Goal: Task Accomplishment & Management: Use online tool/utility

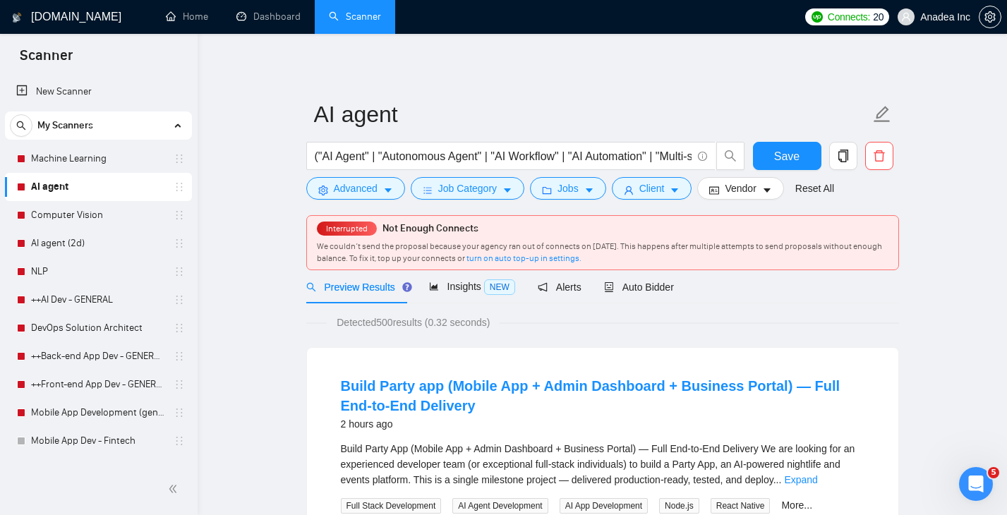
click at [838, 26] on div "Connects: 20 Anadea Inc" at bounding box center [903, 17] width 196 height 34
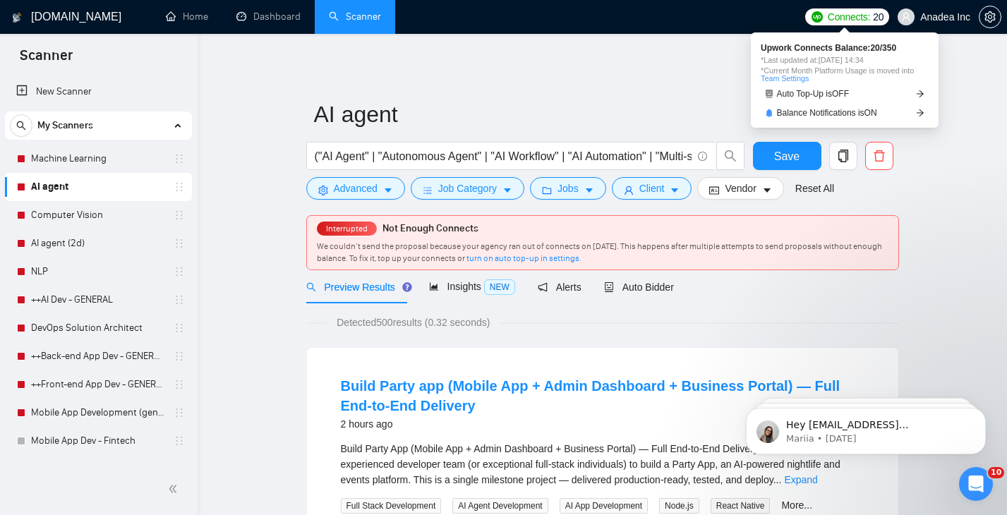
click at [838, 18] on span "Connects:" at bounding box center [849, 17] width 42 height 16
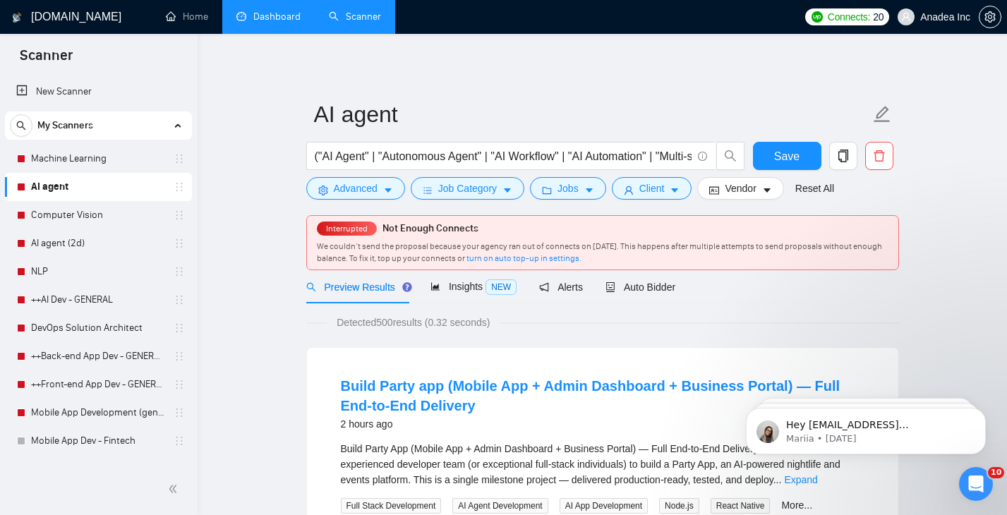
click at [270, 23] on link "Dashboard" at bounding box center [268, 17] width 64 height 12
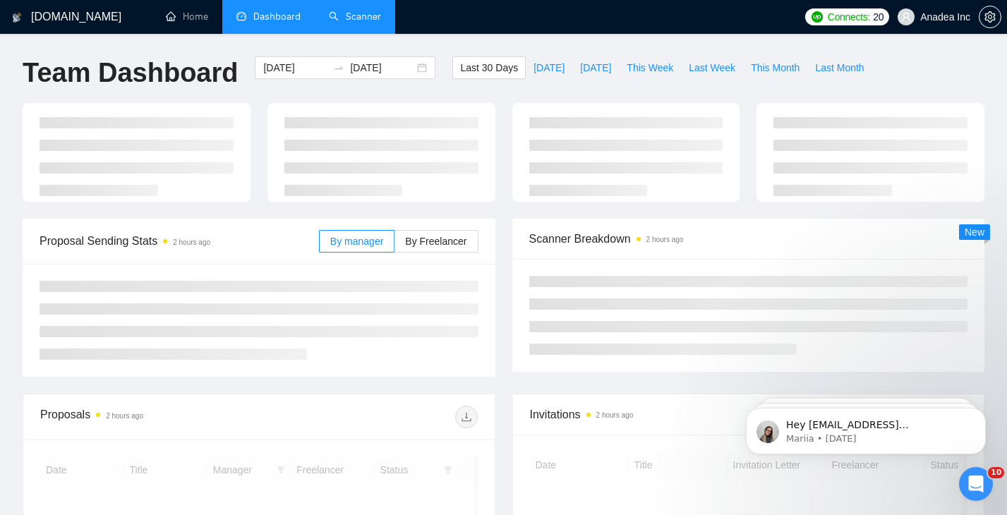
click at [355, 23] on link "Scanner" at bounding box center [355, 17] width 52 height 12
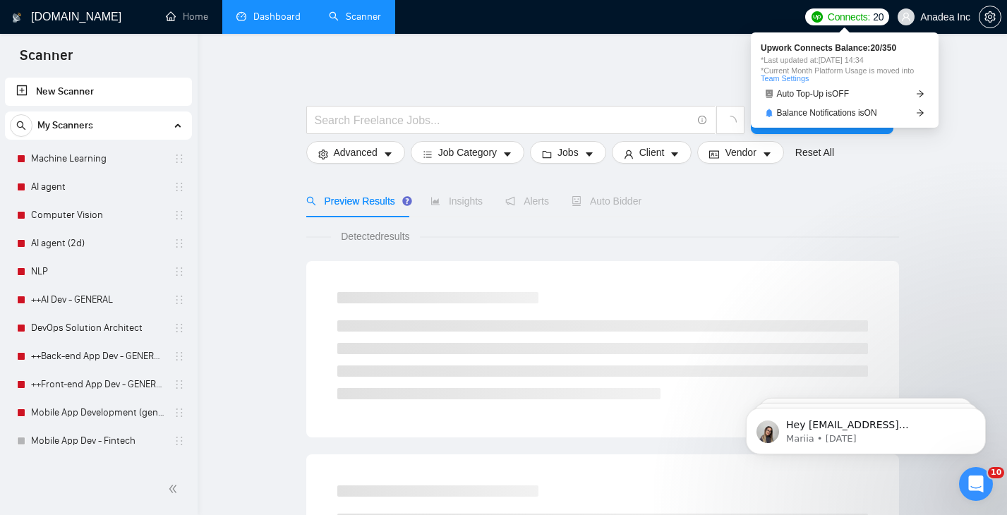
click at [841, 20] on span "Connects:" at bounding box center [849, 17] width 42 height 16
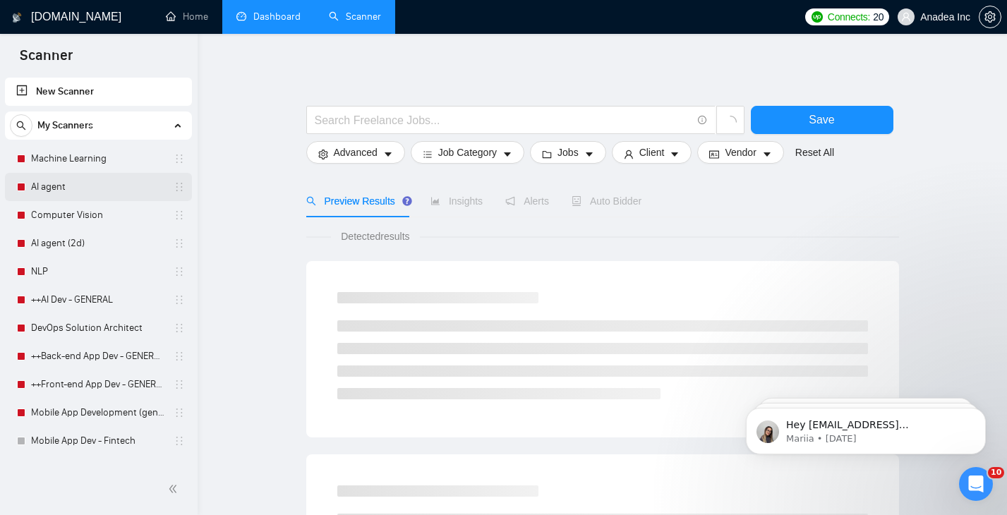
click at [68, 191] on link "AI agent" at bounding box center [98, 187] width 134 height 28
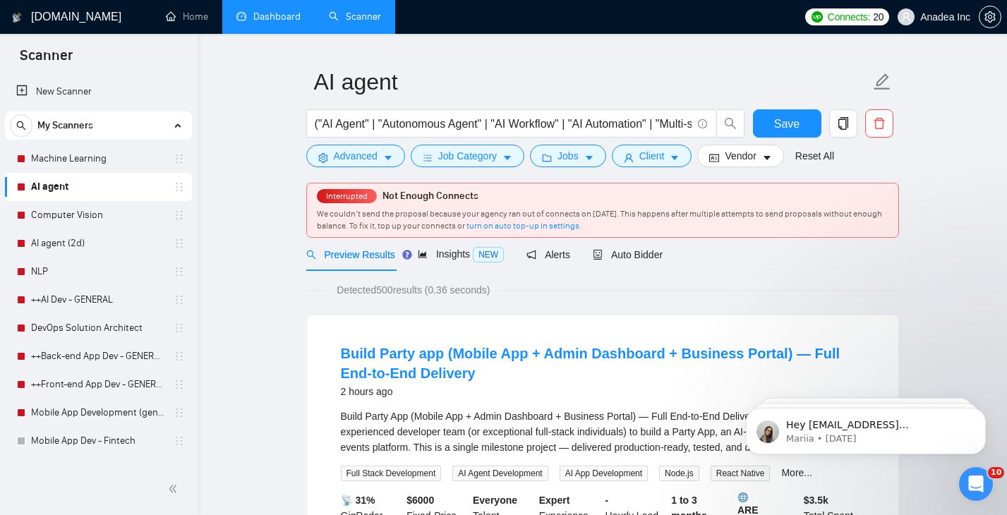
scroll to position [35, 0]
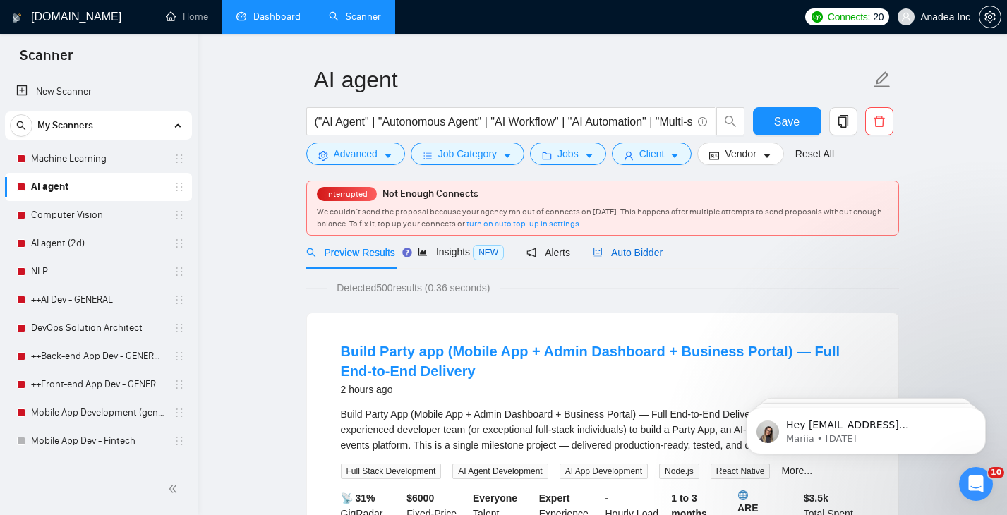
click at [619, 254] on span "Auto Bidder" at bounding box center [628, 252] width 70 height 11
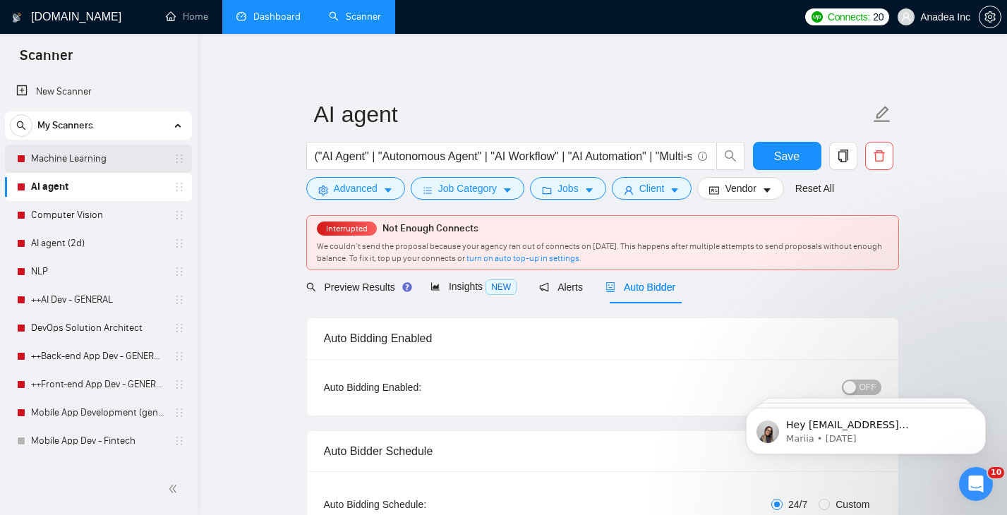
click at [76, 149] on link "Machine Learning" at bounding box center [98, 159] width 134 height 28
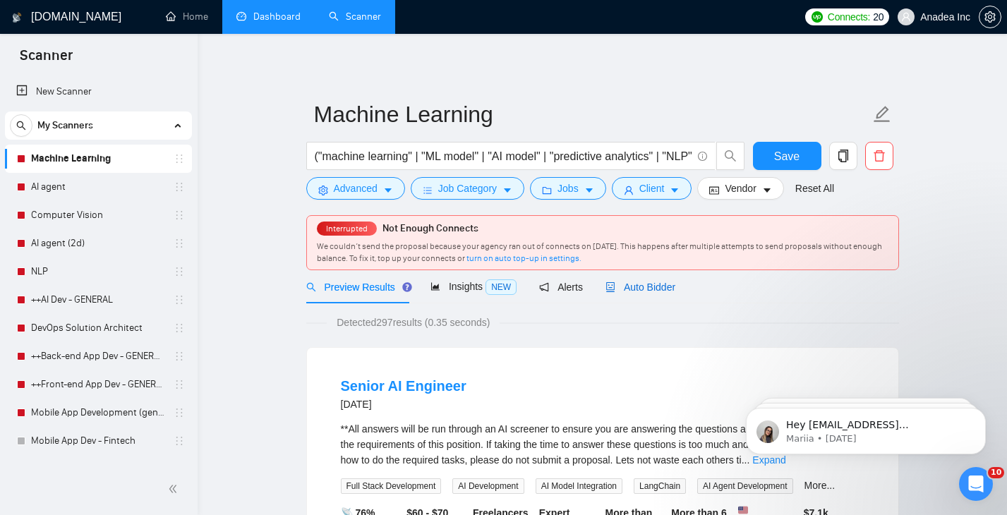
click at [637, 287] on span "Auto Bidder" at bounding box center [641, 287] width 70 height 11
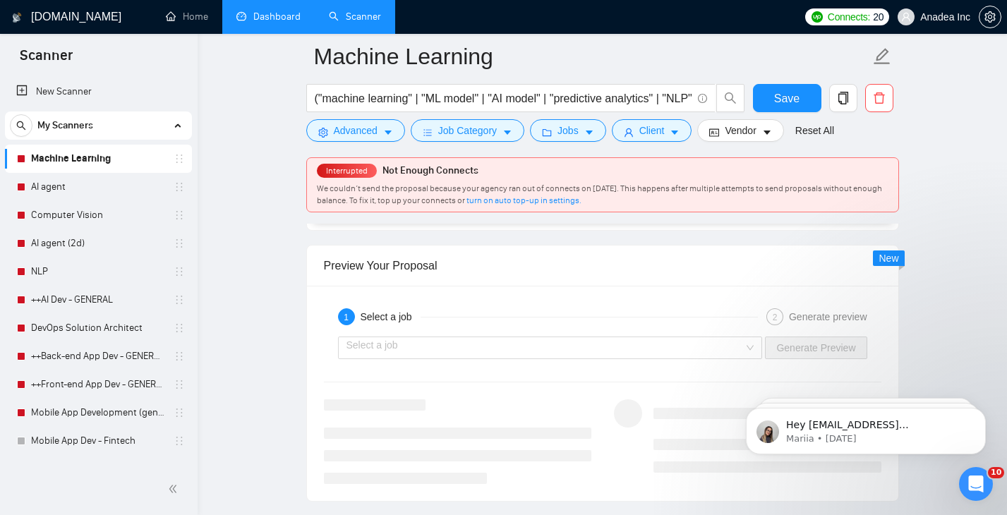
scroll to position [2710, 0]
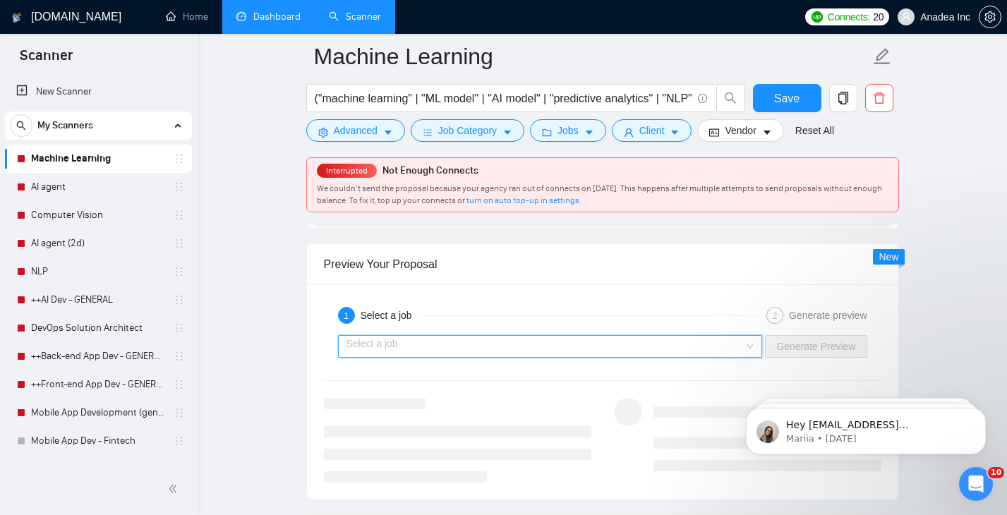
click at [544, 342] on input "search" at bounding box center [546, 346] width 398 height 21
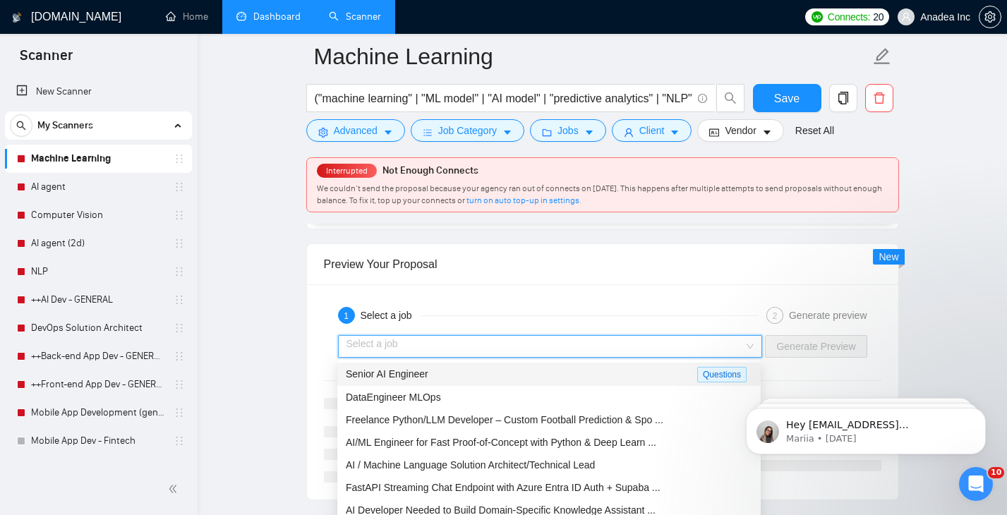
click at [496, 378] on div "Senior AI Engineer" at bounding box center [522, 374] width 352 height 16
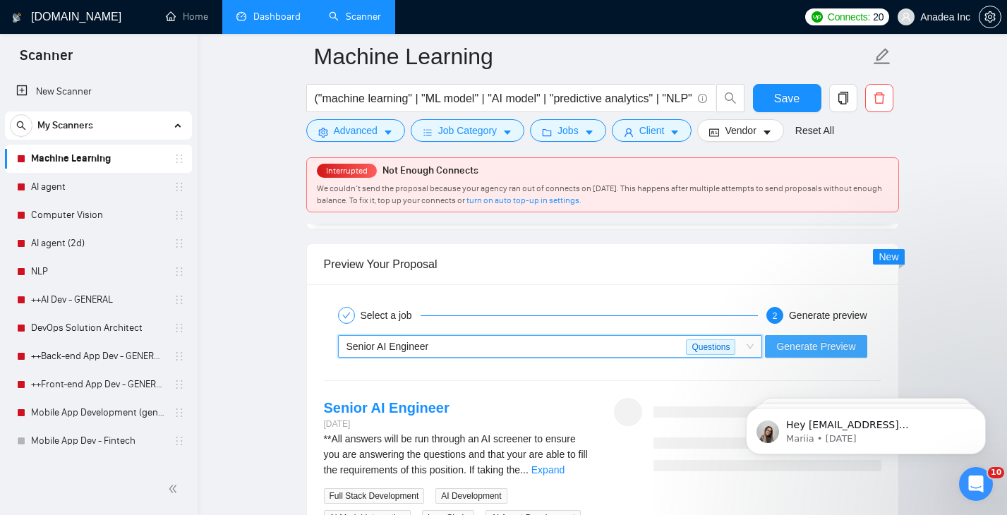
click at [798, 352] on span "Generate Preview" at bounding box center [816, 347] width 79 height 16
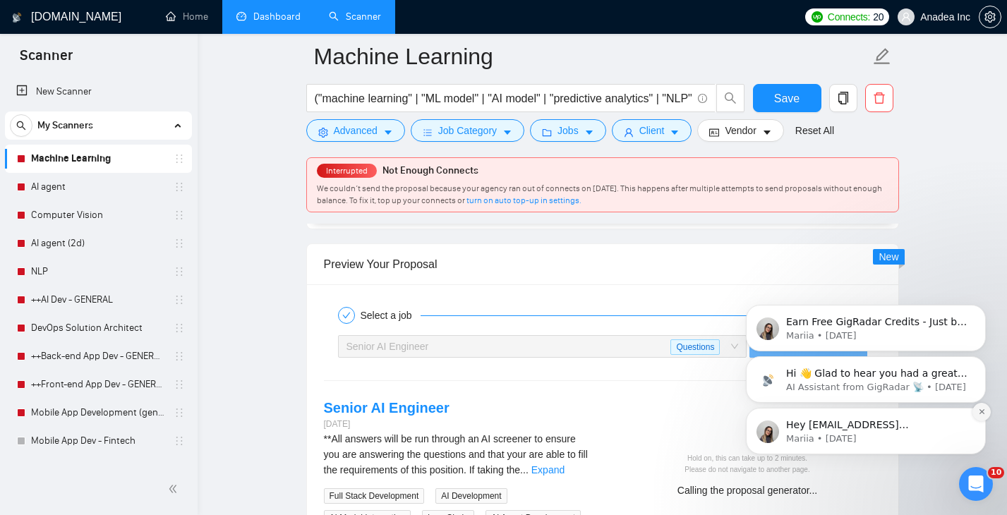
click at [979, 419] on button "Dismiss notification" at bounding box center [982, 412] width 18 height 18
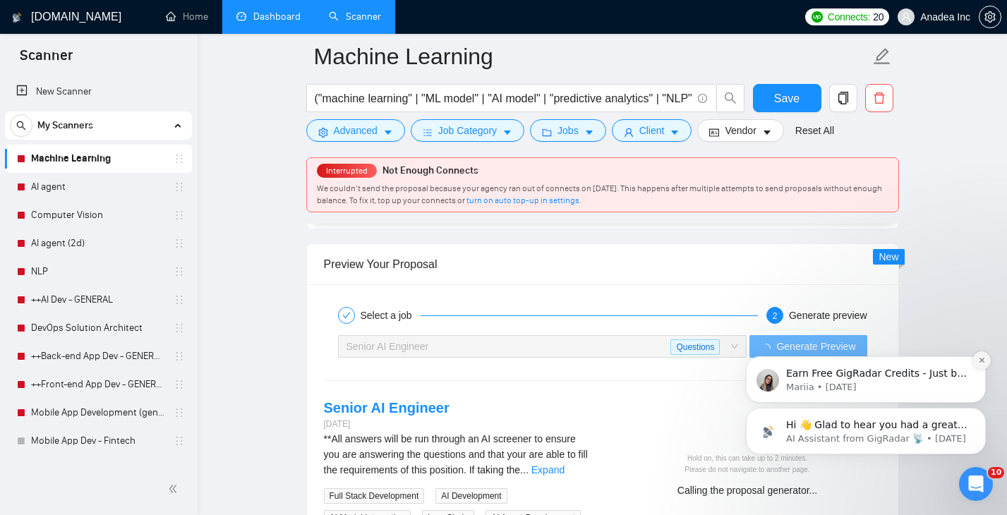
click at [981, 361] on icon "Dismiss notification" at bounding box center [981, 360] width 5 height 5
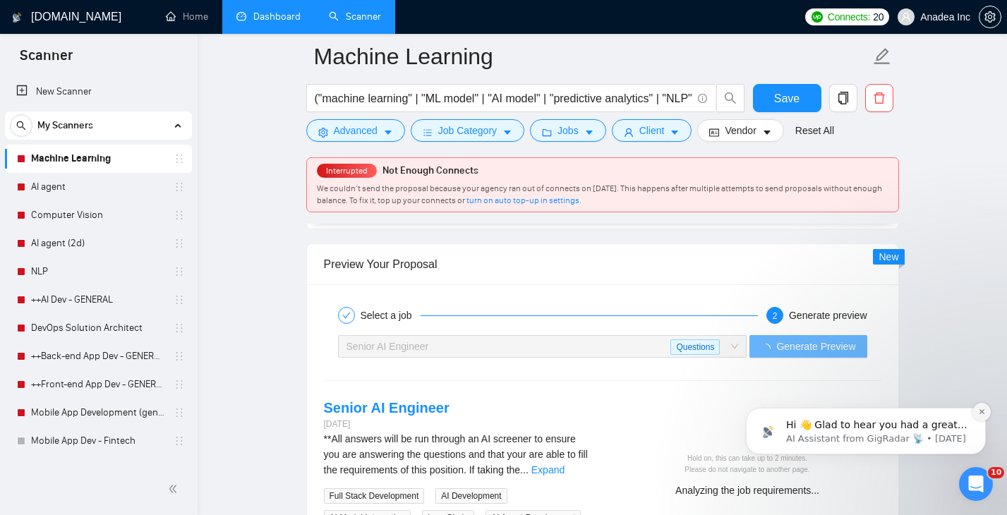
click at [985, 414] on icon "Dismiss notification" at bounding box center [982, 412] width 8 height 8
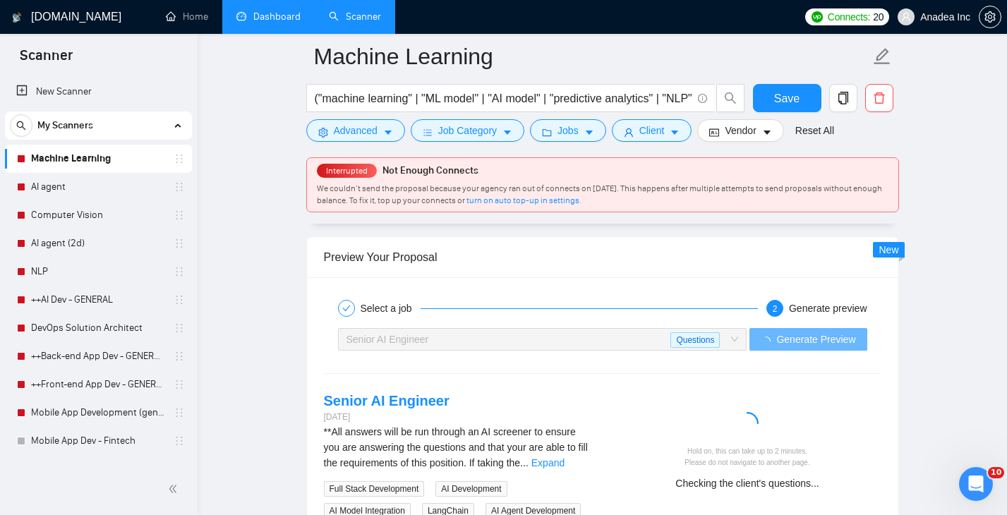
scroll to position [2719, 0]
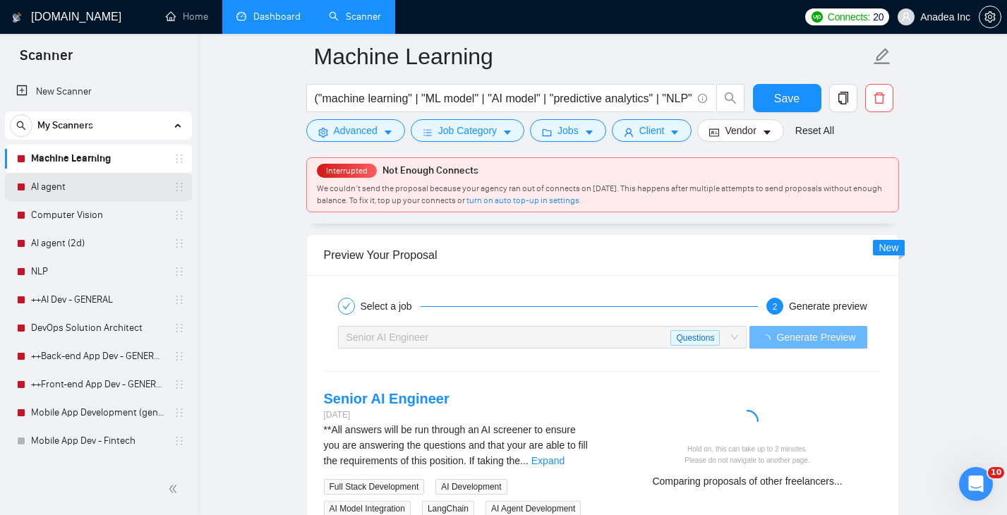
click at [67, 196] on link "AI agent" at bounding box center [98, 187] width 134 height 28
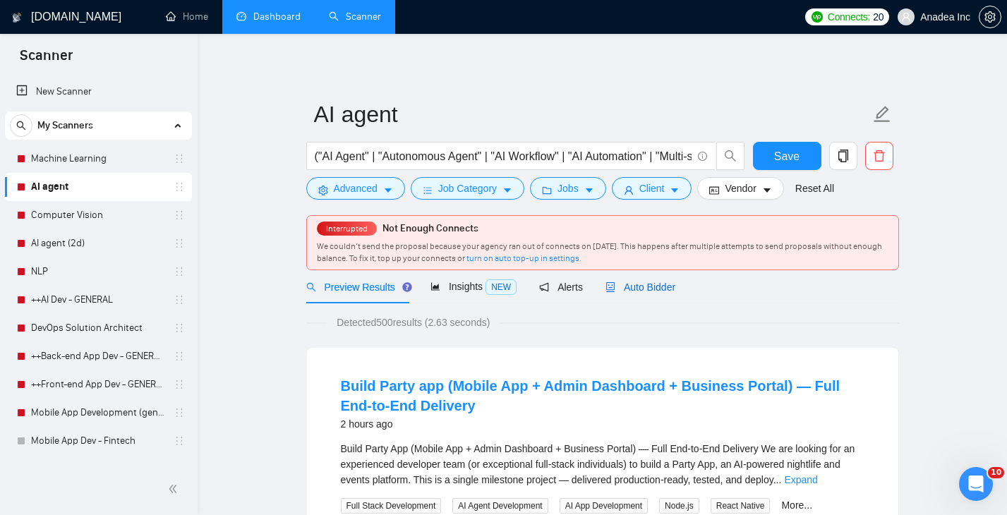
click at [654, 293] on span "Auto Bidder" at bounding box center [641, 287] width 70 height 11
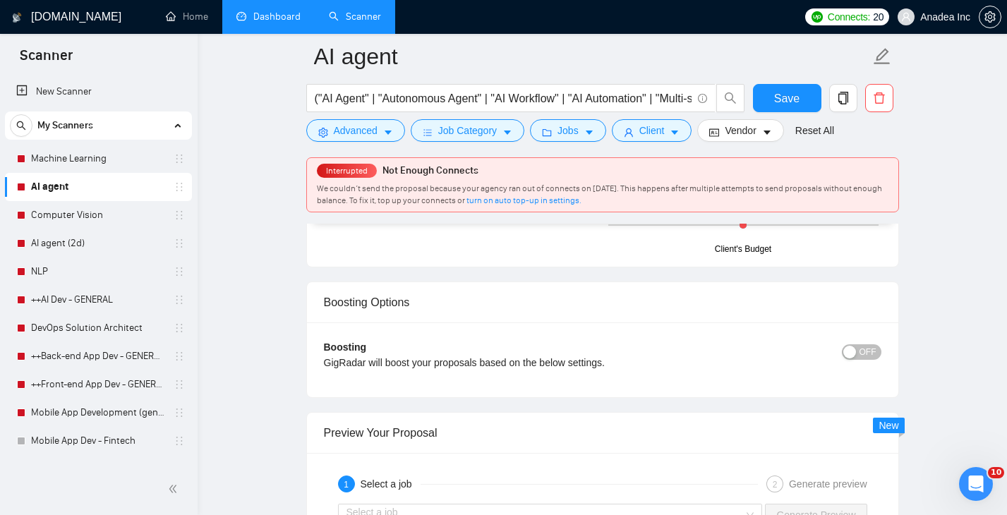
scroll to position [2481, 0]
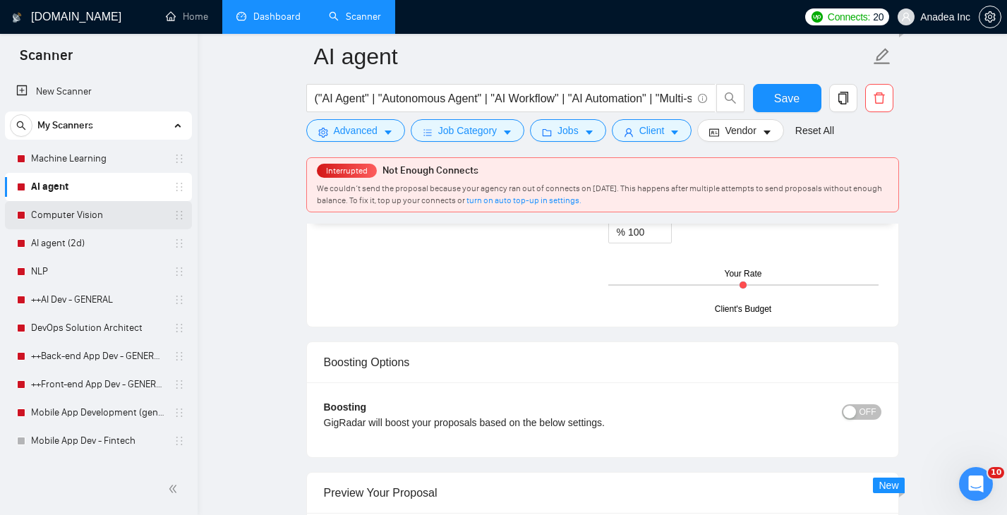
click at [80, 217] on link "Computer Vision" at bounding box center [98, 215] width 134 height 28
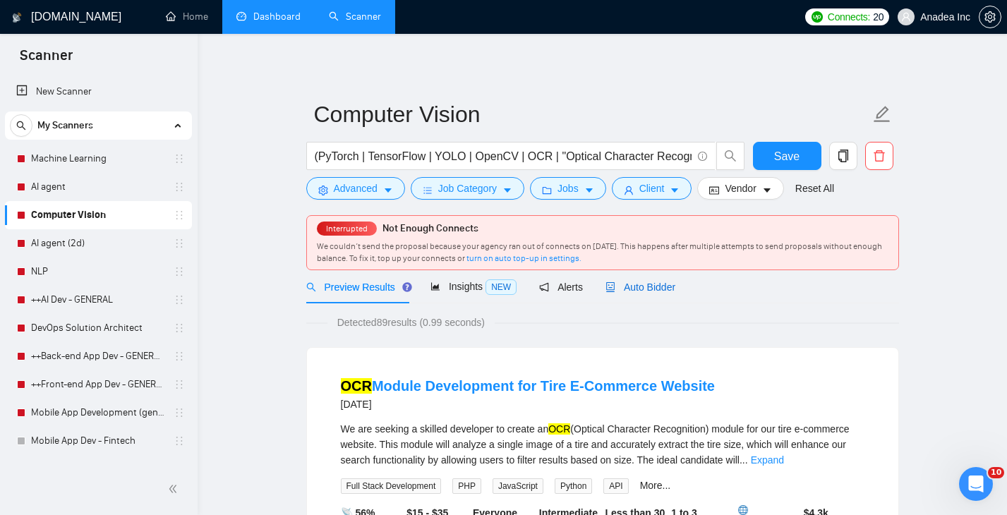
click at [645, 282] on span "Auto Bidder" at bounding box center [641, 287] width 70 height 11
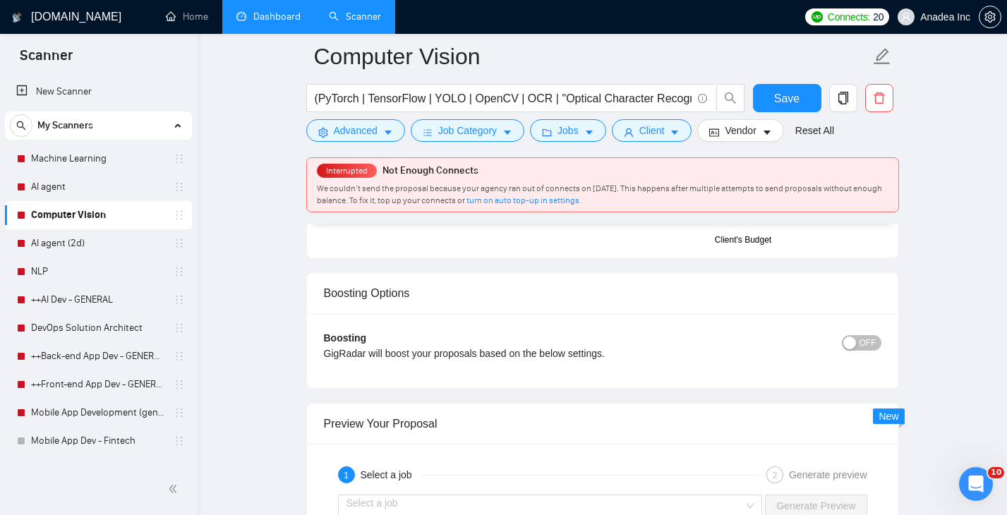
scroll to position [2563, 0]
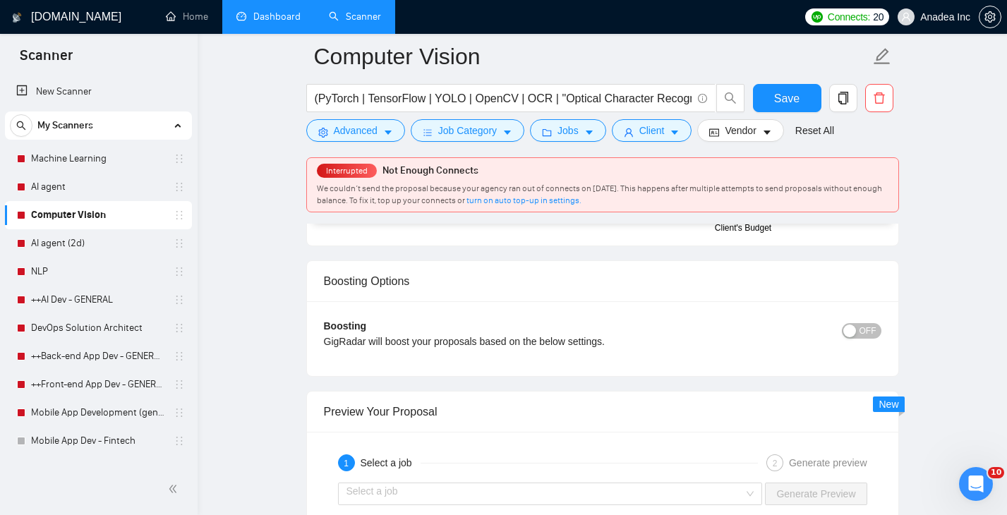
click at [875, 331] on span "OFF" at bounding box center [868, 331] width 17 height 16
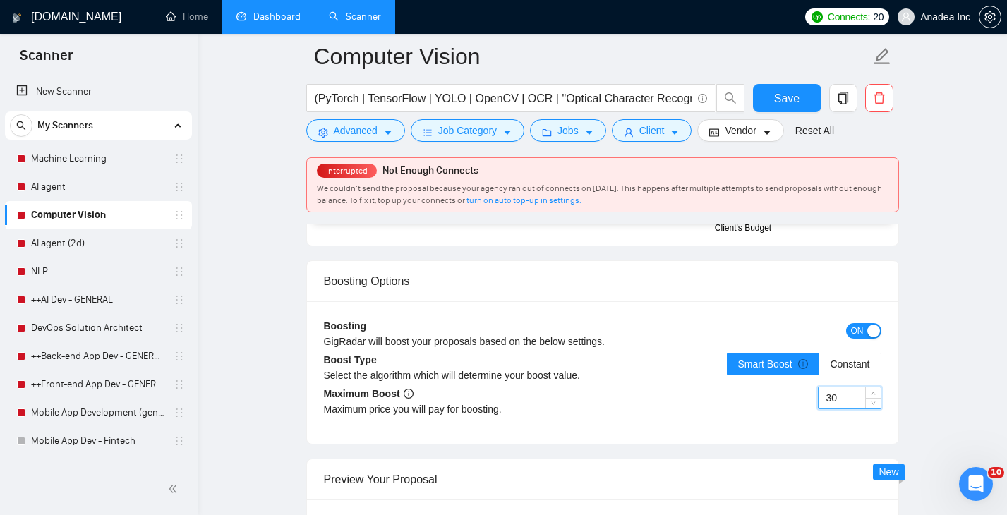
drag, startPoint x: 841, startPoint y: 397, endPoint x: 826, endPoint y: 395, distance: 15.8
click at [826, 395] on input "30" at bounding box center [850, 398] width 62 height 21
click at [859, 332] on span "ON" at bounding box center [857, 331] width 13 height 16
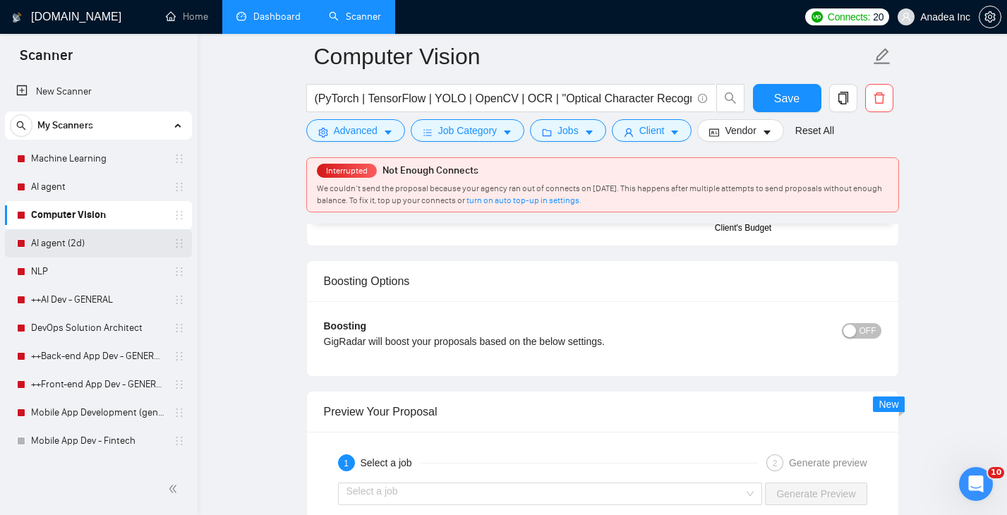
click at [85, 241] on link "AI agent (2d)" at bounding box center [98, 243] width 134 height 28
click at [82, 244] on link "AI agent (2d)" at bounding box center [98, 243] width 134 height 28
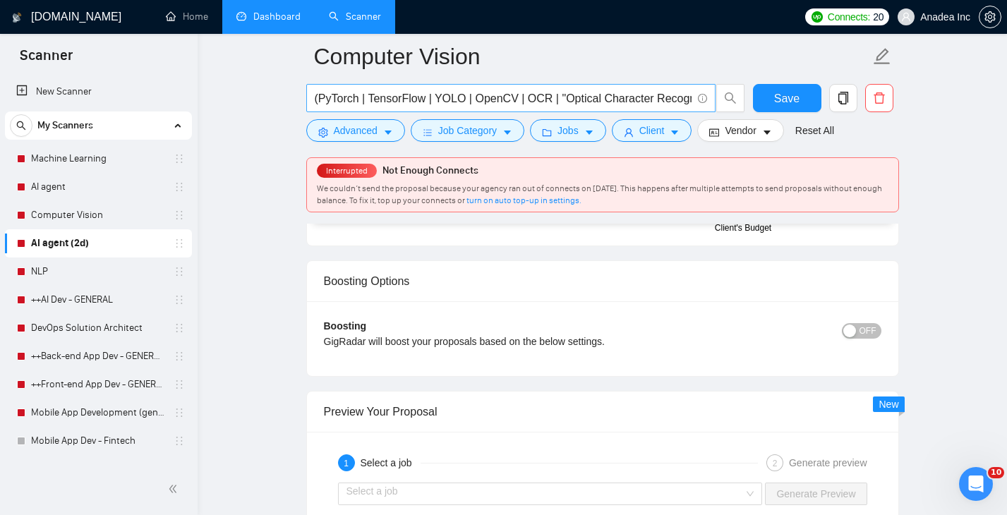
scroll to position [902, 0]
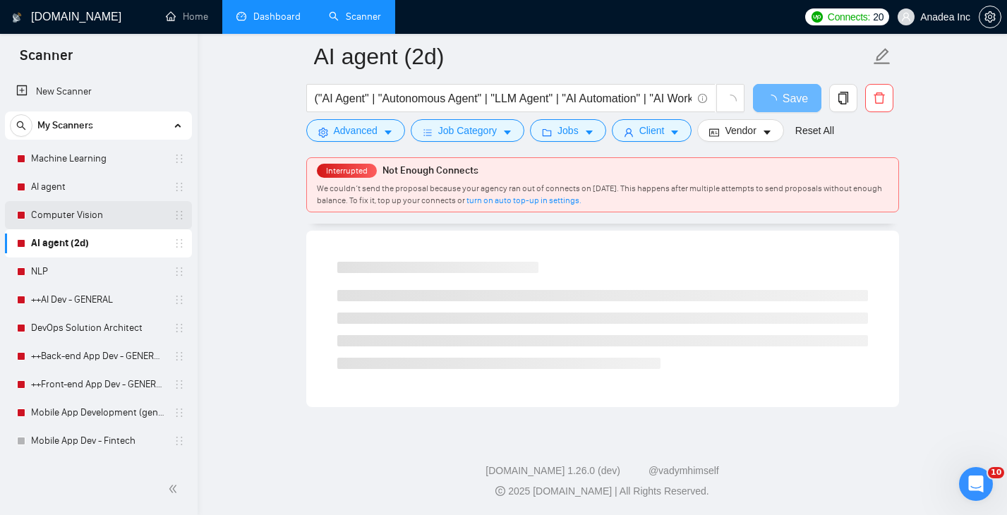
click at [83, 220] on link "Computer Vision" at bounding box center [98, 215] width 134 height 28
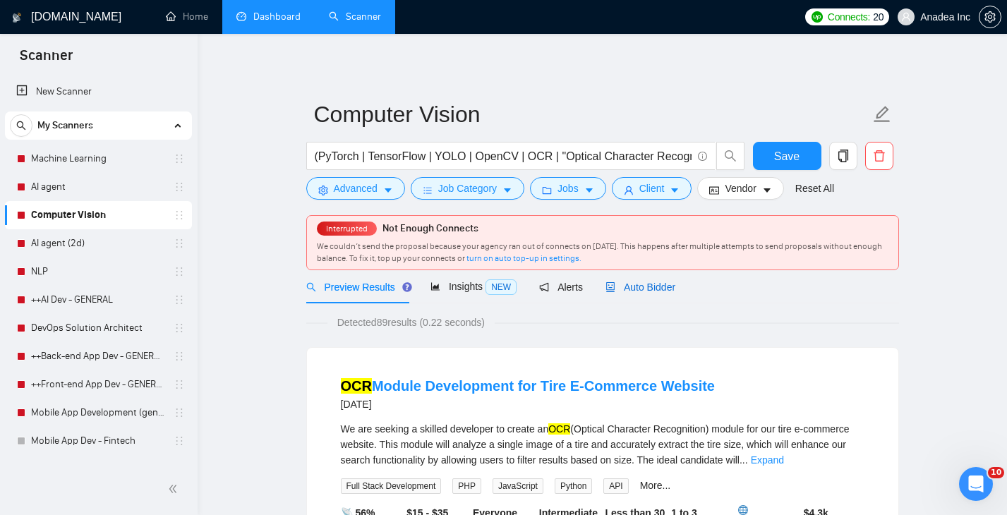
click at [638, 288] on span "Auto Bidder" at bounding box center [641, 287] width 70 height 11
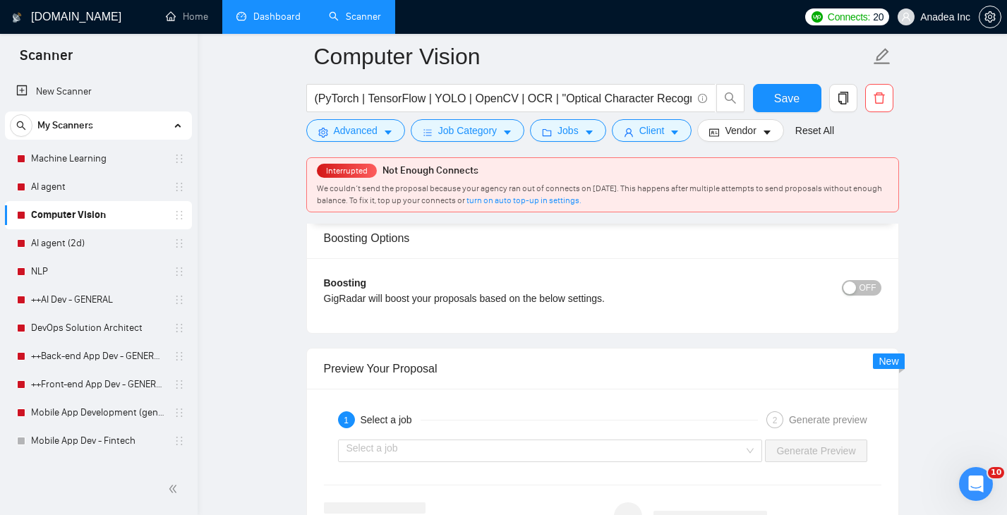
scroll to position [2610, 0]
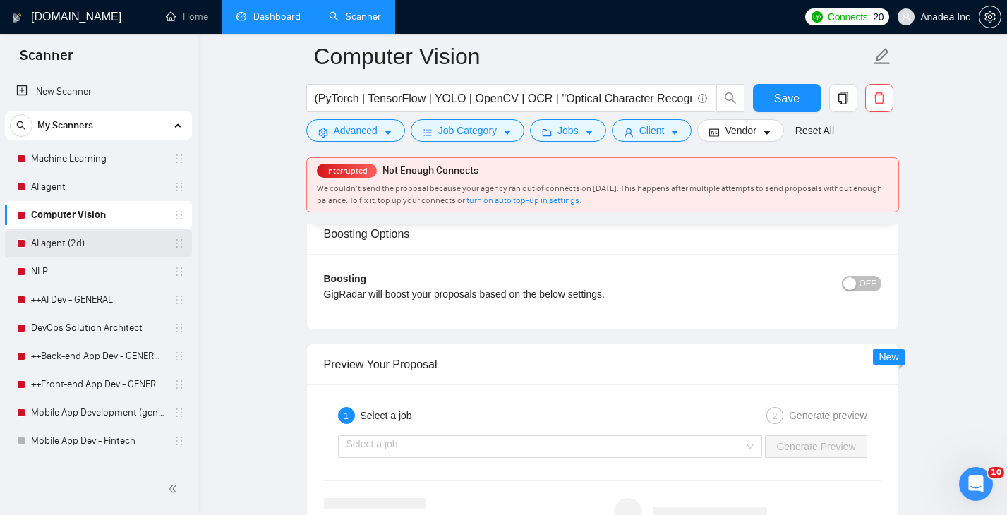
click at [69, 241] on link "AI agent (2d)" at bounding box center [98, 243] width 134 height 28
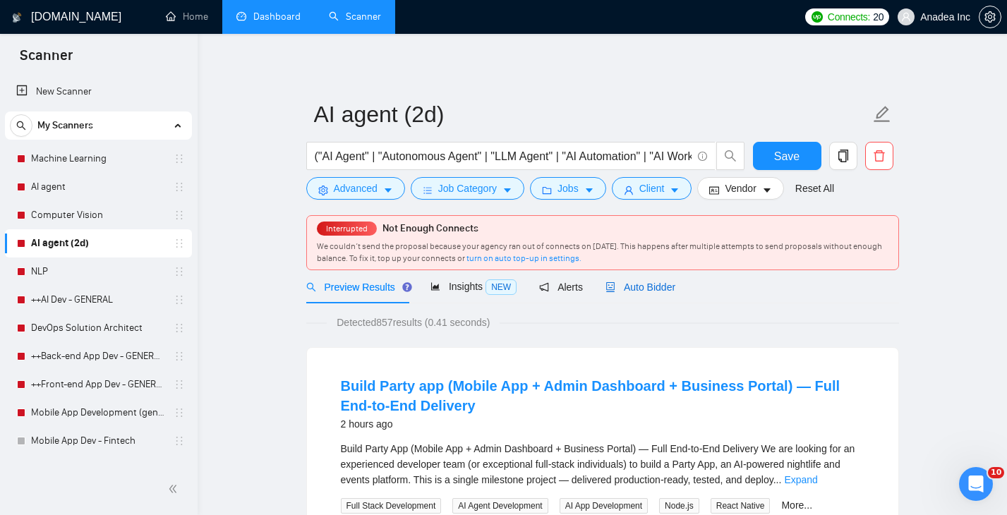
click at [649, 291] on span "Auto Bidder" at bounding box center [641, 287] width 70 height 11
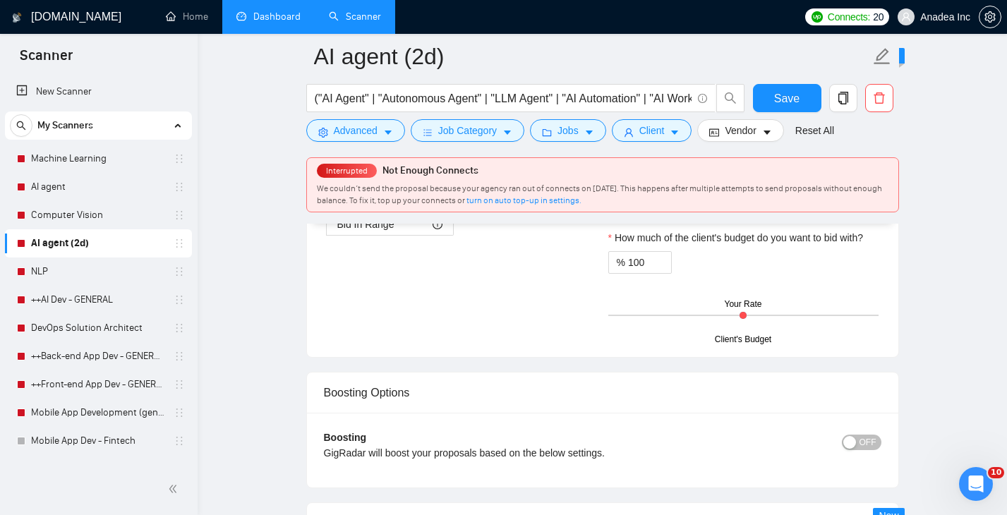
scroll to position [2624, 0]
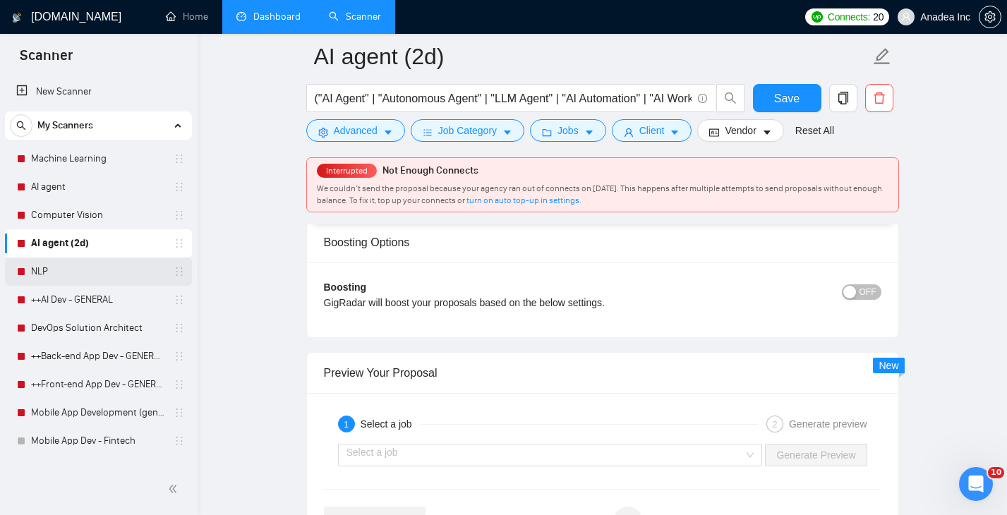
click at [77, 260] on link "NLP" at bounding box center [98, 272] width 134 height 28
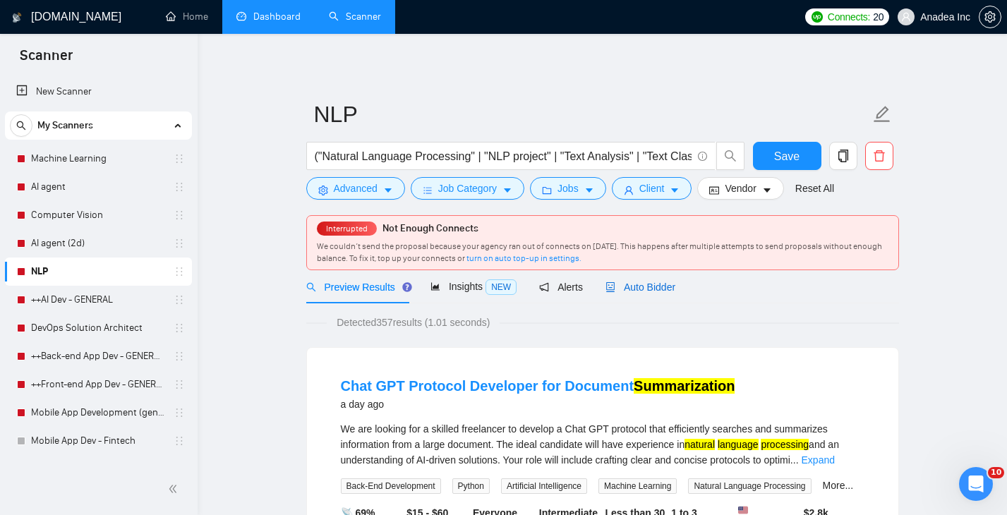
click at [648, 283] on span "Auto Bidder" at bounding box center [641, 287] width 70 height 11
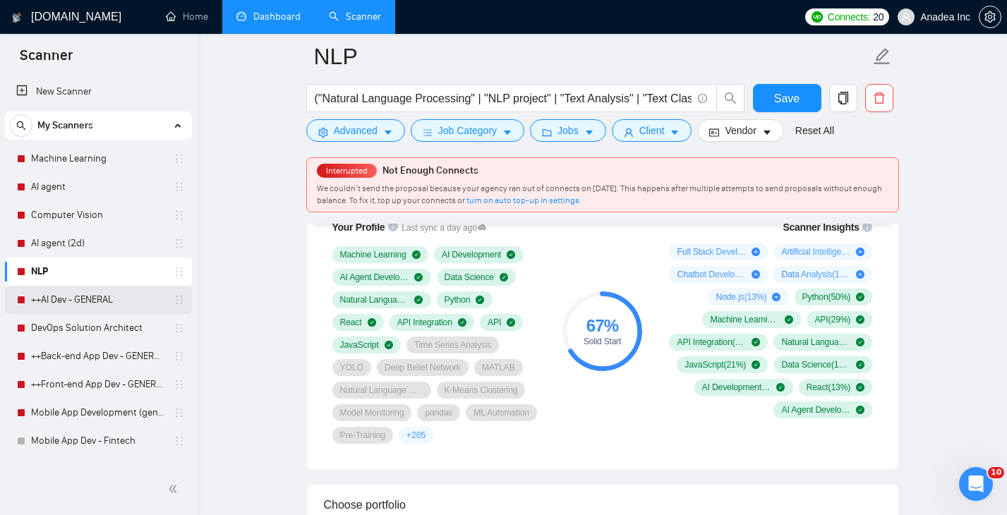
scroll to position [984, 0]
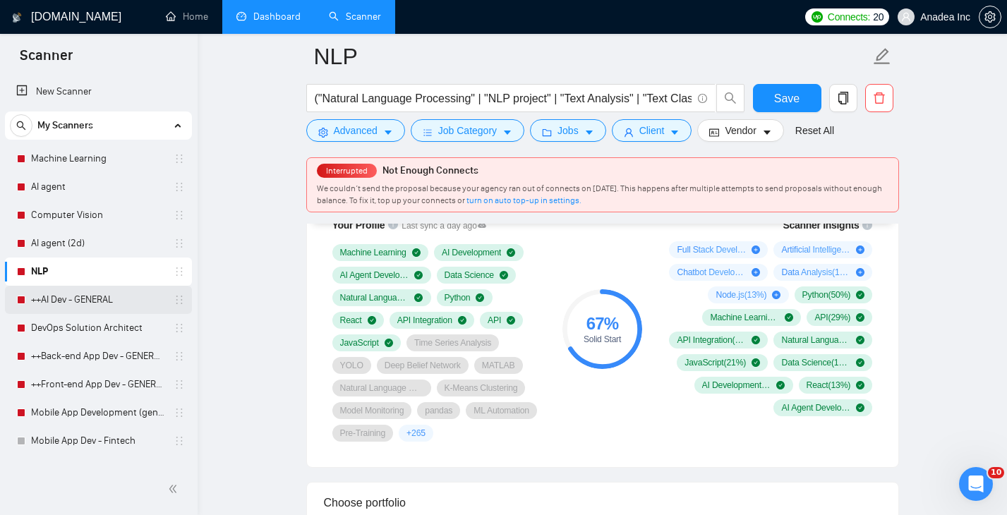
click at [79, 303] on link "++AI Dev - GENERAL" at bounding box center [98, 300] width 134 height 28
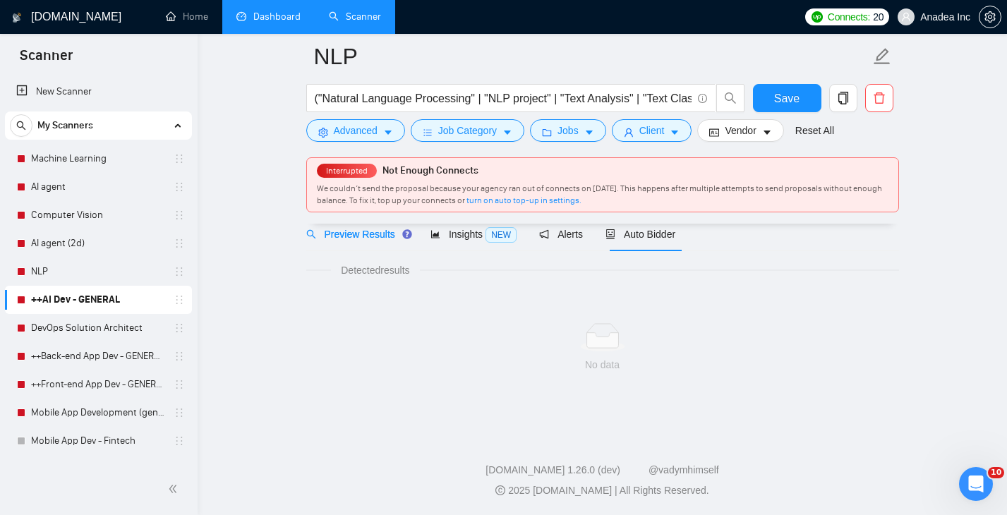
scroll to position [902, 0]
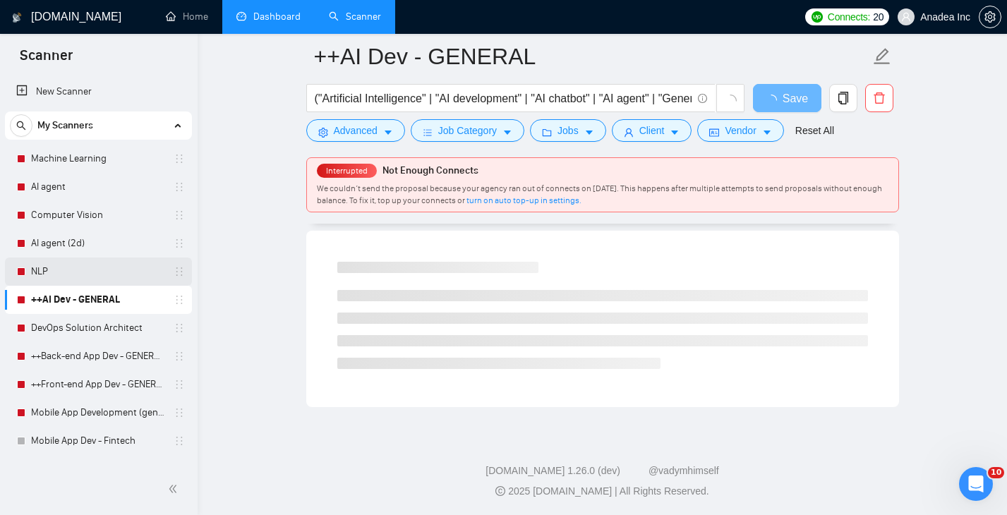
click at [90, 277] on link "NLP" at bounding box center [98, 272] width 134 height 28
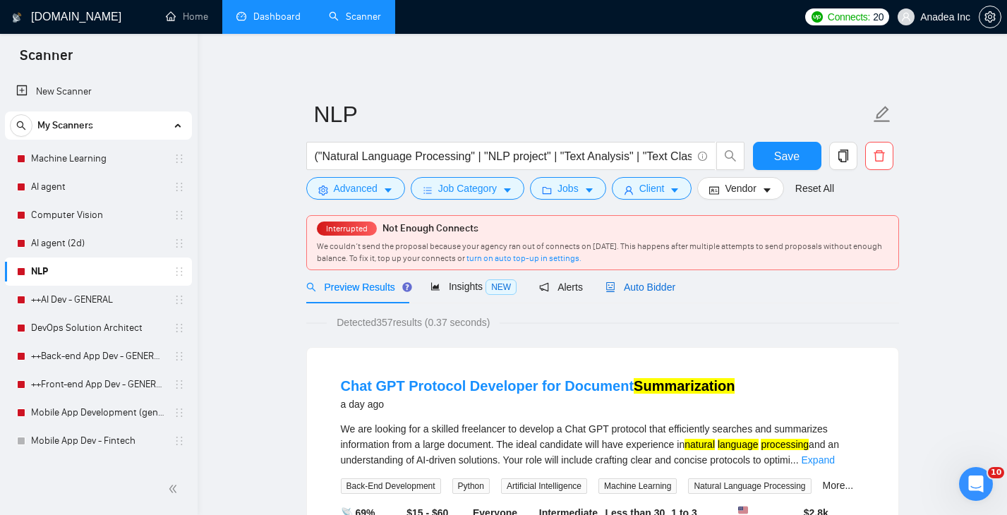
click at [651, 284] on span "Auto Bidder" at bounding box center [641, 287] width 70 height 11
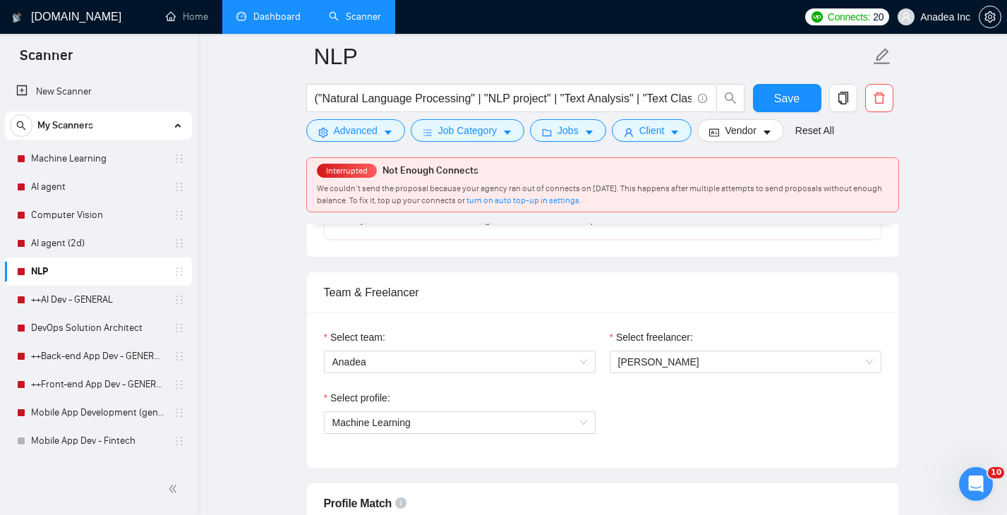
scroll to position [705, 0]
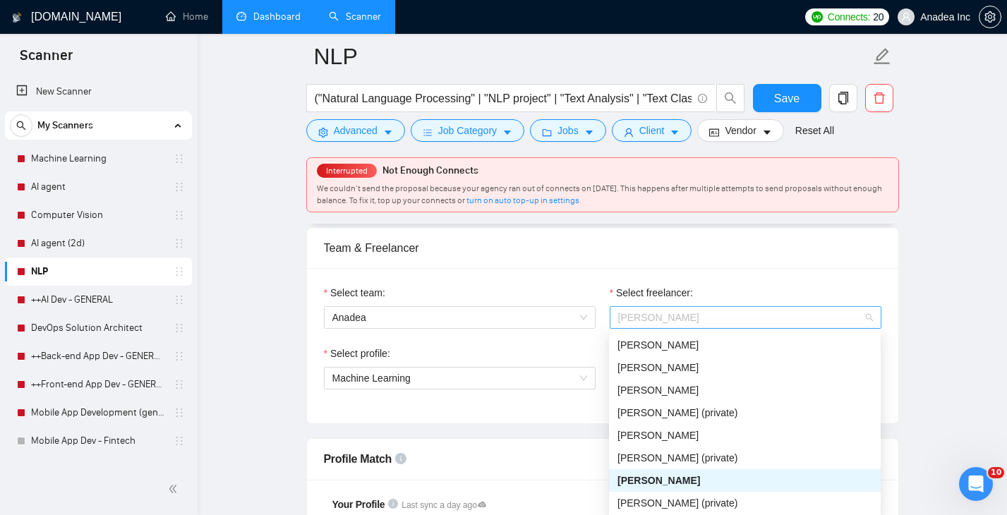
click at [657, 323] on span "[PERSON_NAME]" at bounding box center [745, 317] width 255 height 21
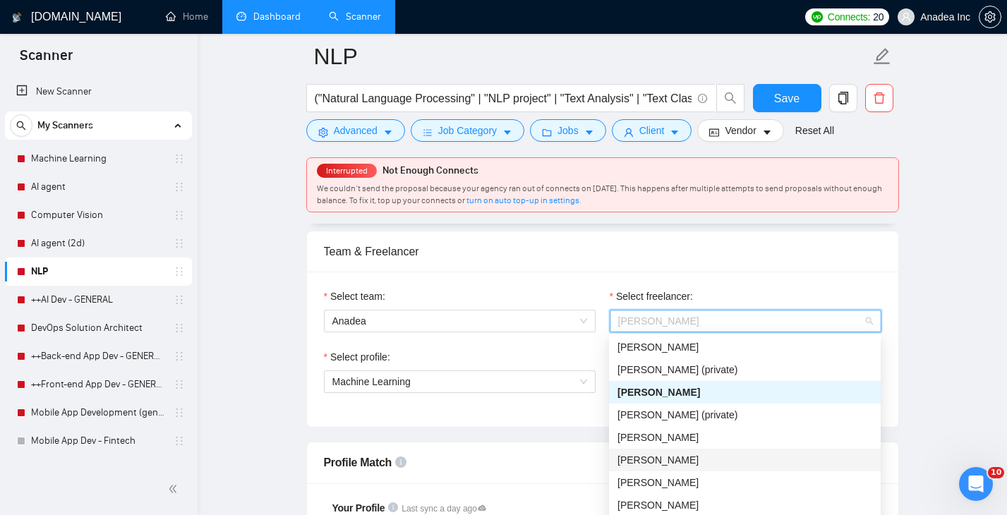
scroll to position [104, 0]
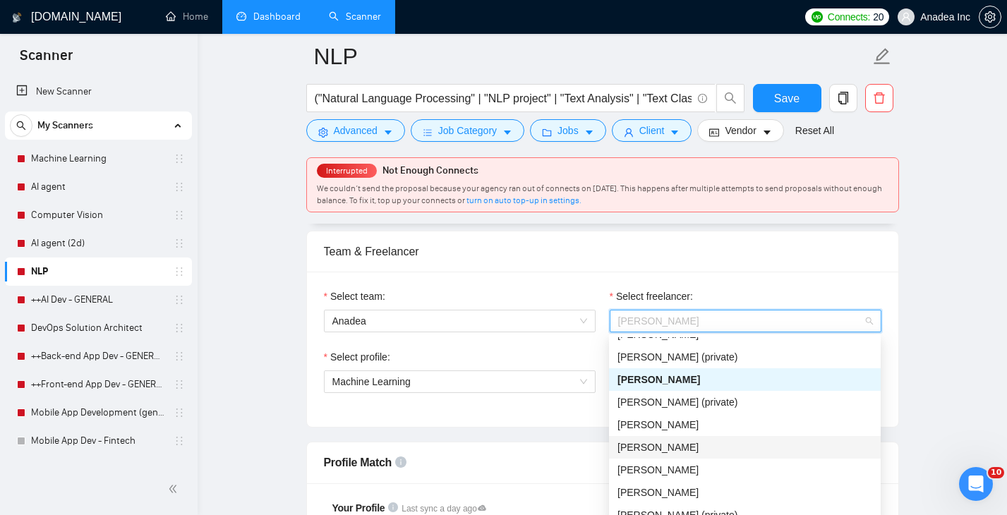
click at [688, 458] on div "[PERSON_NAME]" at bounding box center [745, 447] width 272 height 23
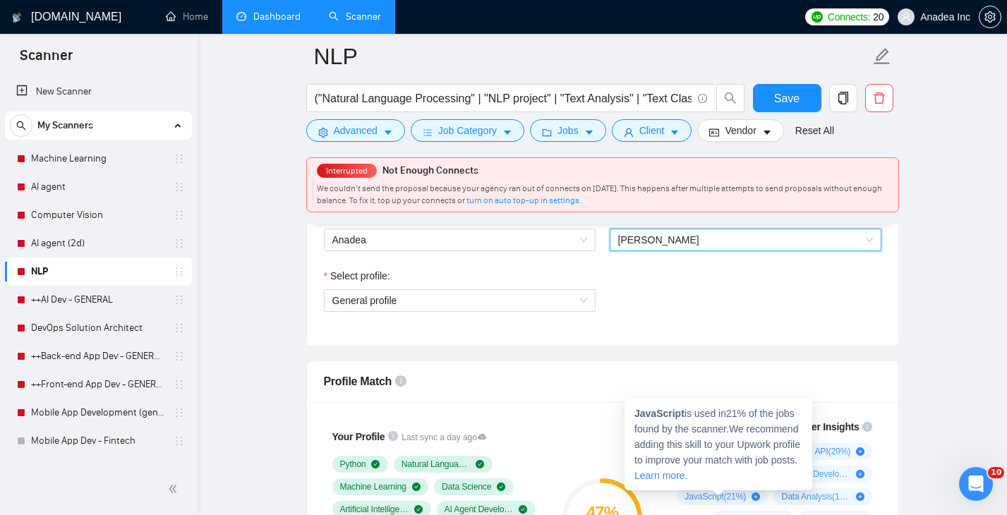
scroll to position [756, 0]
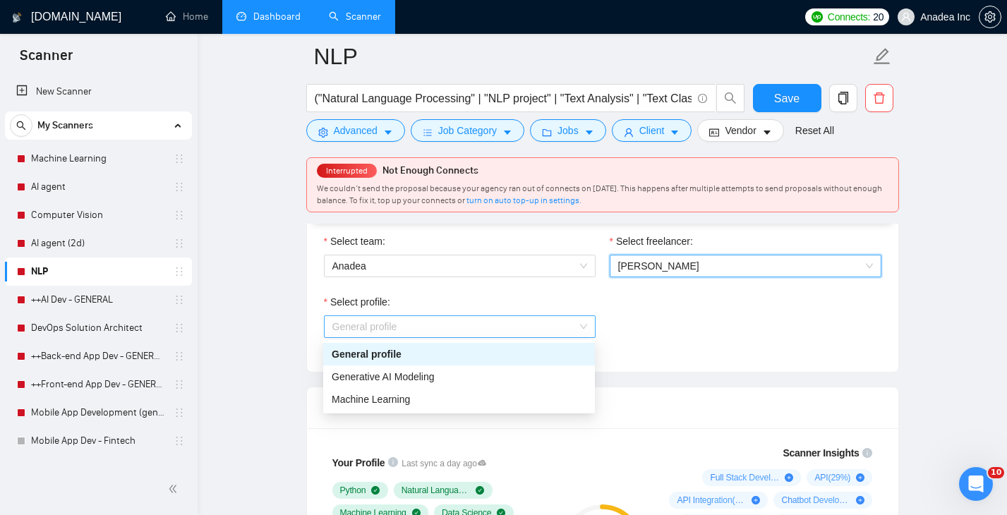
click at [585, 322] on span "General profile" at bounding box center [459, 326] width 255 height 21
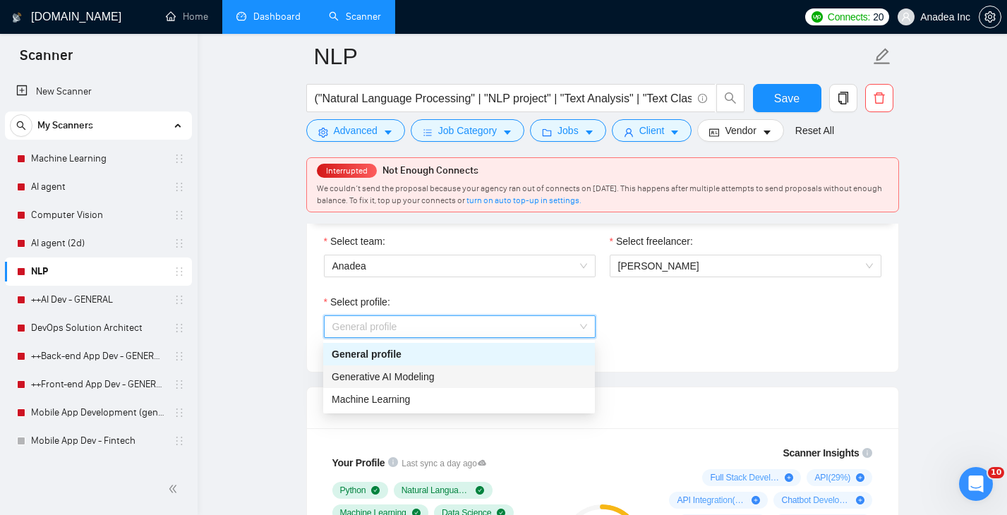
click at [465, 377] on div "Generative AI Modeling" at bounding box center [459, 377] width 255 height 16
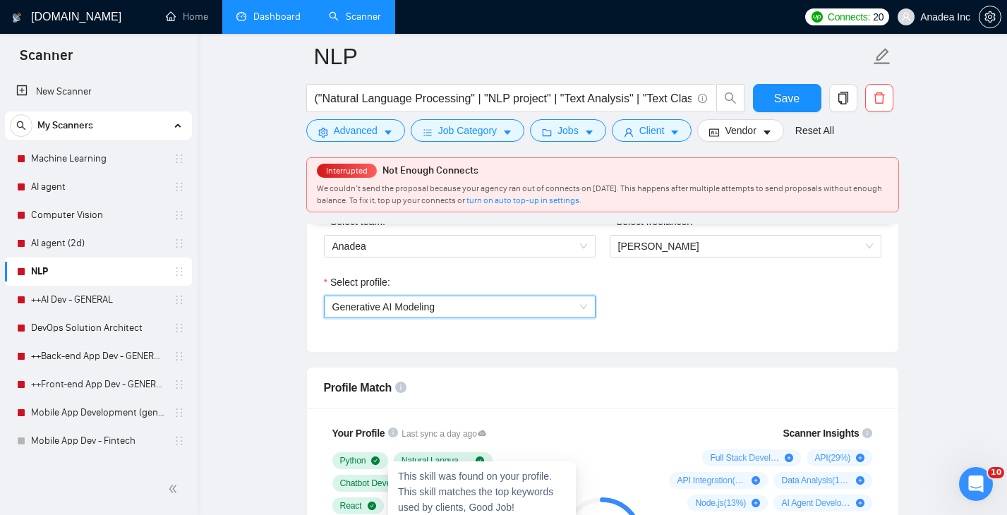
scroll to position [760, 0]
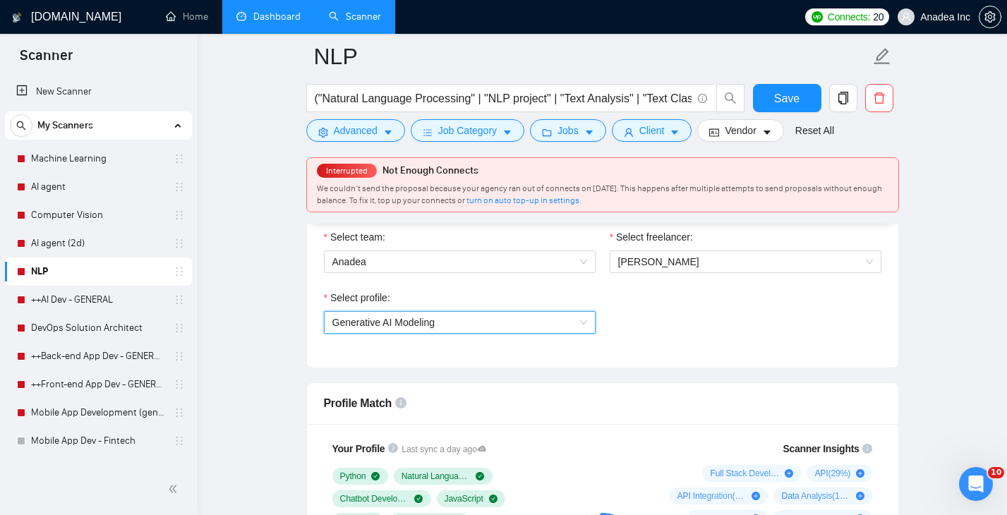
click at [498, 325] on span "Generative AI Modeling" at bounding box center [459, 322] width 255 height 21
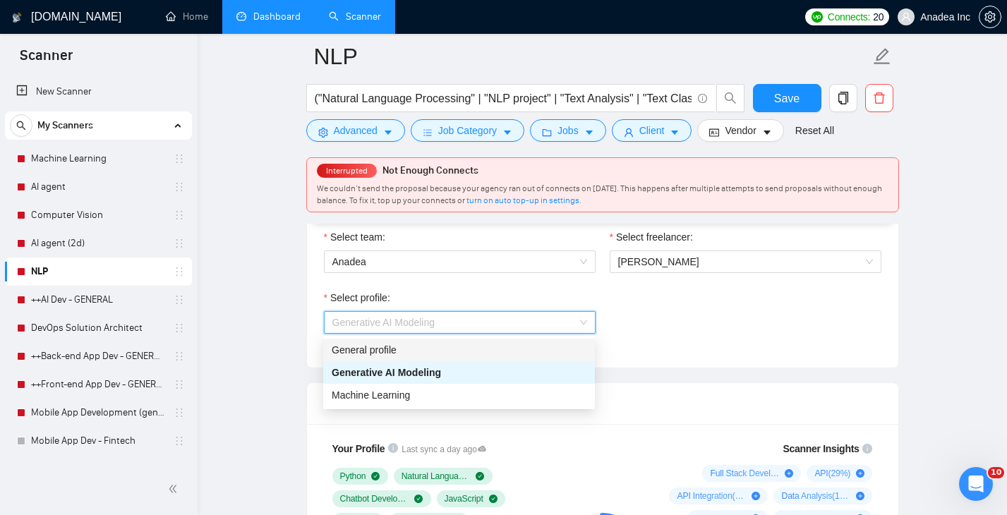
click at [434, 350] on div "General profile" at bounding box center [459, 350] width 255 height 16
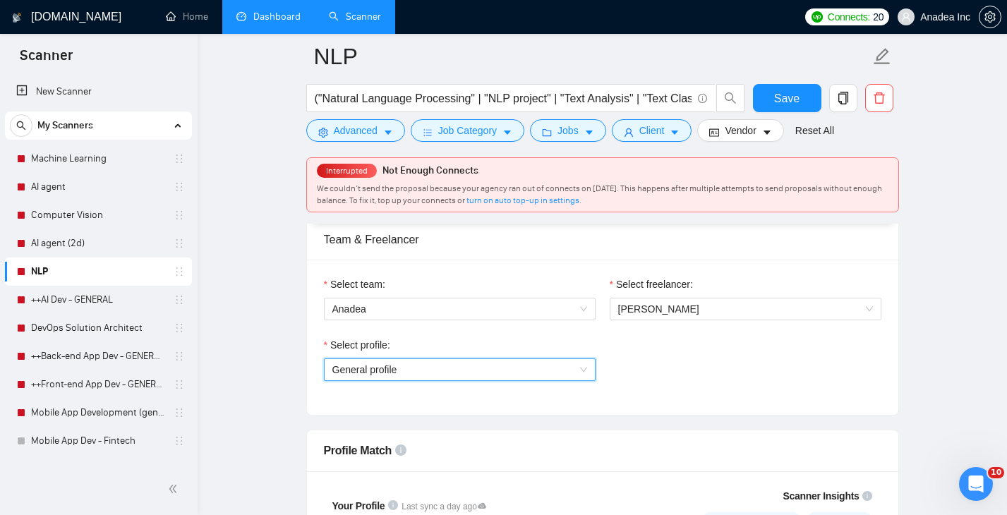
scroll to position [700, 0]
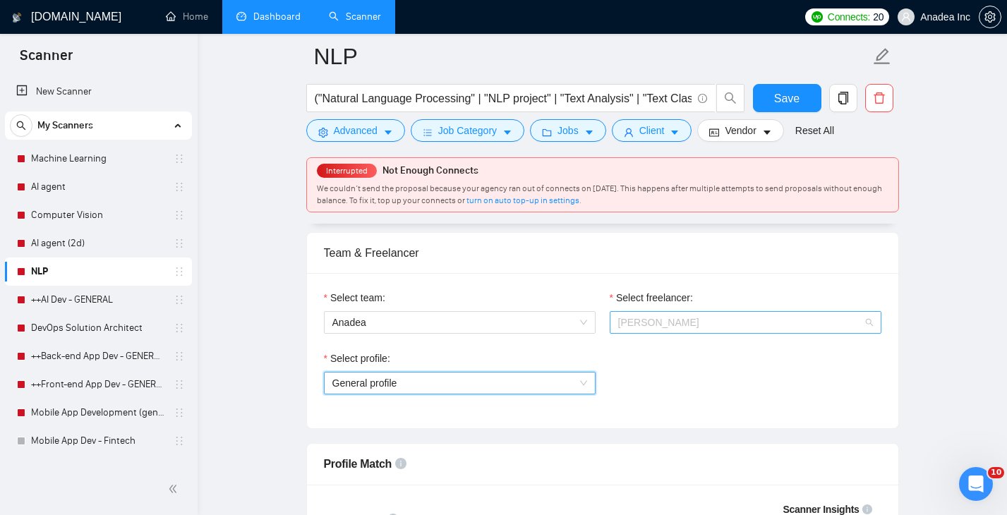
click at [725, 326] on span "[PERSON_NAME]" at bounding box center [745, 322] width 255 height 21
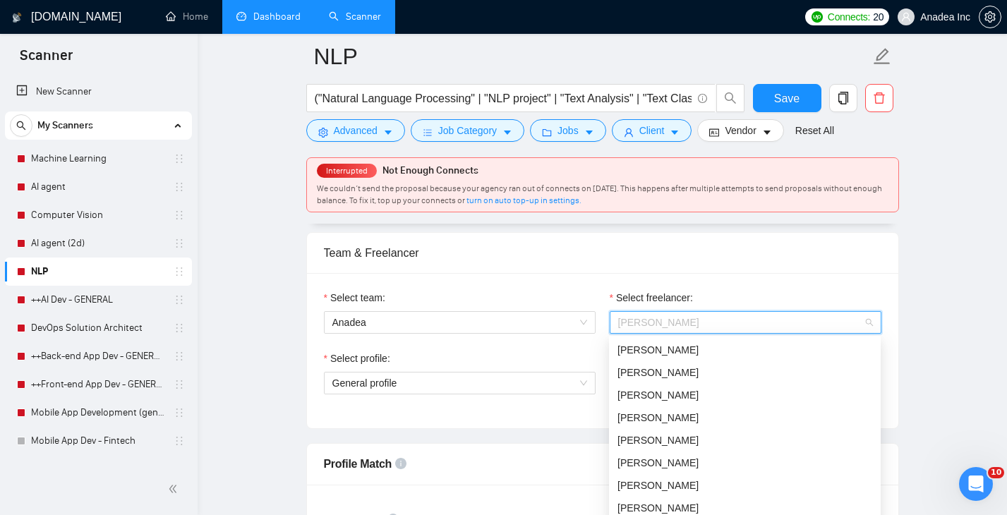
scroll to position [707, 0]
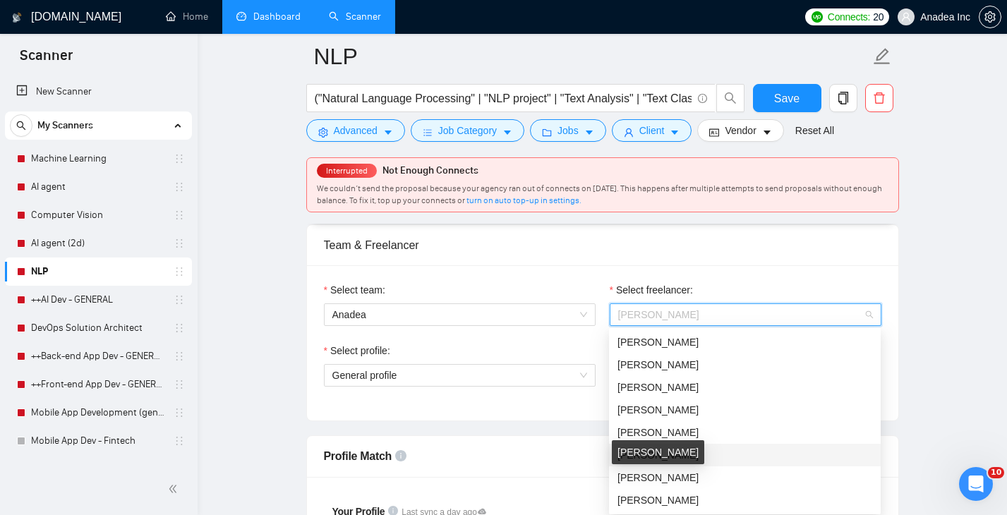
click at [736, 455] on div "[PERSON_NAME]" at bounding box center [745, 456] width 255 height 16
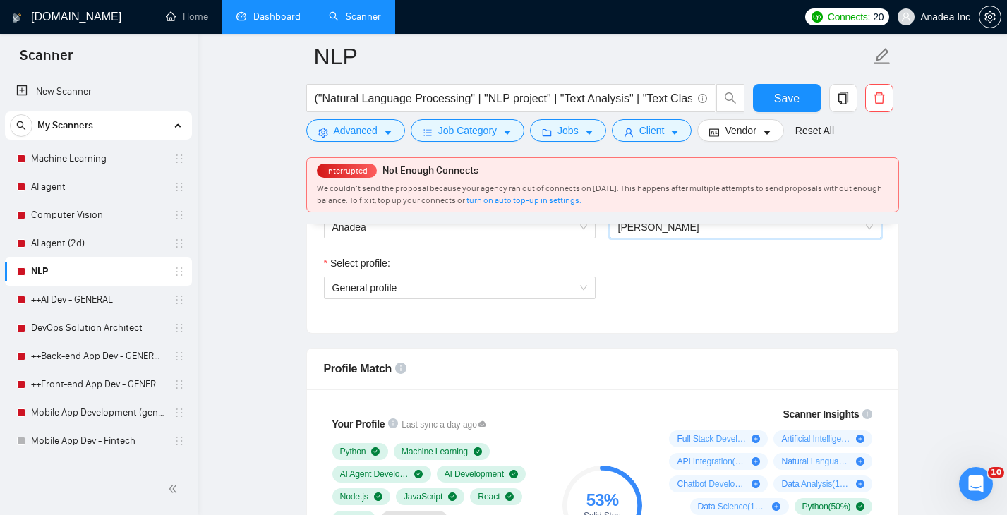
scroll to position [781, 0]
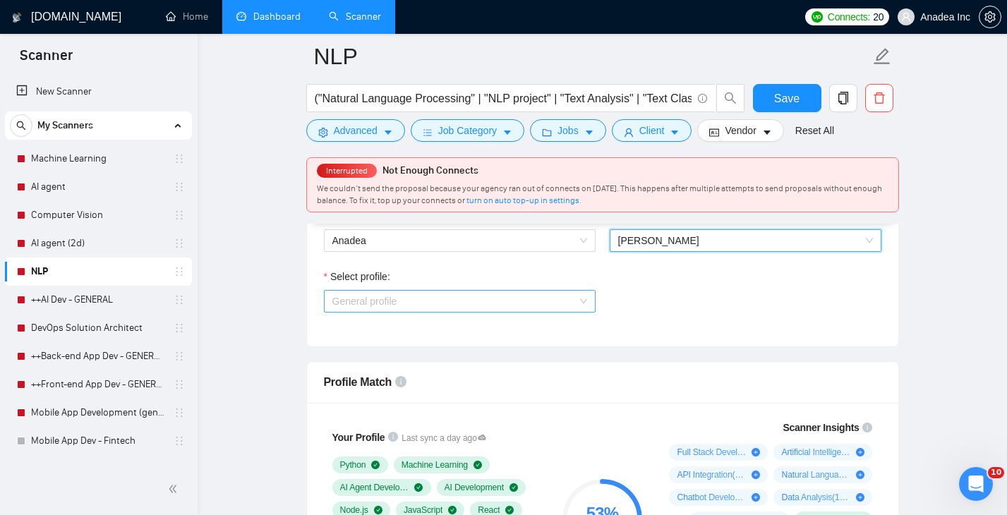
click at [552, 291] on span "General profile" at bounding box center [459, 301] width 255 height 21
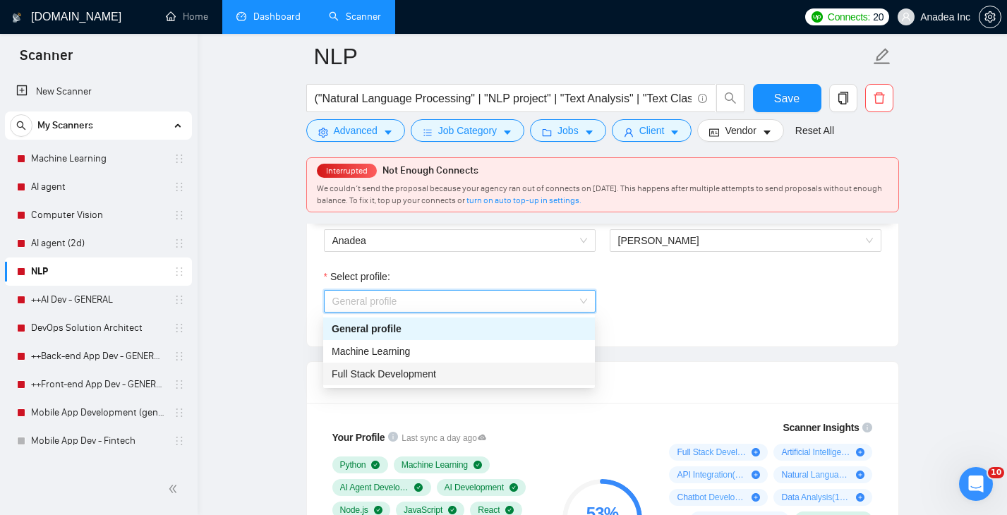
click at [455, 367] on div "Full Stack Development" at bounding box center [459, 374] width 255 height 16
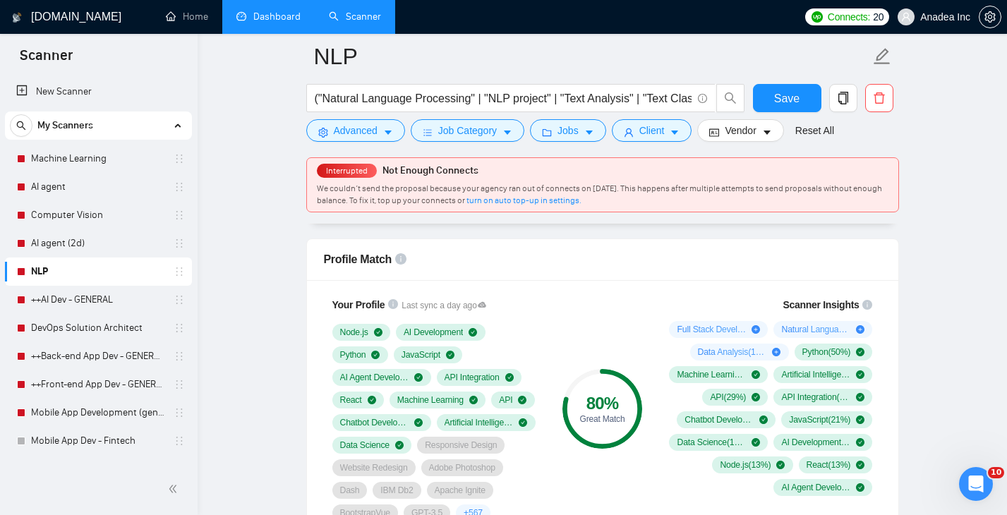
scroll to position [832, 0]
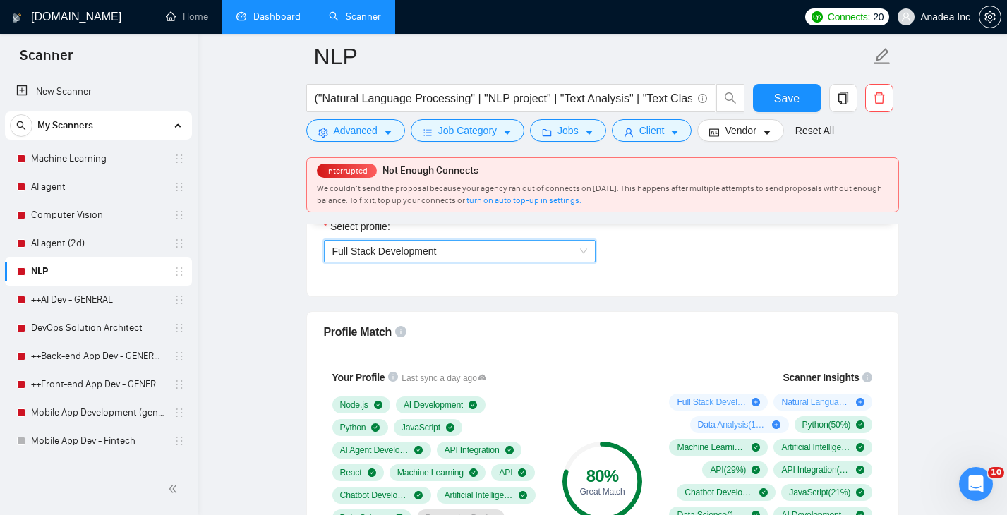
click at [462, 253] on span "Full Stack Development" at bounding box center [459, 251] width 255 height 21
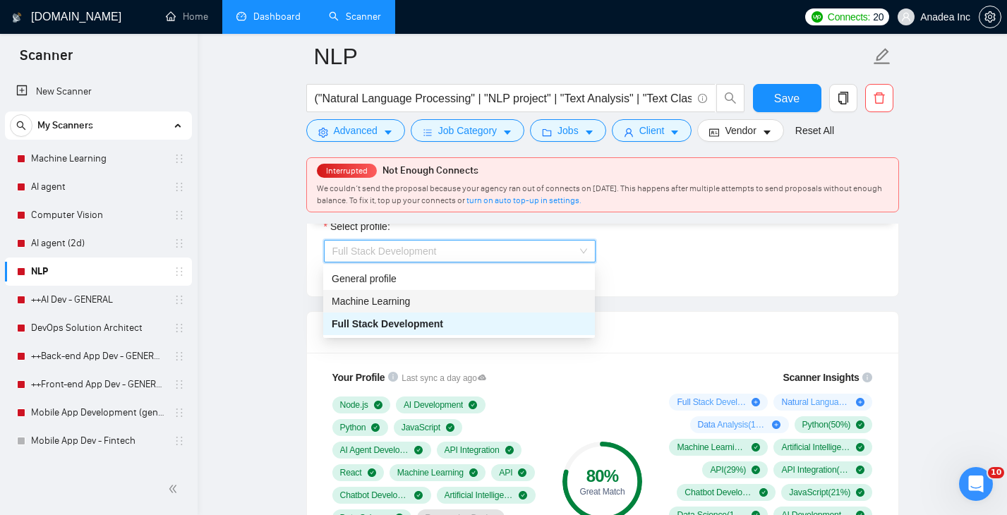
click at [428, 303] on div "Machine Learning" at bounding box center [459, 302] width 255 height 16
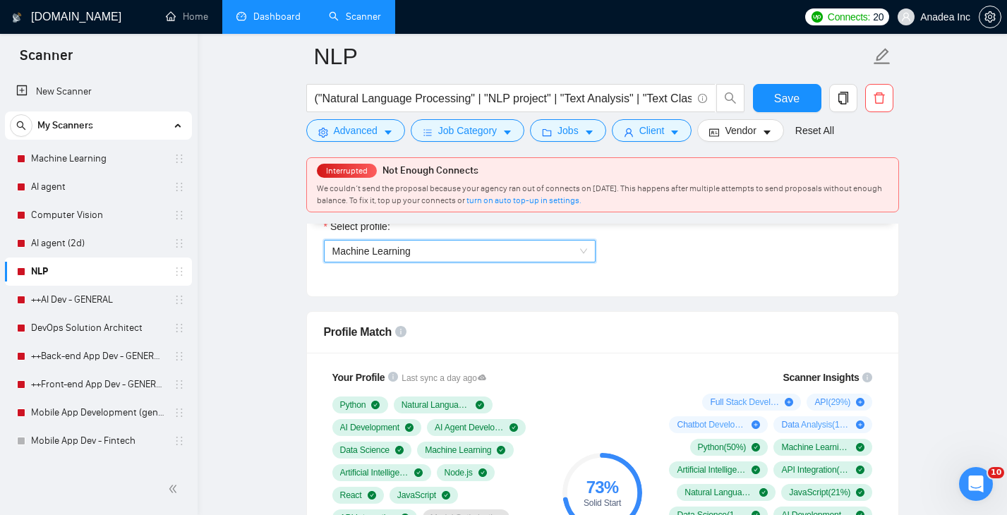
click at [436, 251] on span "Machine Learning" at bounding box center [459, 251] width 255 height 21
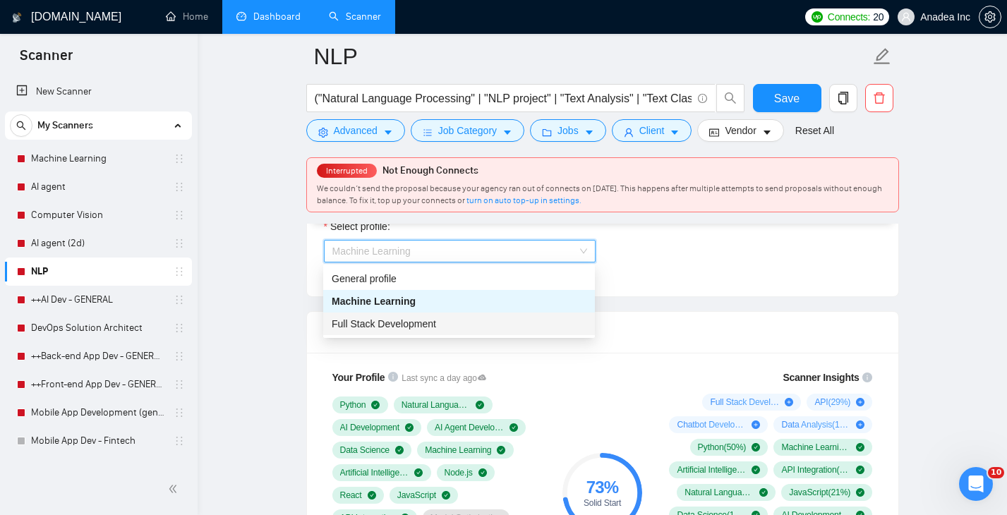
click at [401, 322] on span "Full Stack Development" at bounding box center [384, 323] width 104 height 11
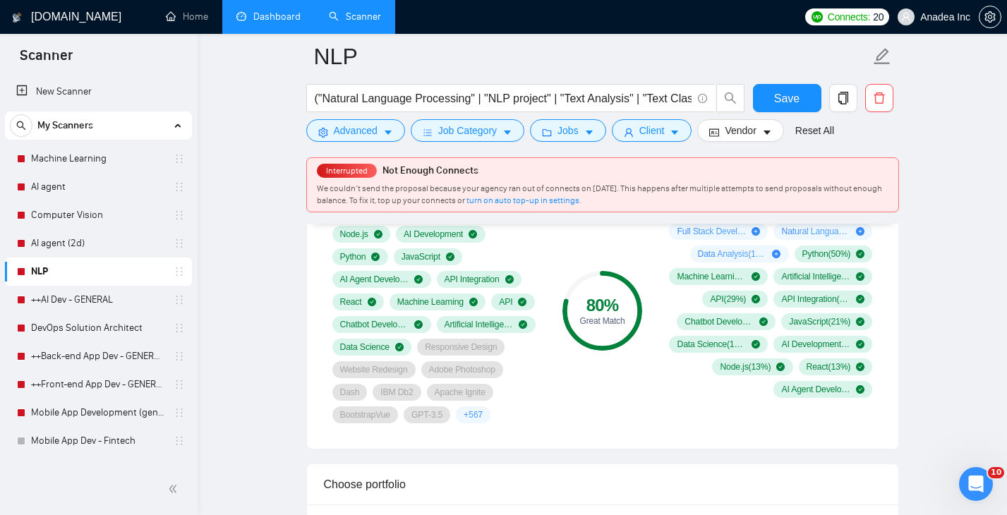
scroll to position [1019, 0]
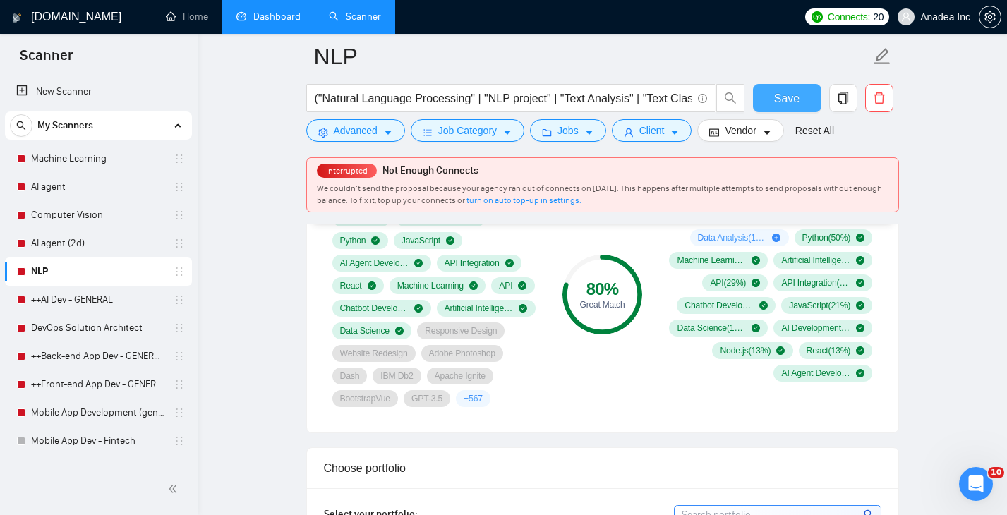
click at [784, 99] on span "Save" at bounding box center [786, 99] width 25 height 18
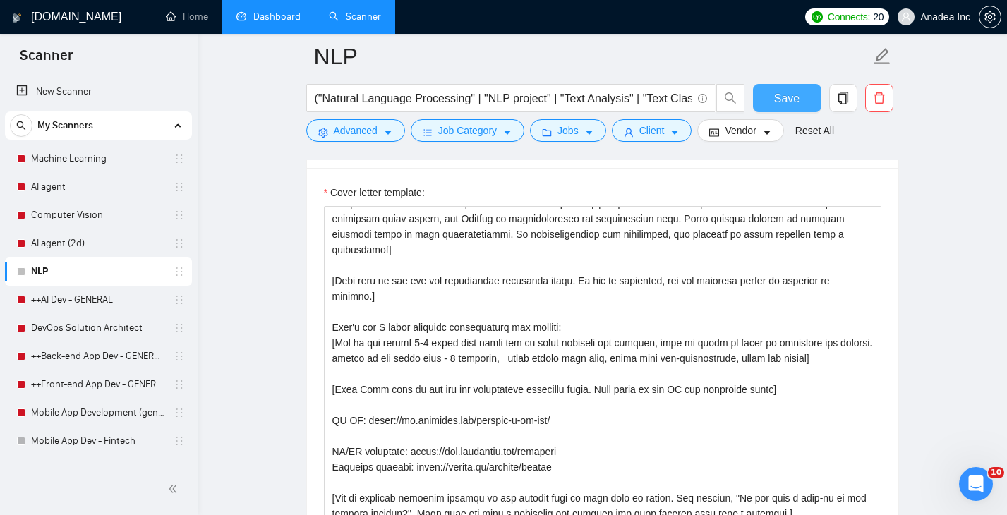
scroll to position [95, 0]
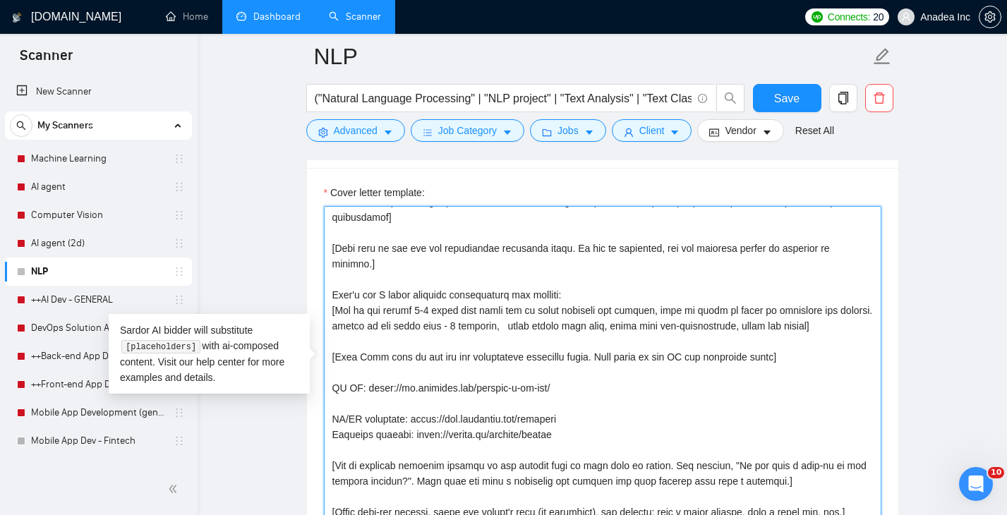
drag, startPoint x: 573, startPoint y: 389, endPoint x: 308, endPoint y: 390, distance: 264.0
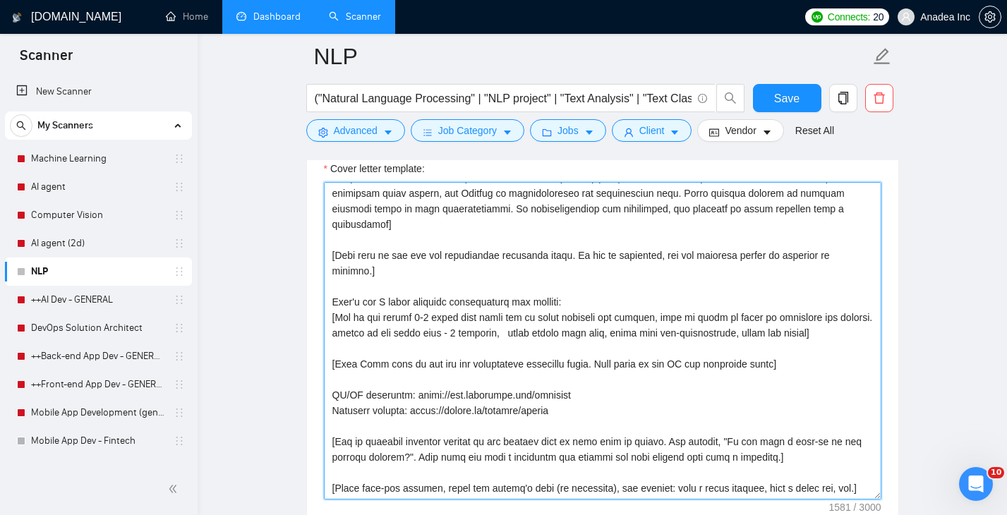
scroll to position [78, 0]
type textarea "[Write a personal greeting using the client's name or company name (if any is p…"
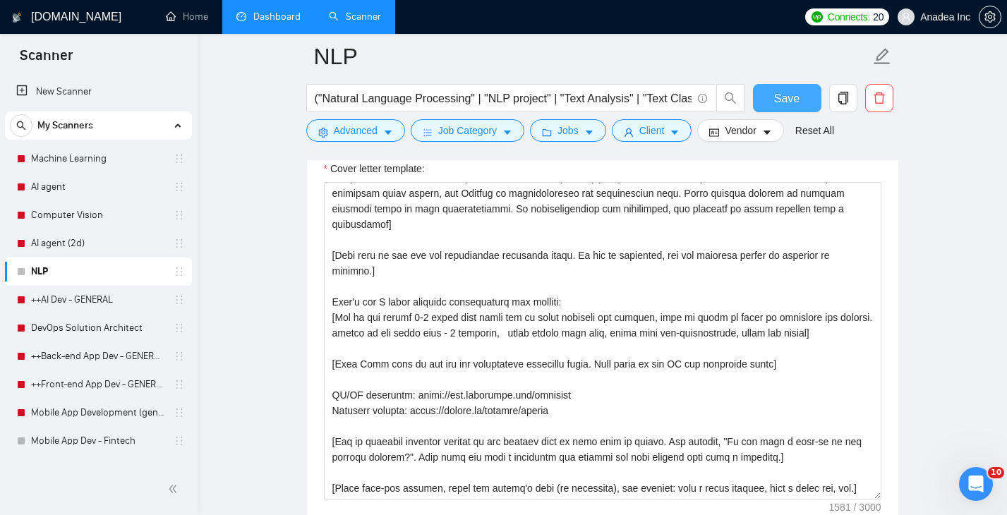
click at [793, 98] on span "Save" at bounding box center [786, 99] width 25 height 18
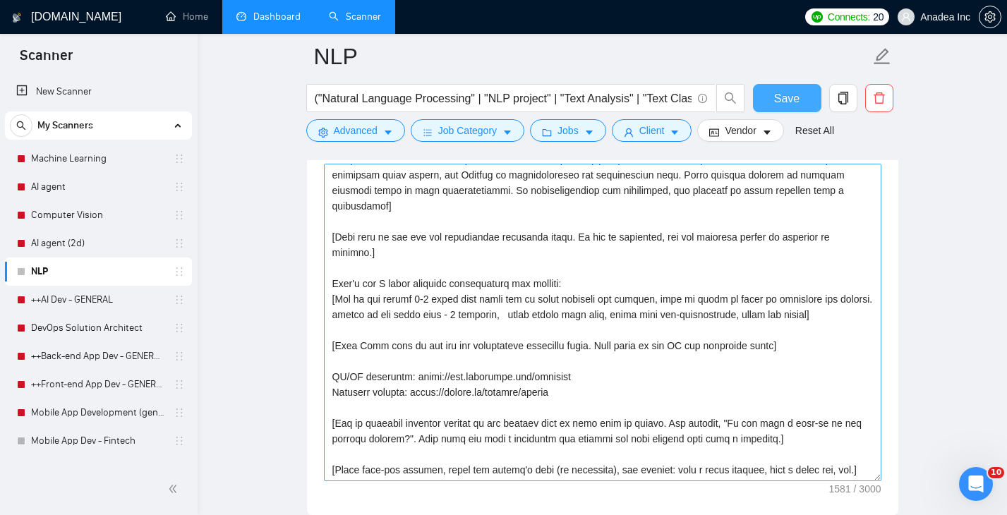
scroll to position [1700, 0]
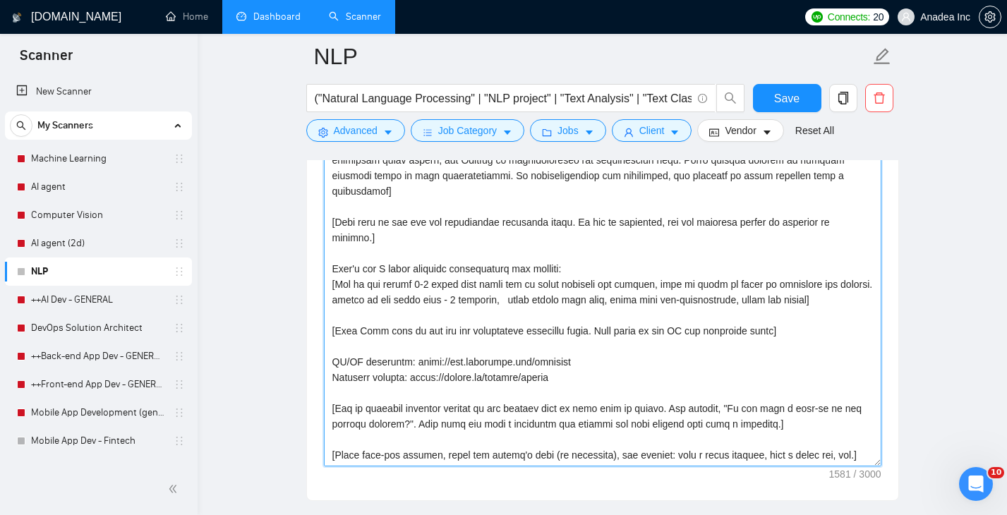
click at [336, 347] on textarea "Cover letter template:" at bounding box center [603, 308] width 558 height 318
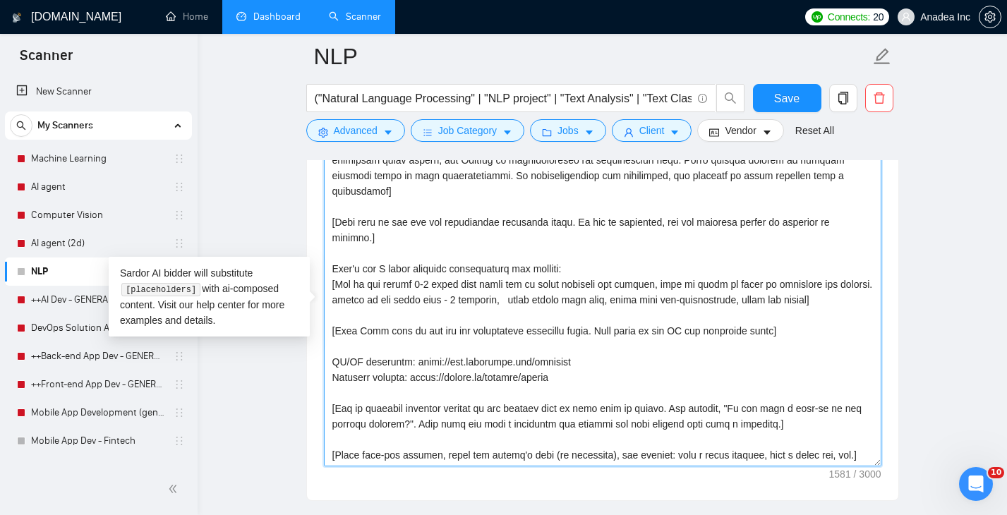
click at [333, 347] on textarea "Cover letter template:" at bounding box center [603, 308] width 558 height 318
click at [342, 344] on textarea "Cover letter template:" at bounding box center [603, 308] width 558 height 318
type textarea "[Write a personal greeting using the client's name or company name (if any is p…"
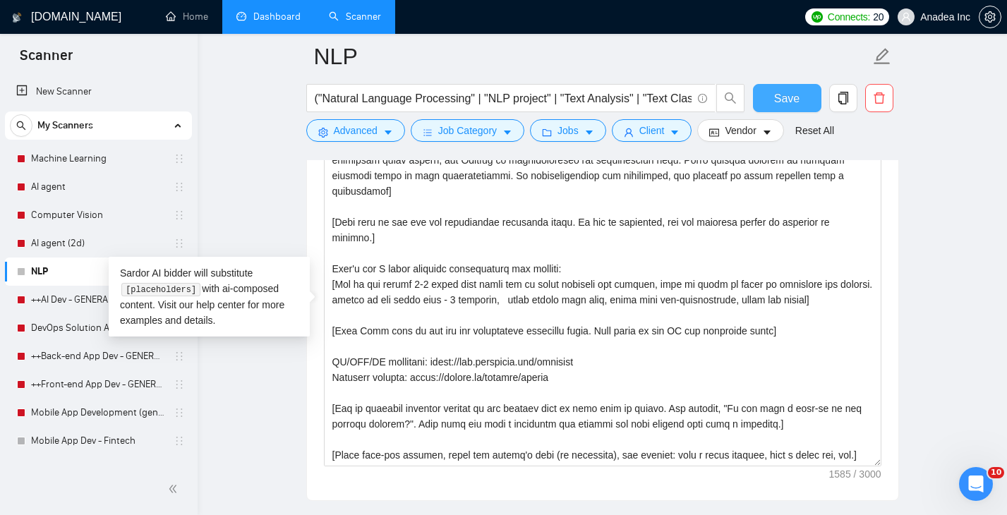
click at [780, 98] on span "Save" at bounding box center [786, 99] width 25 height 18
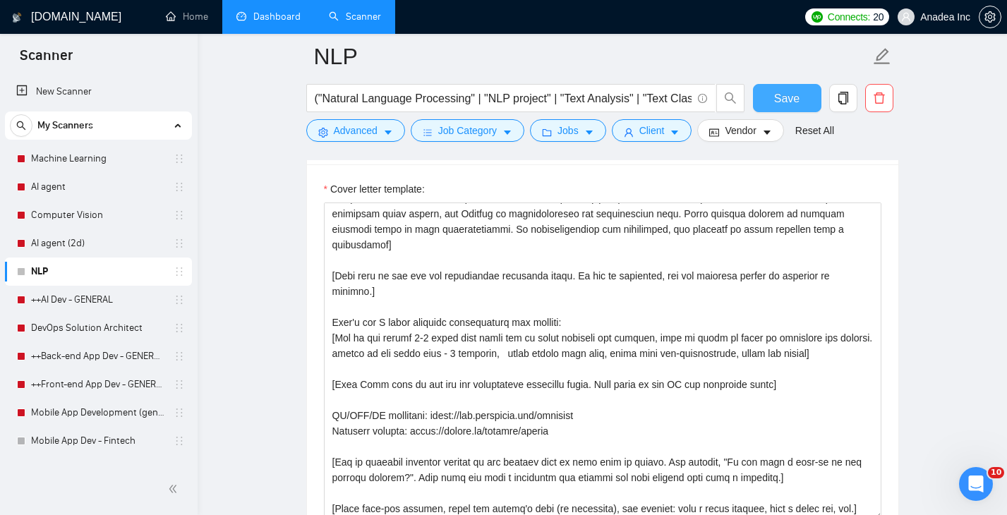
scroll to position [78, 0]
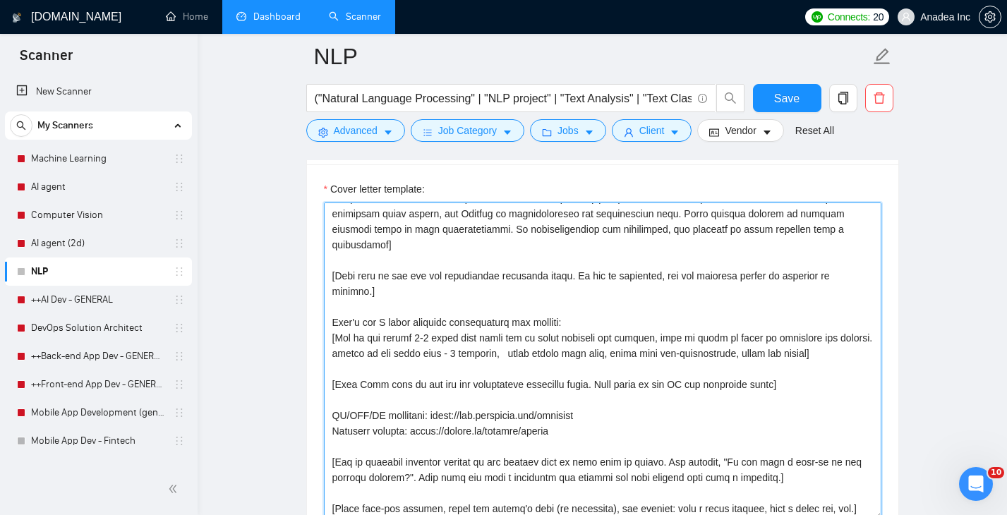
click at [584, 421] on textarea "Cover letter template:" at bounding box center [603, 362] width 558 height 318
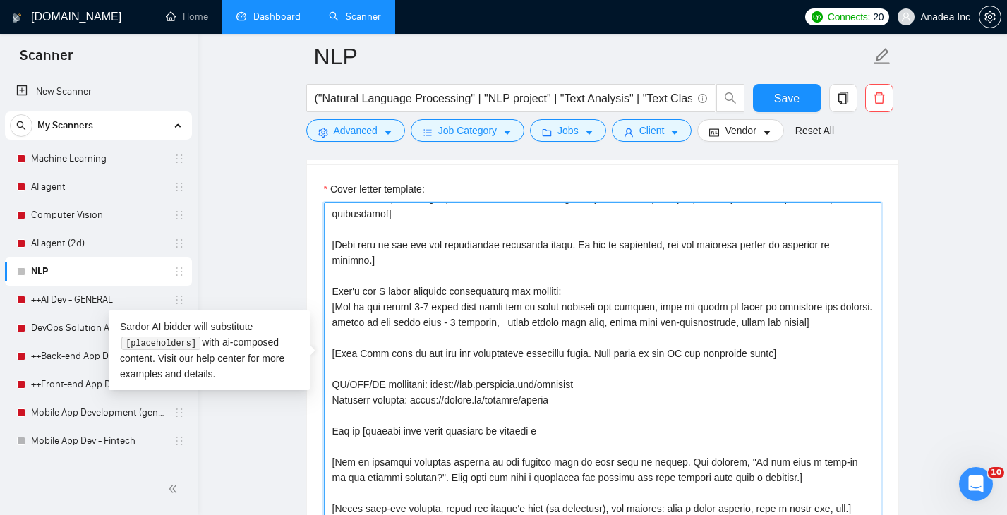
click at [519, 446] on textarea "Cover letter template:" at bounding box center [603, 362] width 558 height 318
click at [539, 441] on textarea "Cover letter template:" at bounding box center [603, 362] width 558 height 318
click at [359, 450] on textarea "Cover letter template:" at bounding box center [603, 362] width 558 height 318
type textarea "[Write a personal greeting using the client's name or company name (if any is p…"
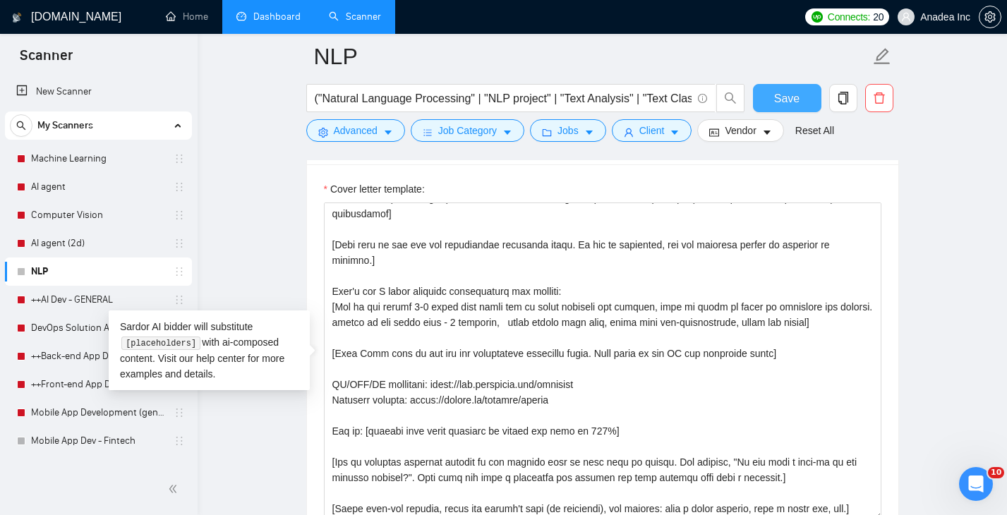
click at [787, 91] on span "Save" at bounding box center [786, 99] width 25 height 18
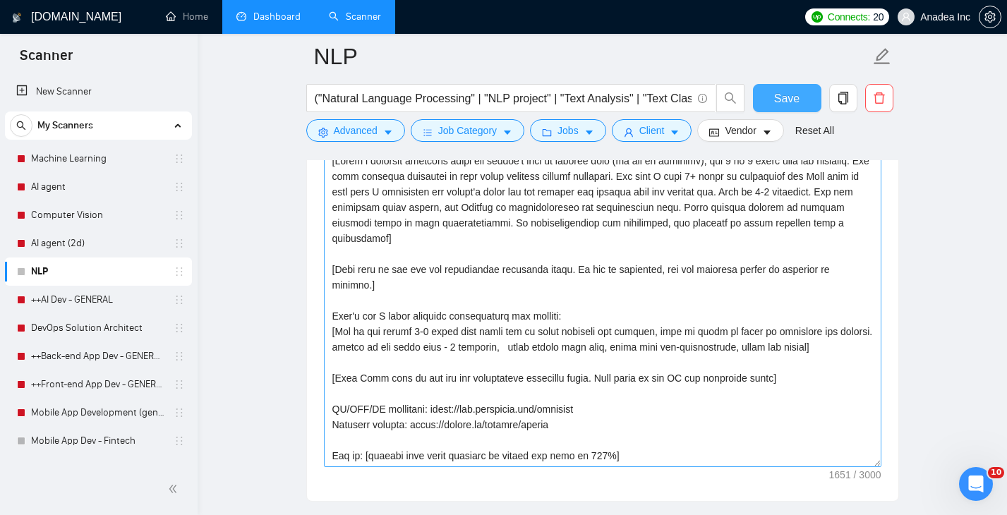
scroll to position [1674, 0]
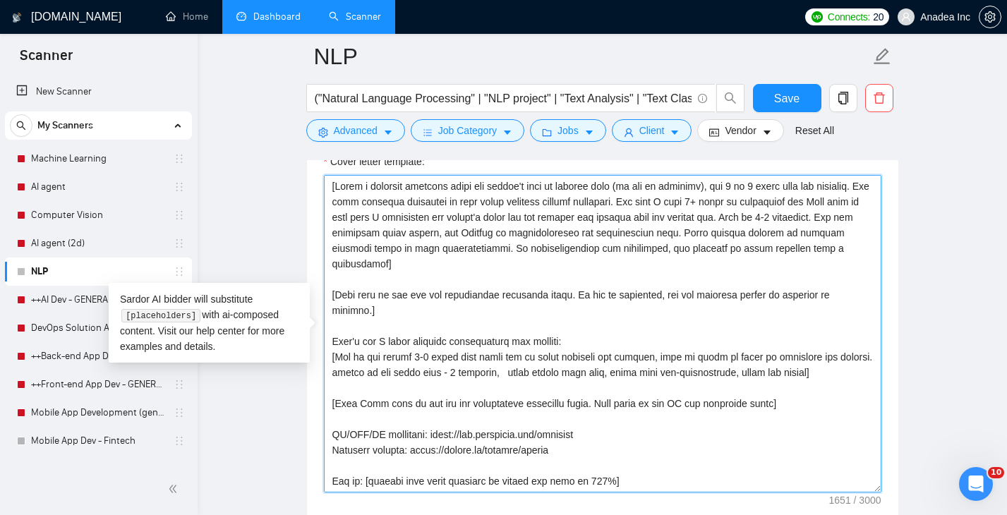
drag, startPoint x: 589, startPoint y: 473, endPoint x: 327, endPoint y: 442, distance: 263.7
click at [328, 442] on textarea "Cover letter template:" at bounding box center [603, 334] width 558 height 318
click at [360, 419] on textarea "Cover letter template:" at bounding box center [603, 334] width 558 height 318
click at [817, 422] on textarea "Cover letter template:" at bounding box center [603, 334] width 558 height 318
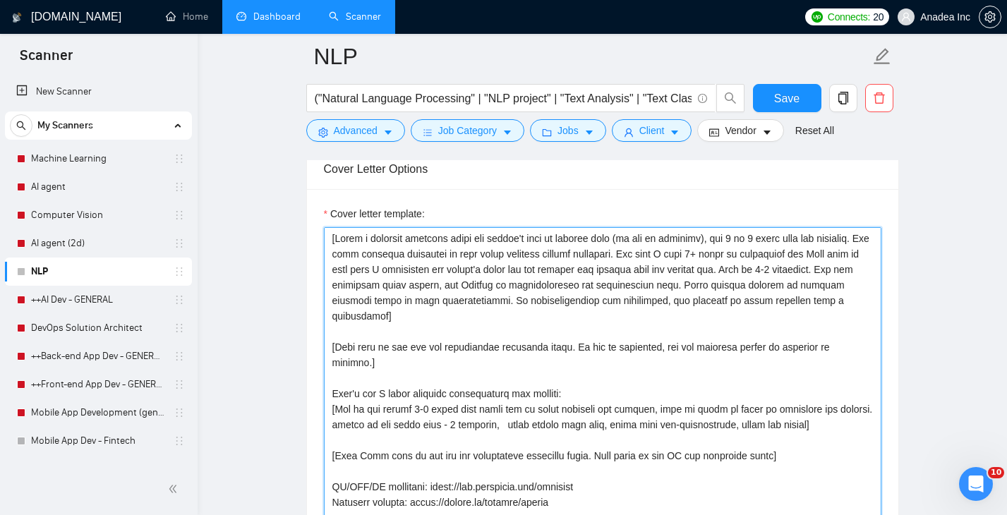
scroll to position [1622, 0]
click at [424, 361] on textarea "Cover letter template:" at bounding box center [603, 386] width 558 height 318
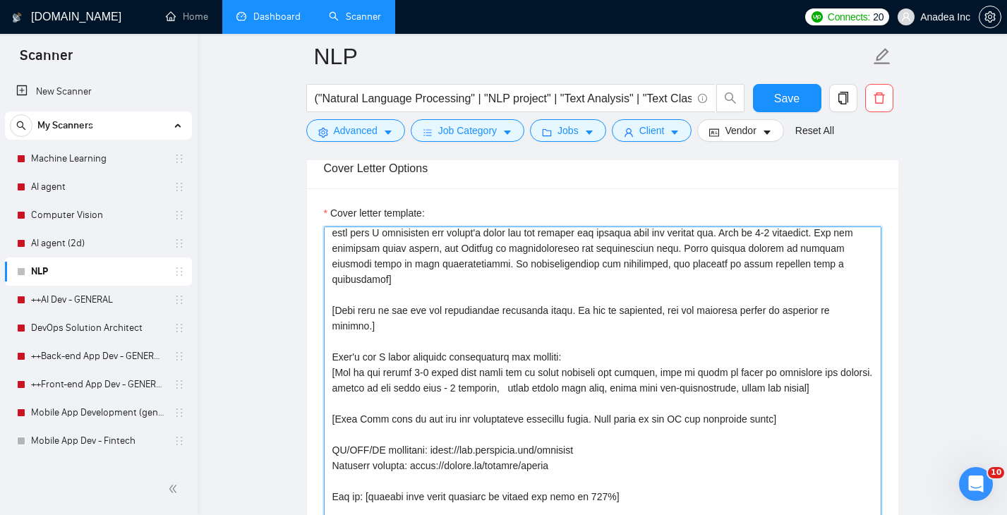
click at [847, 409] on textarea "Cover letter template:" at bounding box center [603, 386] width 558 height 318
drag, startPoint x: 822, startPoint y: 437, endPoint x: 294, endPoint y: 423, distance: 528.9
click at [294, 423] on main "NLP ("Natural Language Processing" | "NLP project" | "Text Analysis" | "Text Cl…" at bounding box center [602, 471] width 765 height 4074
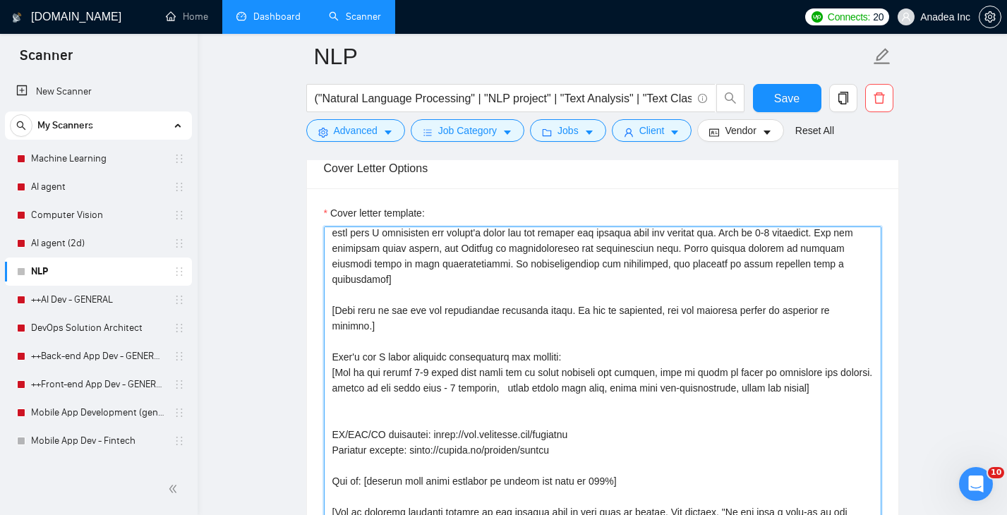
scroll to position [43, 0]
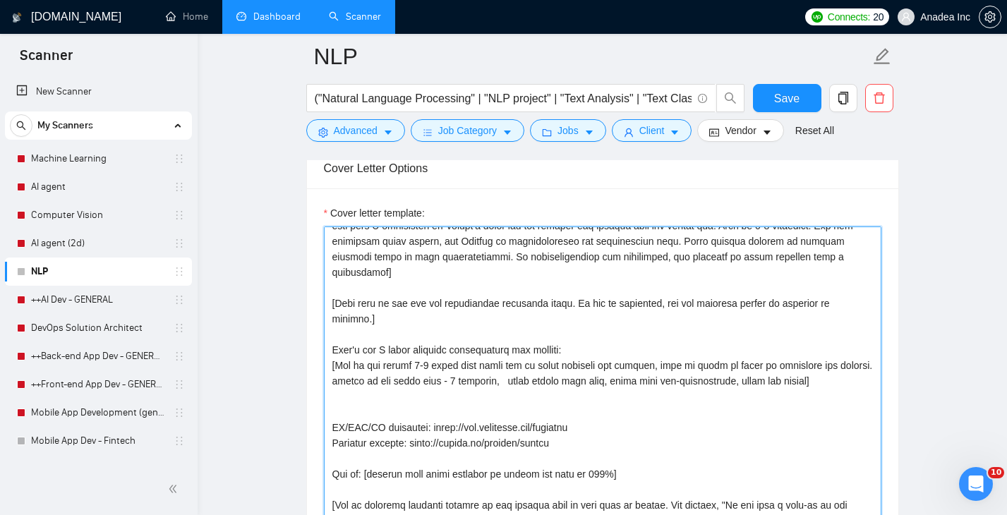
click at [345, 430] on textarea "Cover letter template:" at bounding box center [603, 386] width 558 height 318
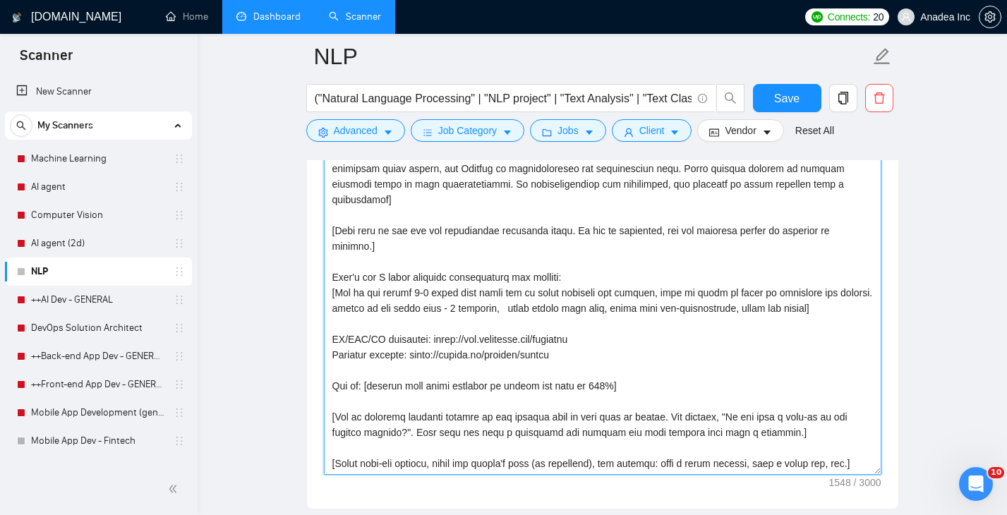
scroll to position [70, 0]
type textarea "[Write a personal greeting using the client's name or company name (if any is p…"
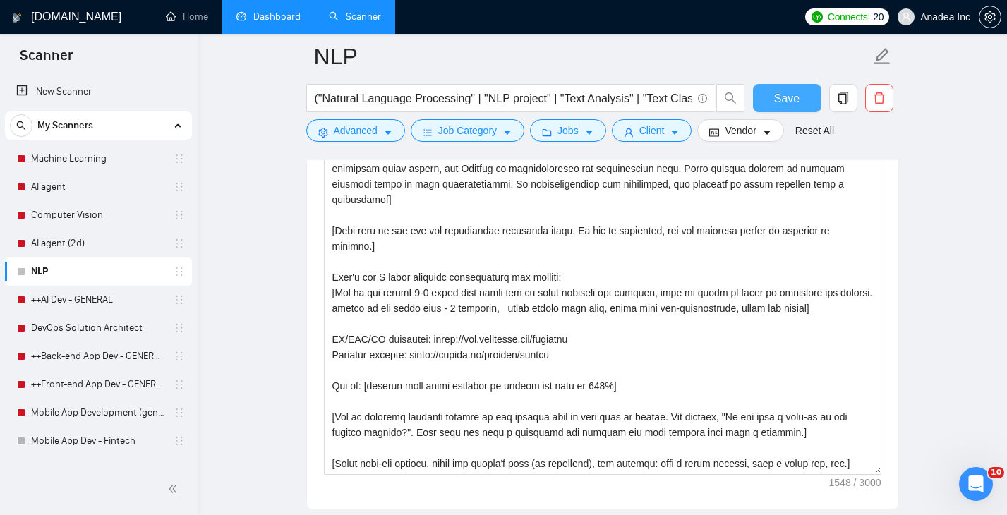
click at [789, 105] on span "Save" at bounding box center [786, 99] width 25 height 18
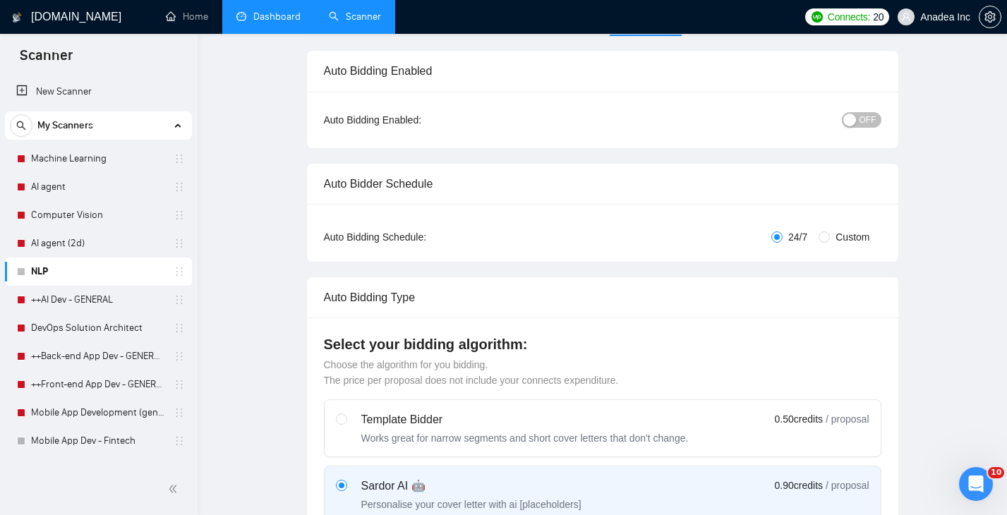
scroll to position [0, 0]
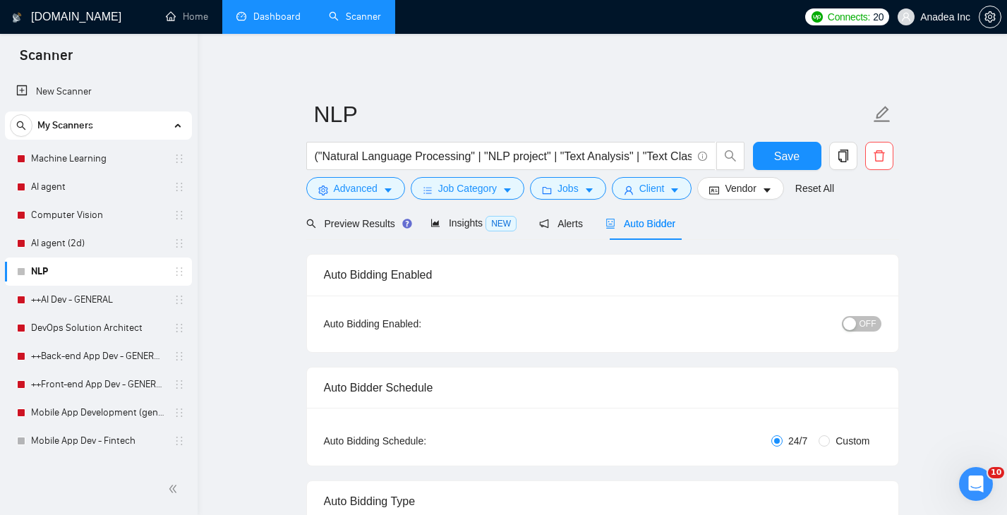
click at [870, 325] on span "OFF" at bounding box center [868, 324] width 17 height 16
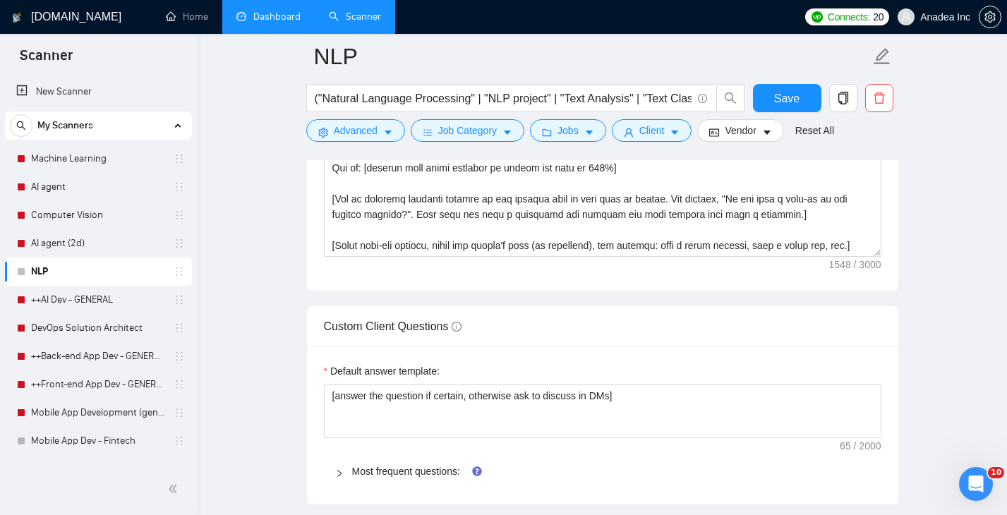
scroll to position [1967, 0]
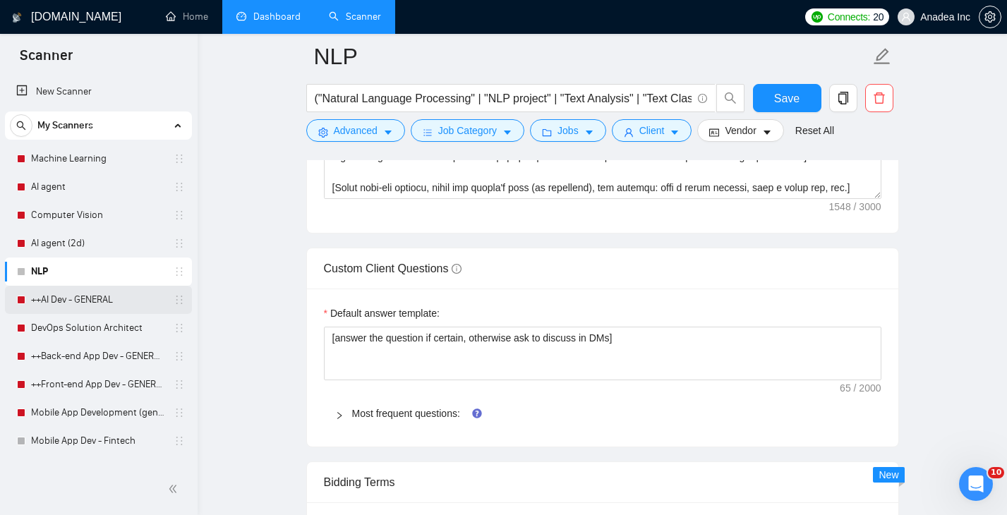
click at [68, 292] on link "++AI Dev - GENERAL" at bounding box center [98, 300] width 134 height 28
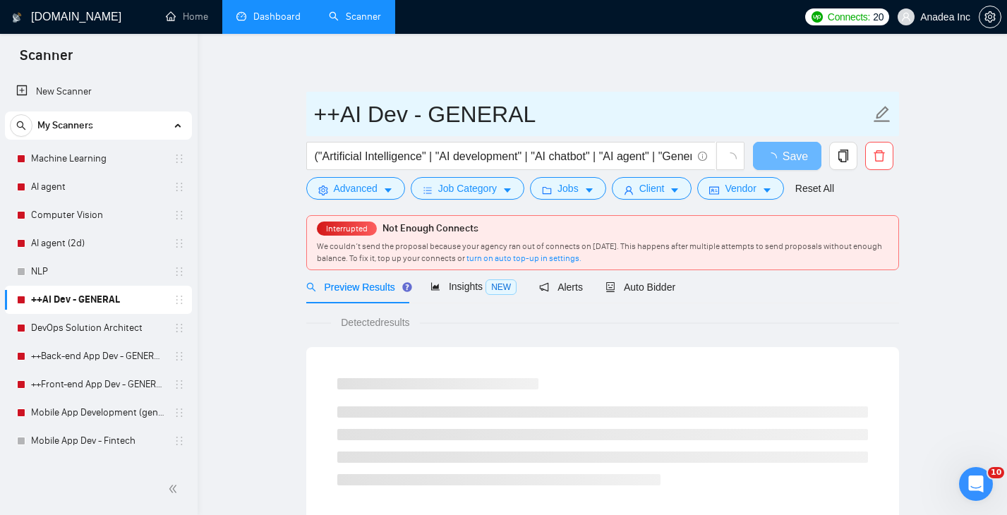
click at [773, 102] on input "++AI Dev - GENERAL" at bounding box center [592, 114] width 556 height 35
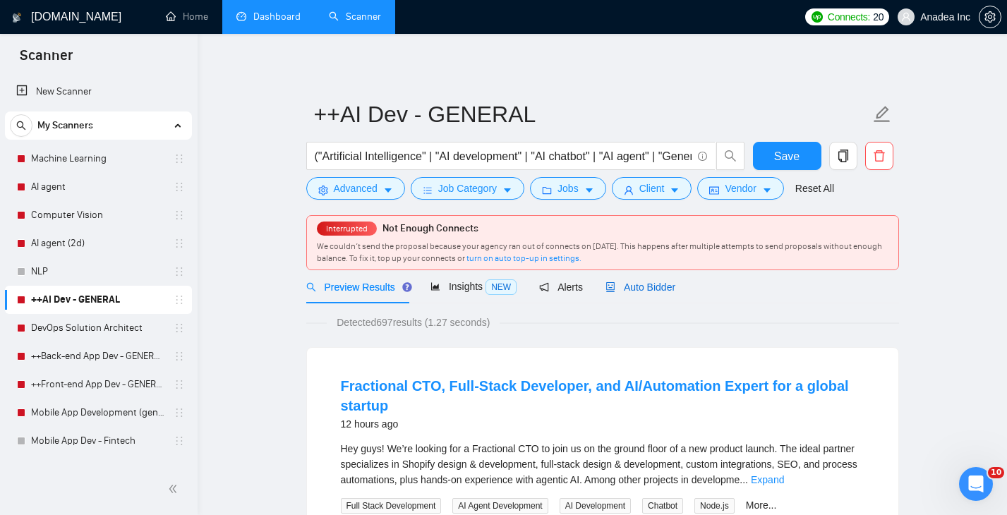
click at [641, 292] on span "Auto Bidder" at bounding box center [641, 287] width 70 height 11
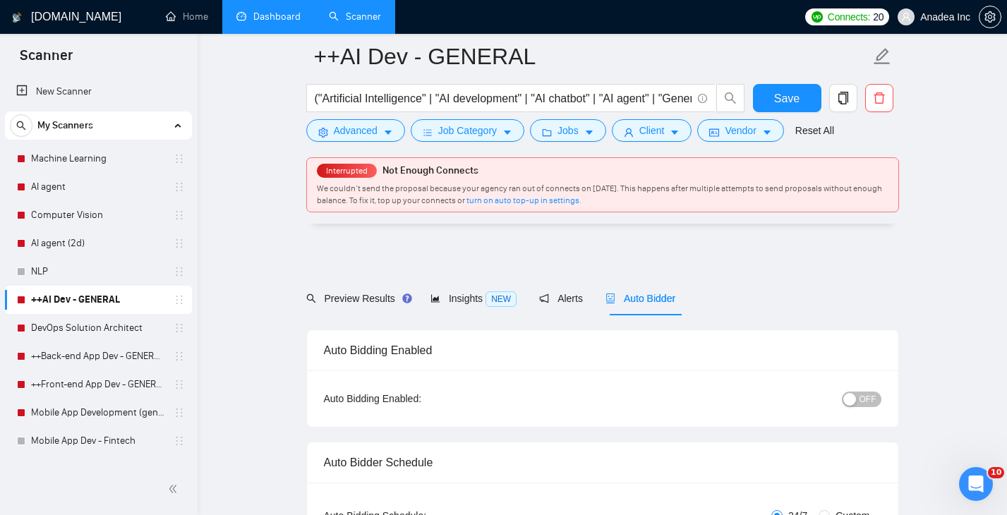
scroll to position [310, 0]
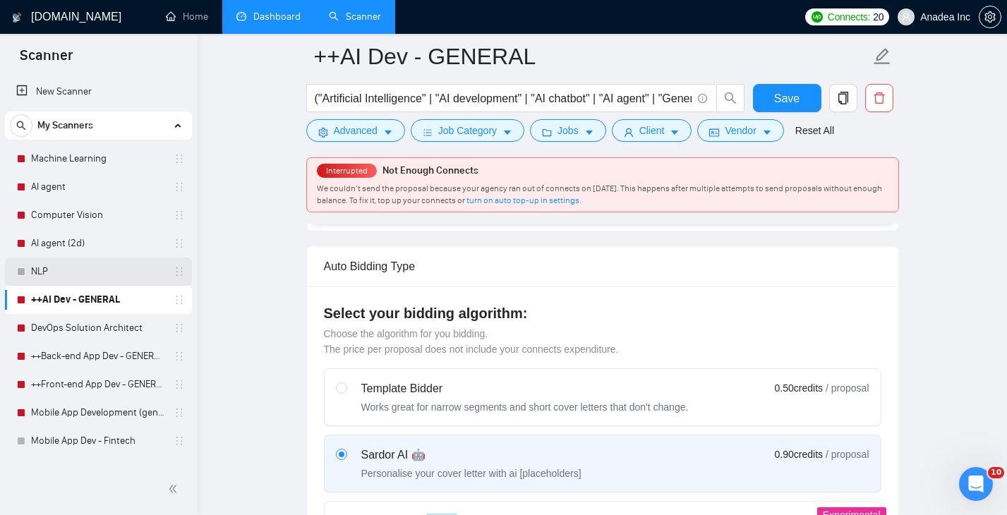
click at [63, 270] on link "NLP" at bounding box center [98, 272] width 134 height 28
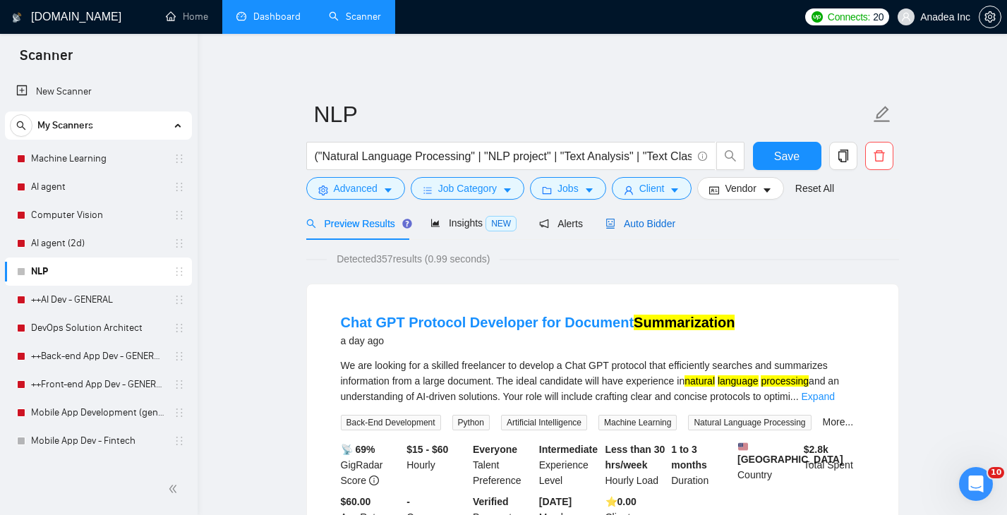
click at [653, 229] on div "Auto Bidder" at bounding box center [641, 224] width 70 height 16
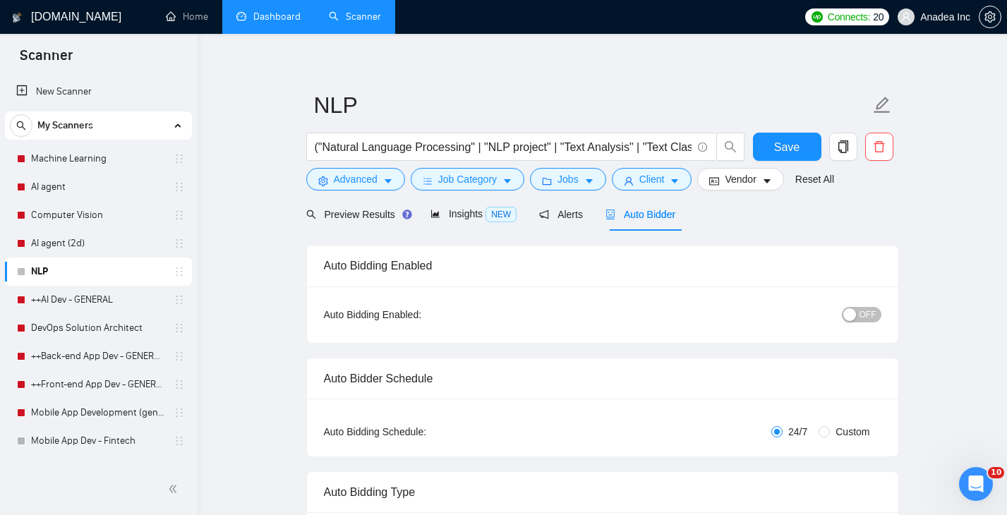
scroll to position [11, 0]
click at [870, 306] on span "OFF" at bounding box center [868, 314] width 17 height 16
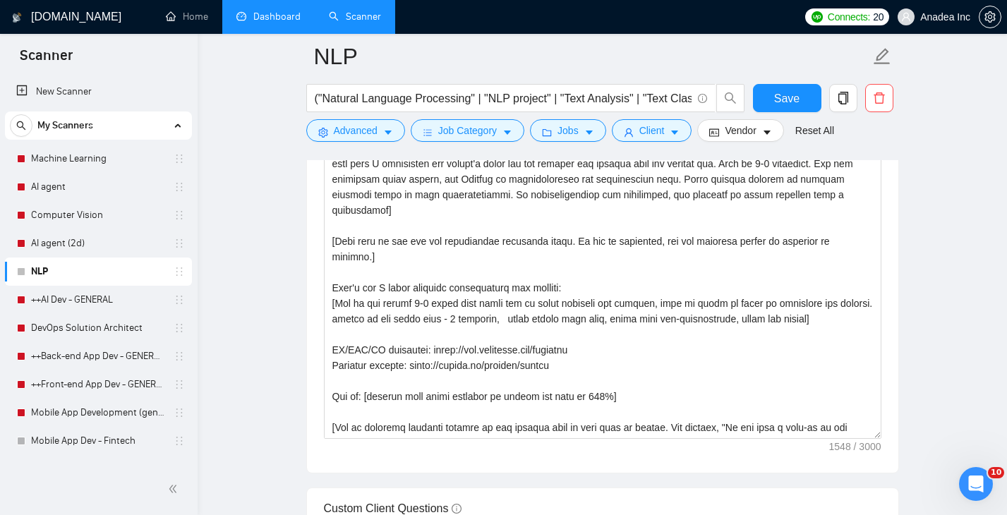
scroll to position [1653, 0]
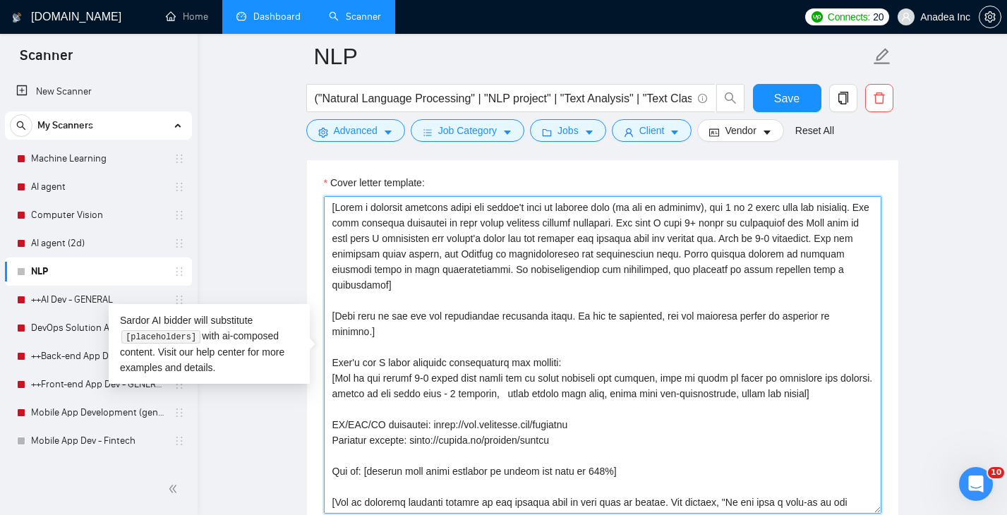
drag, startPoint x: 393, startPoint y: 334, endPoint x: 307, endPoint y: 316, distance: 88.1
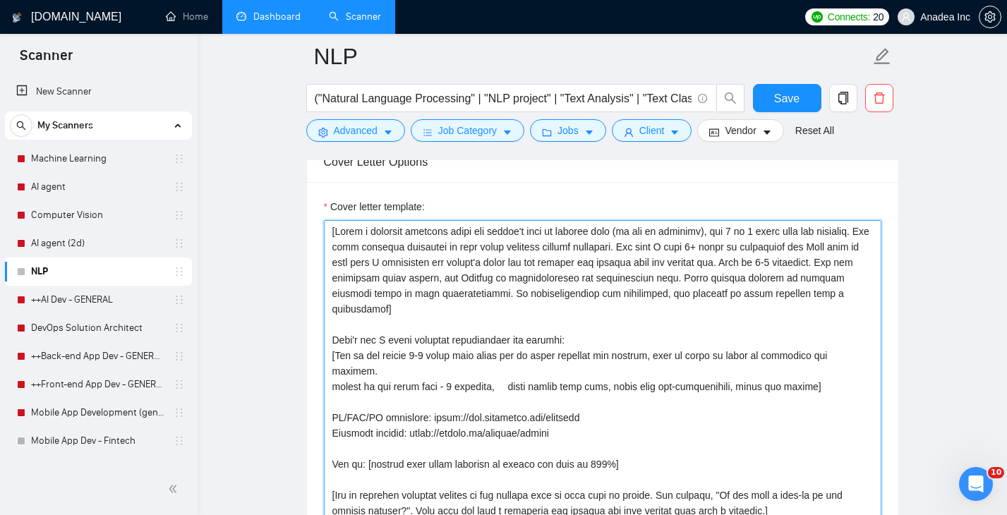
scroll to position [1, 0]
click at [765, 241] on textarea "Cover letter template:" at bounding box center [603, 379] width 558 height 318
click at [858, 264] on textarea "Cover letter template:" at bounding box center [603, 379] width 558 height 318
click at [797, 348] on textarea "Cover letter template:" at bounding box center [603, 379] width 558 height 318
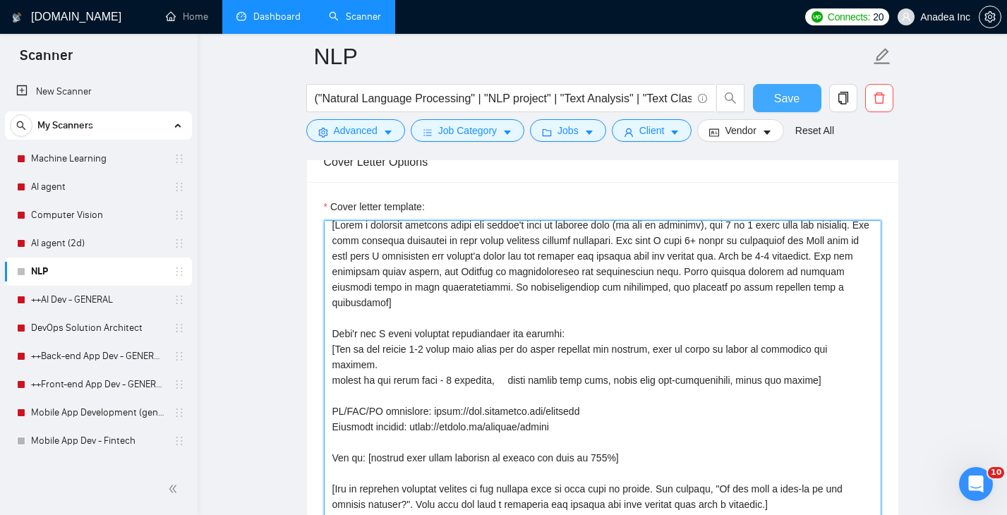
type textarea "[Write a personal greeting using the client's name or company name (if any is p…"
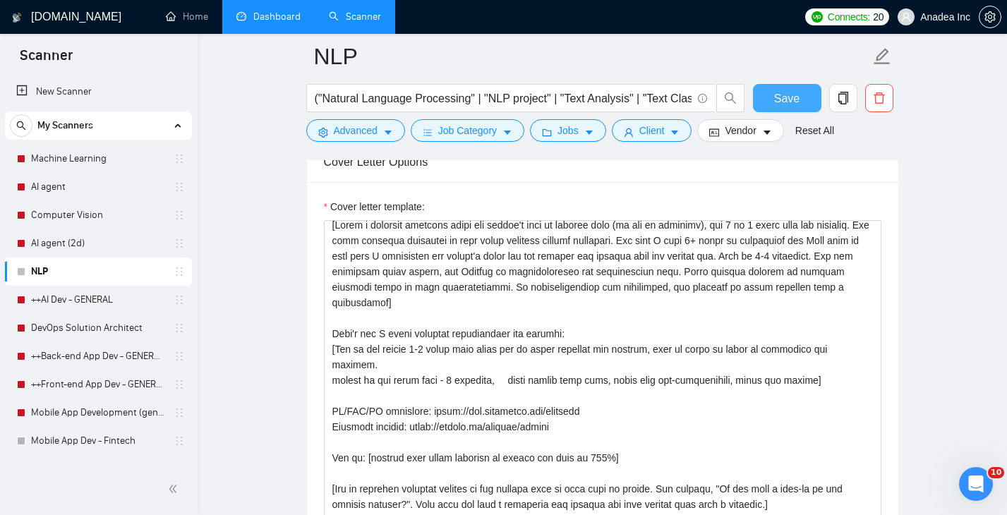
click at [800, 102] on button "Save" at bounding box center [787, 98] width 68 height 28
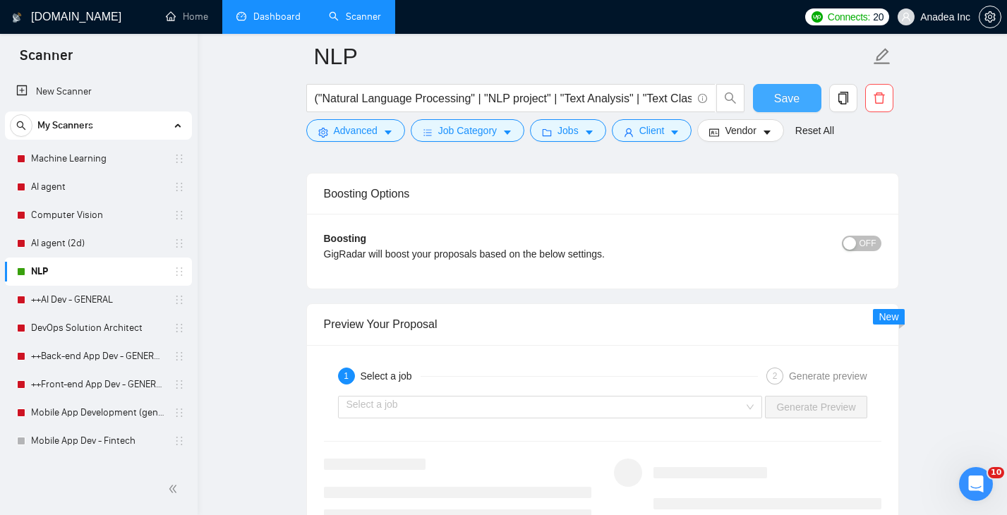
scroll to position [2611, 0]
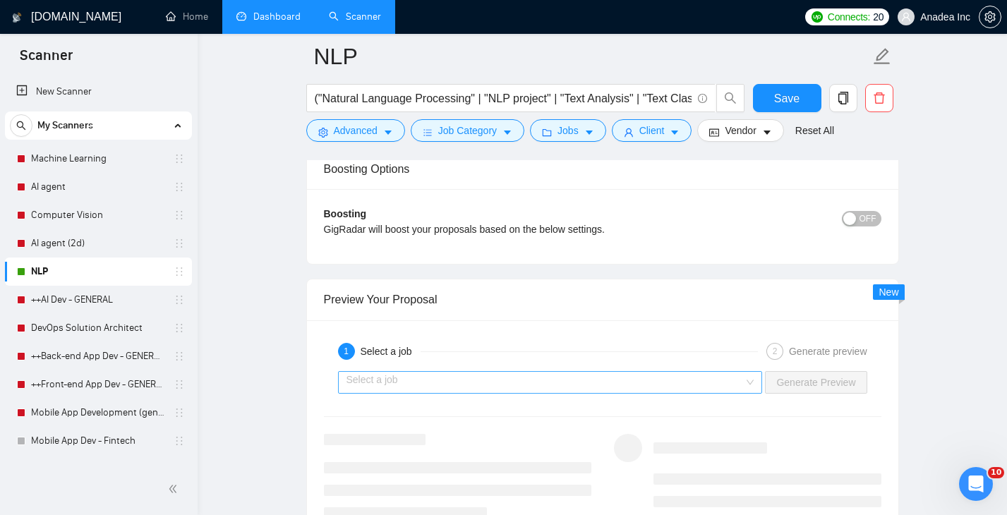
click at [534, 384] on input "search" at bounding box center [546, 382] width 398 height 21
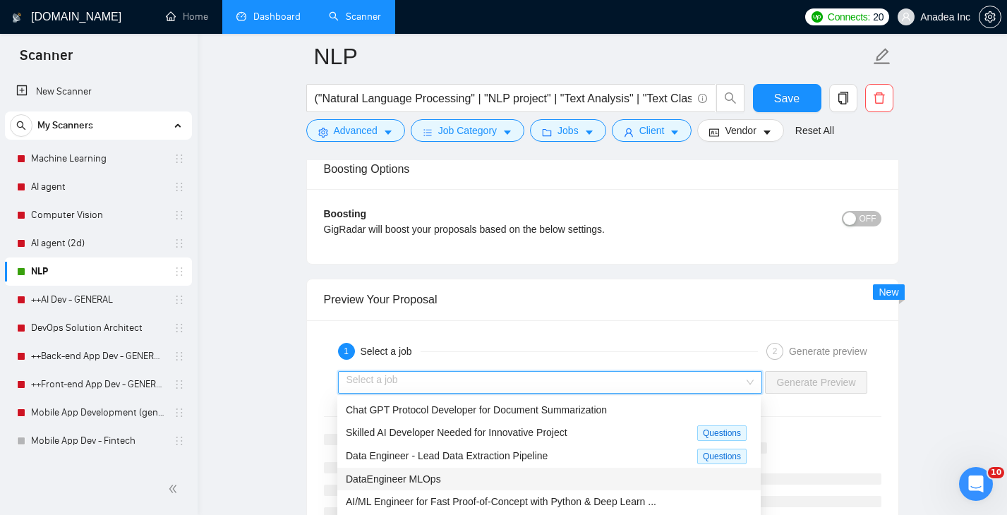
click at [459, 477] on div "DataEngineer MLOps" at bounding box center [549, 480] width 407 height 16
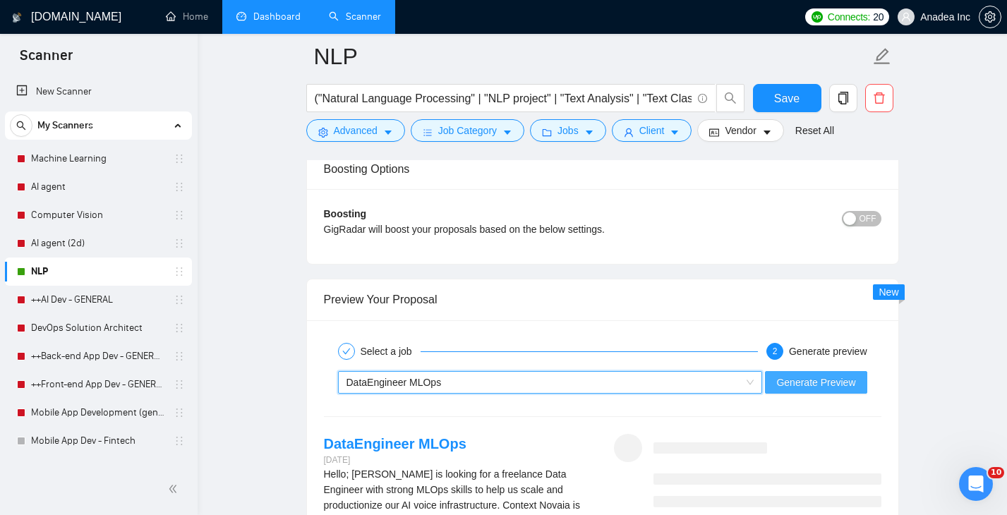
click at [830, 385] on span "Generate Preview" at bounding box center [816, 383] width 79 height 16
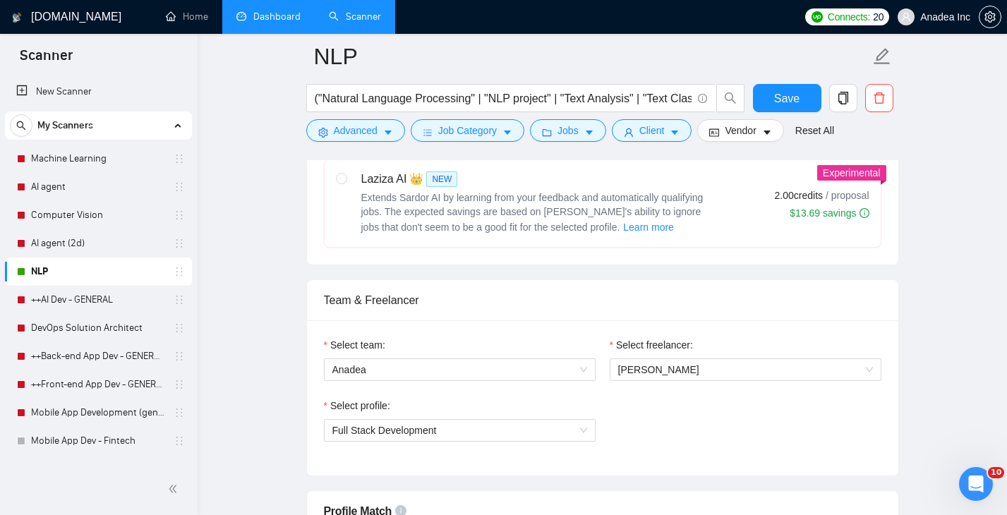
scroll to position [535, 0]
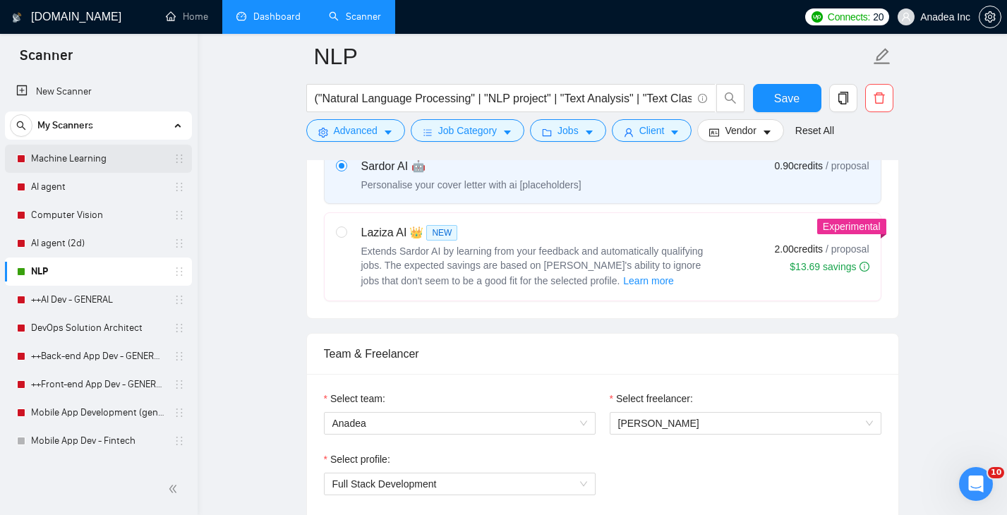
click at [75, 152] on link "Machine Learning" at bounding box center [98, 159] width 134 height 28
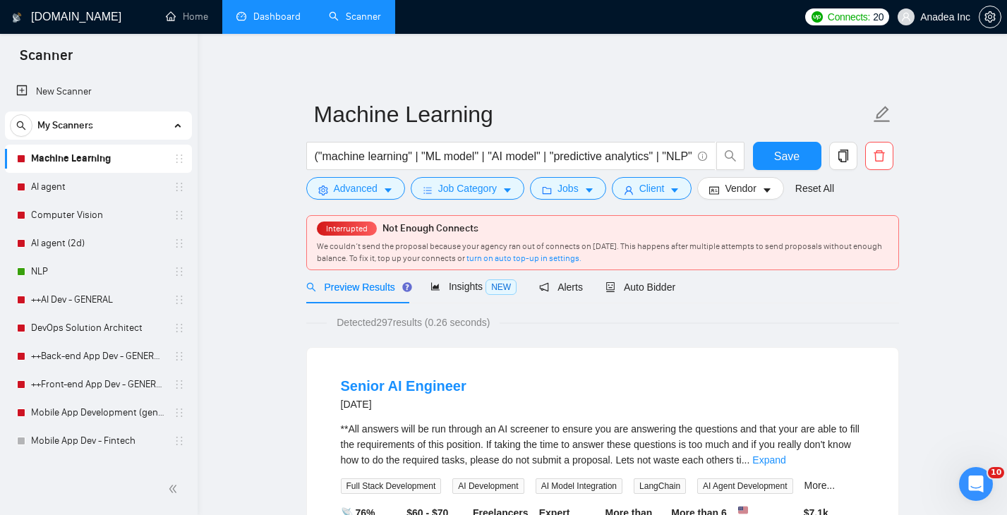
scroll to position [10, 0]
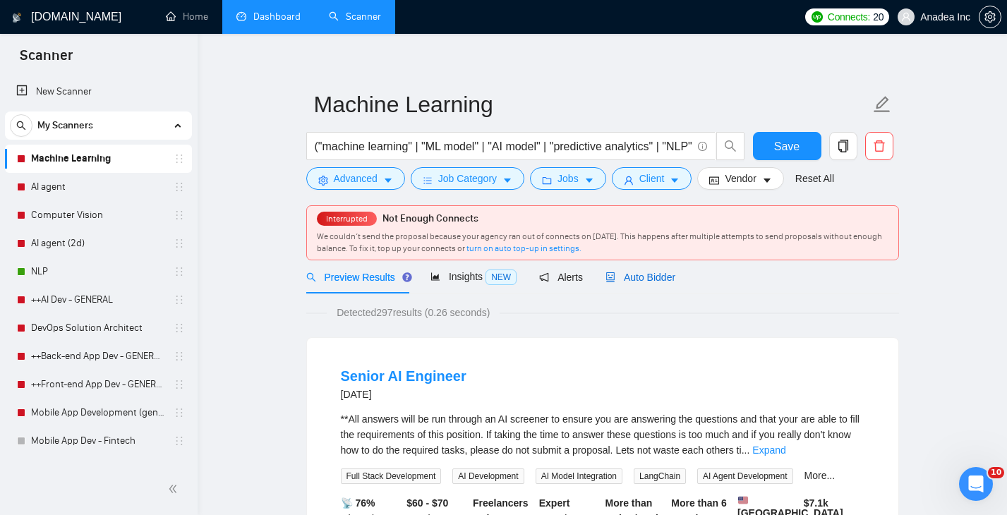
click at [657, 273] on span "Auto Bidder" at bounding box center [641, 277] width 70 height 11
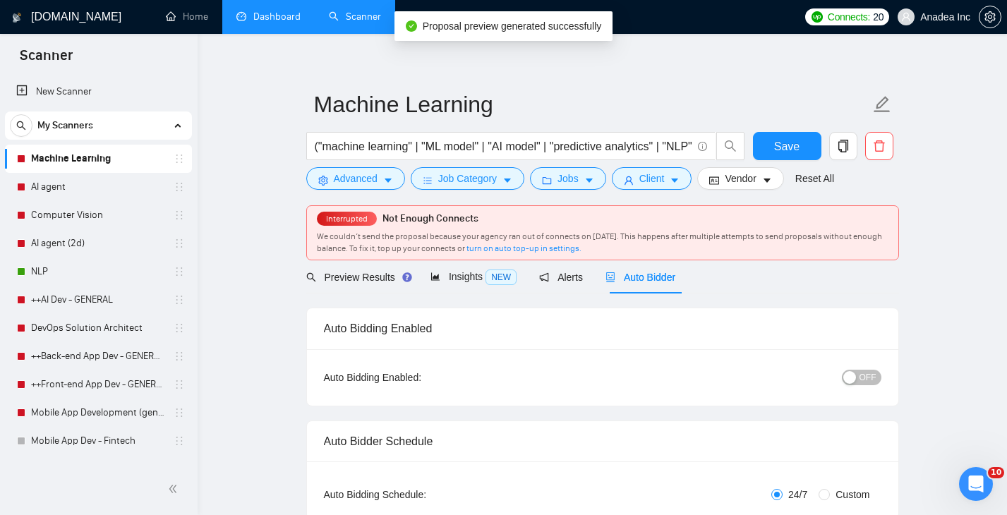
click at [870, 374] on span "OFF" at bounding box center [868, 378] width 17 height 16
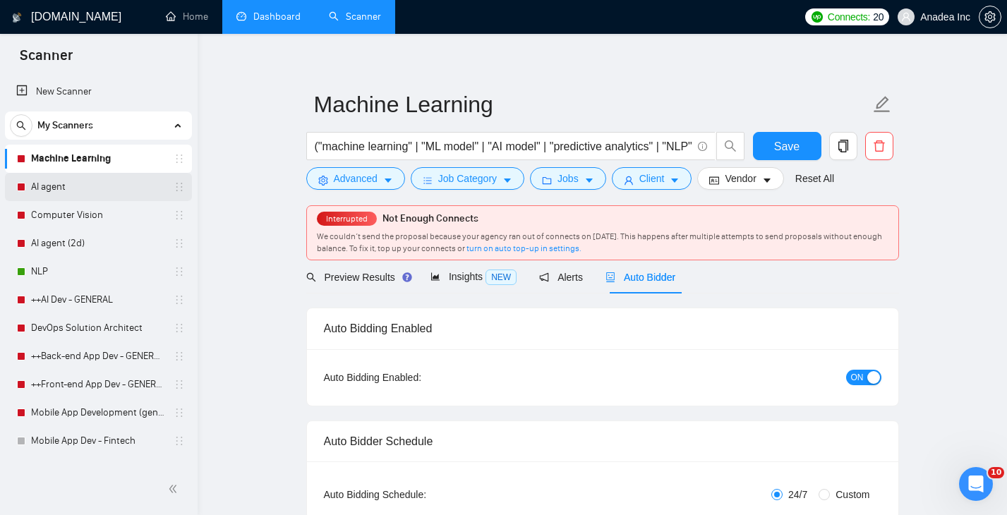
click at [84, 186] on link "AI agent" at bounding box center [98, 187] width 134 height 28
click at [784, 150] on span "Save" at bounding box center [786, 147] width 25 height 18
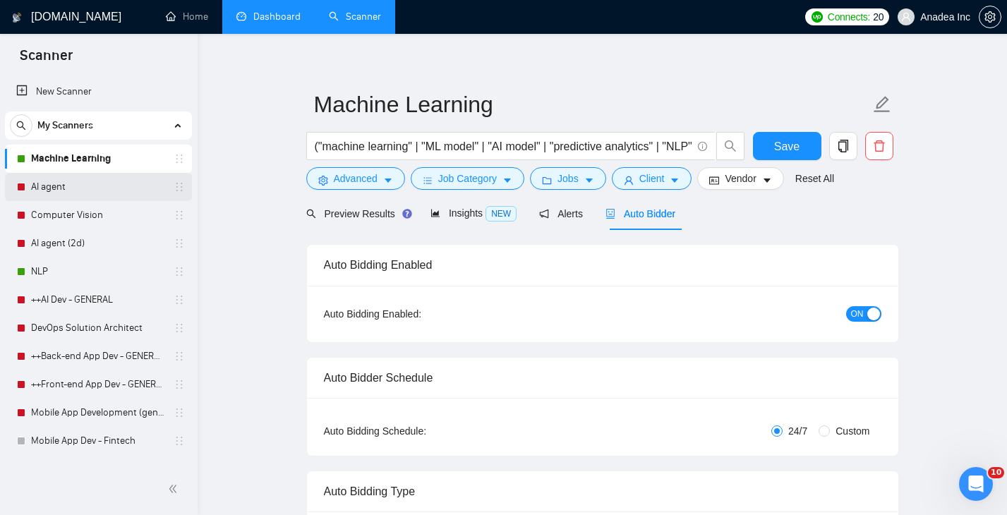
click at [95, 181] on link "AI agent" at bounding box center [98, 187] width 134 height 28
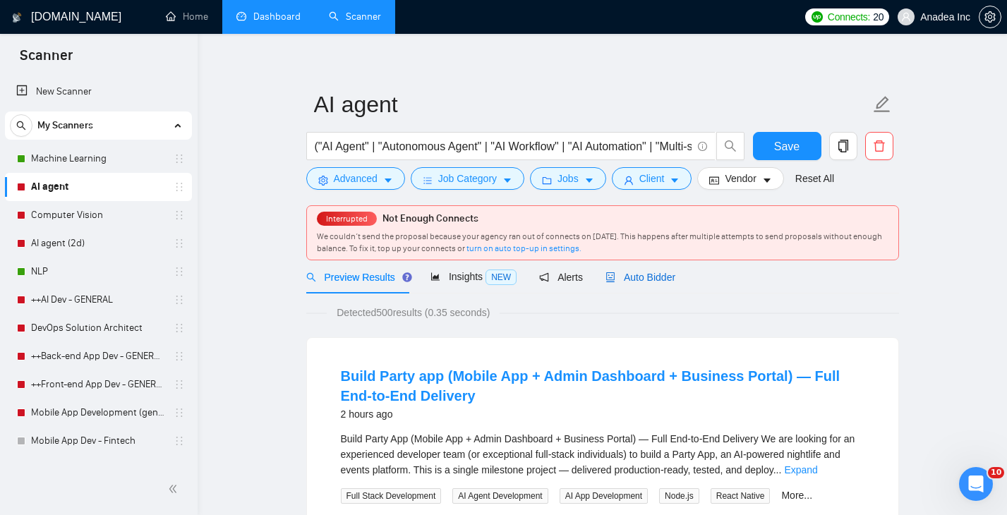
click at [657, 274] on span "Auto Bidder" at bounding box center [641, 277] width 70 height 11
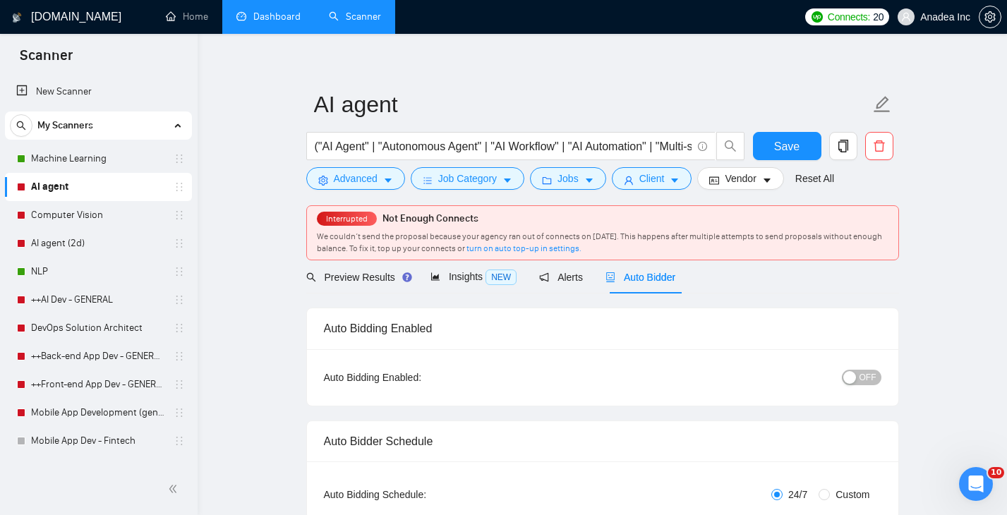
click at [872, 374] on span "OFF" at bounding box center [868, 378] width 17 height 16
click at [799, 140] on span "Save" at bounding box center [786, 147] width 25 height 18
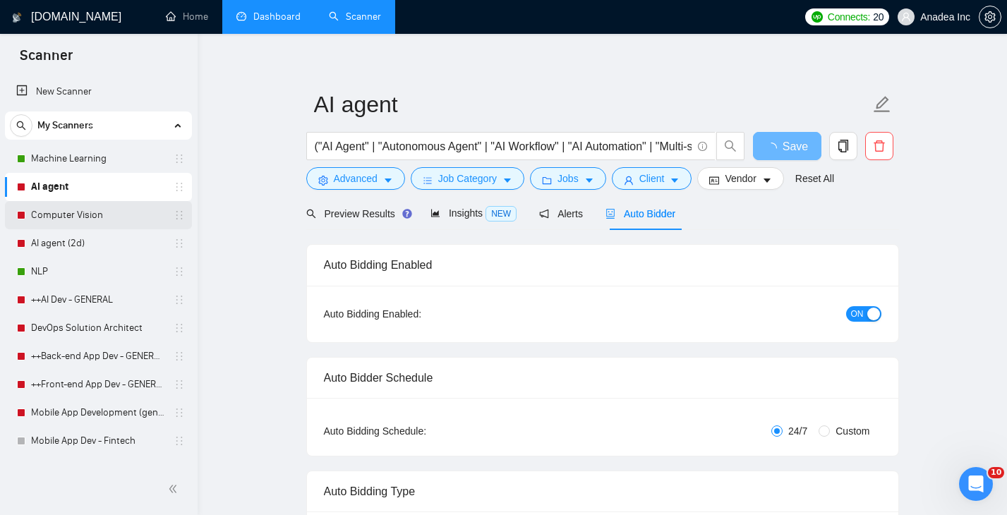
click at [67, 215] on link "Computer Vision" at bounding box center [98, 215] width 134 height 28
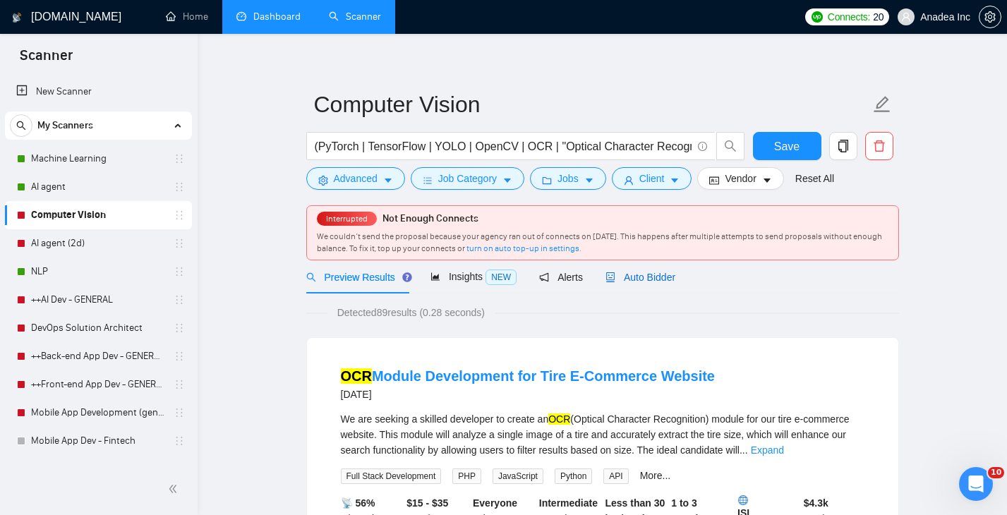
click at [660, 275] on span "Auto Bidder" at bounding box center [641, 277] width 70 height 11
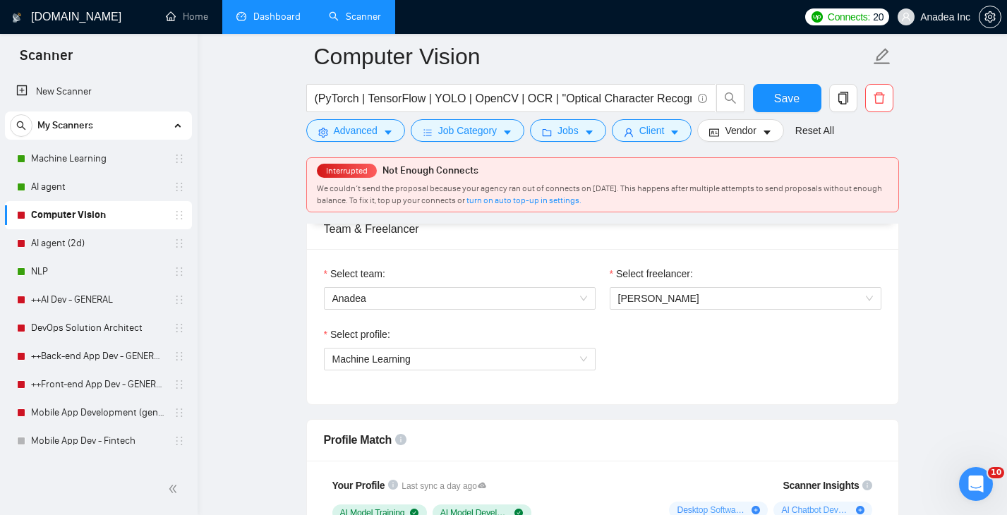
scroll to position [725, 0]
click at [700, 294] on span "[PERSON_NAME]" at bounding box center [658, 297] width 81 height 11
click at [554, 260] on div "Select team: Anadea Select freelancer: [PERSON_NAME] Select profile: Machine Le…" at bounding box center [603, 325] width 592 height 155
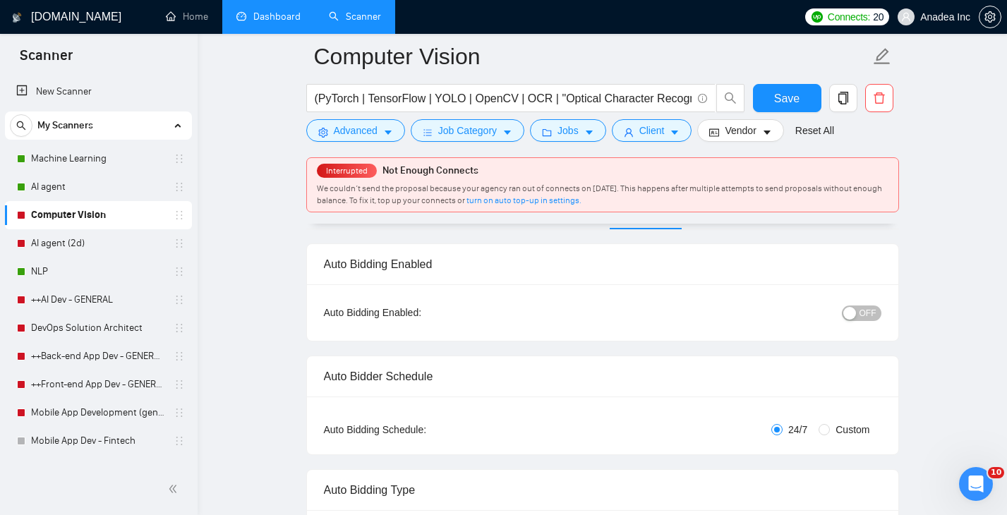
scroll to position [0, 0]
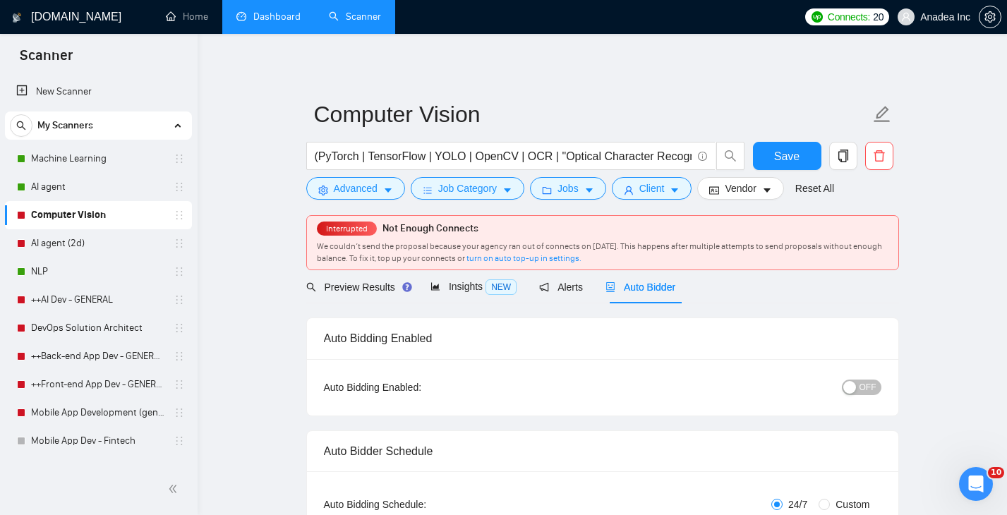
click at [876, 388] on button "OFF" at bounding box center [862, 388] width 40 height 16
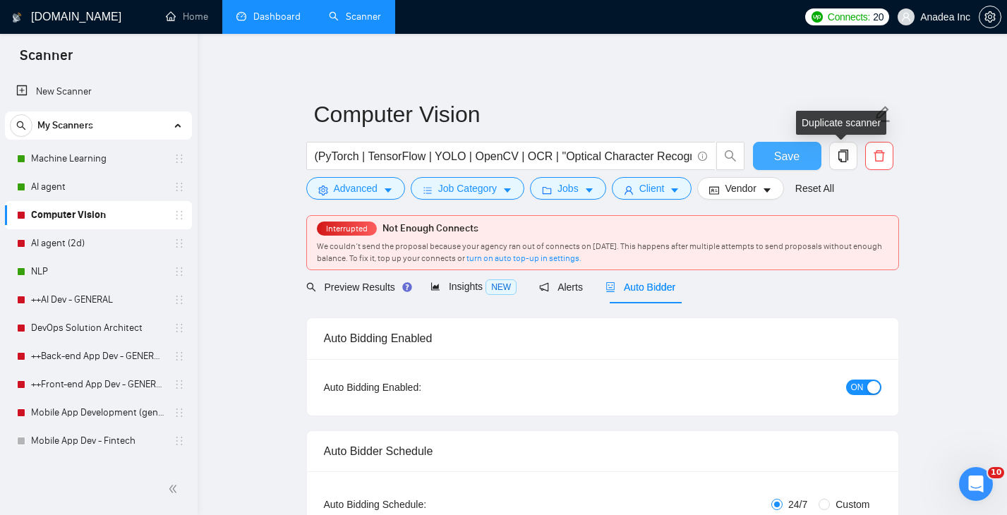
click at [779, 159] on span "Save" at bounding box center [786, 157] width 25 height 18
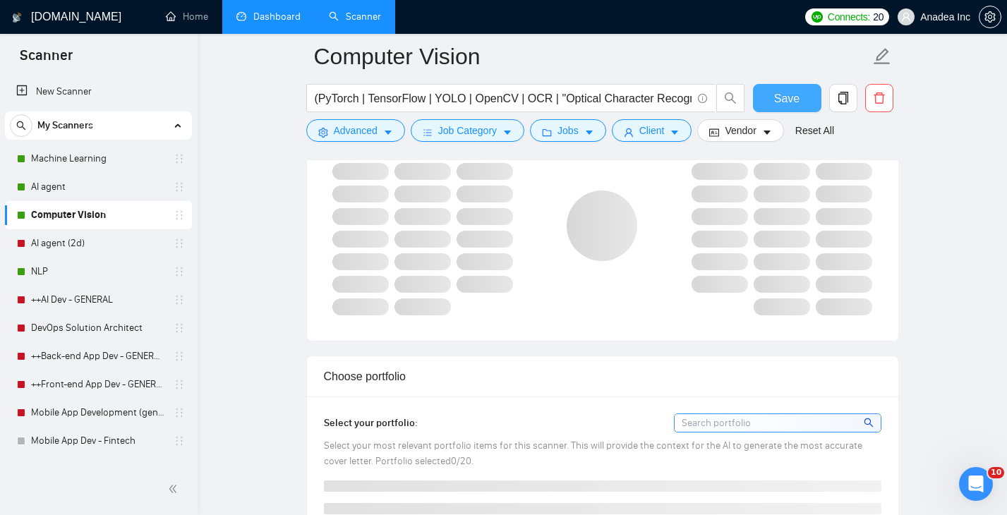
scroll to position [759, 0]
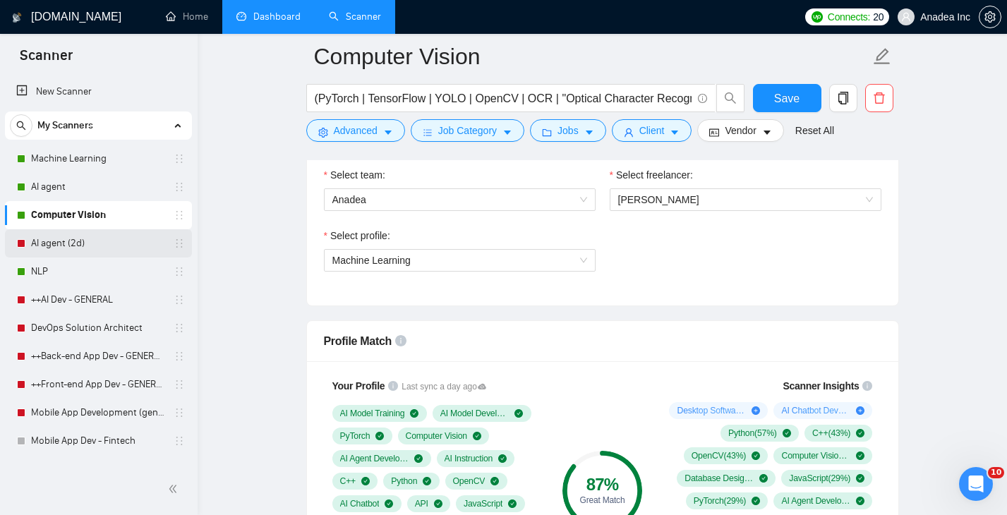
click at [97, 244] on link "AI agent (2d)" at bounding box center [98, 243] width 134 height 28
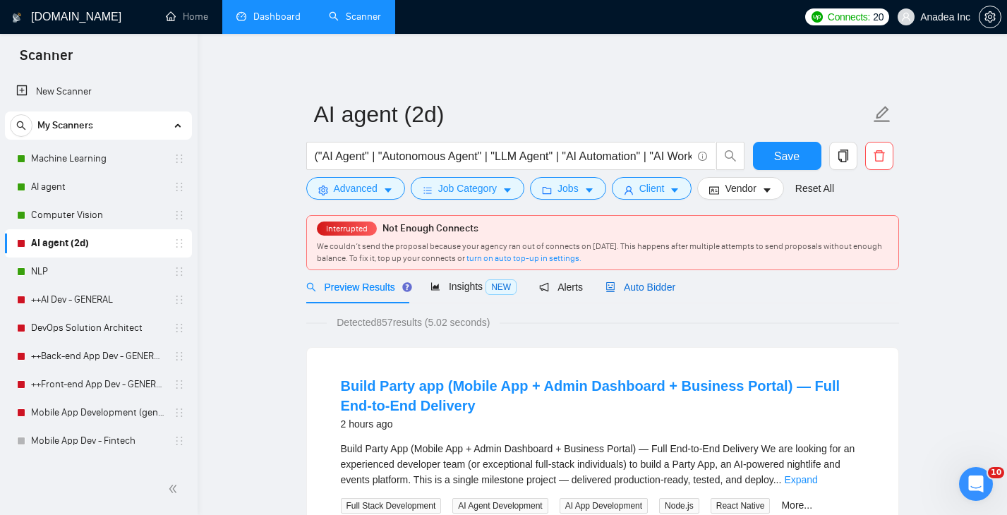
click at [645, 286] on span "Auto Bidder" at bounding box center [641, 287] width 70 height 11
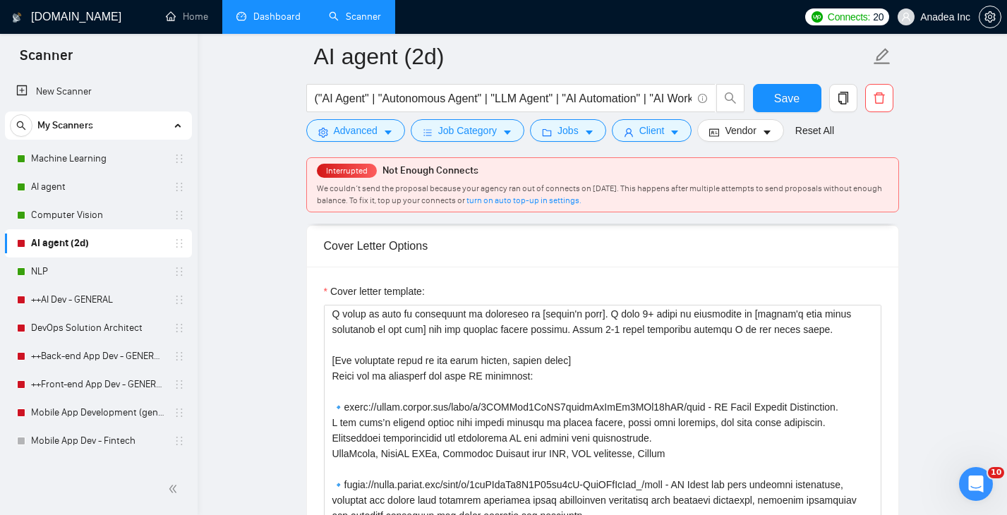
scroll to position [186, 0]
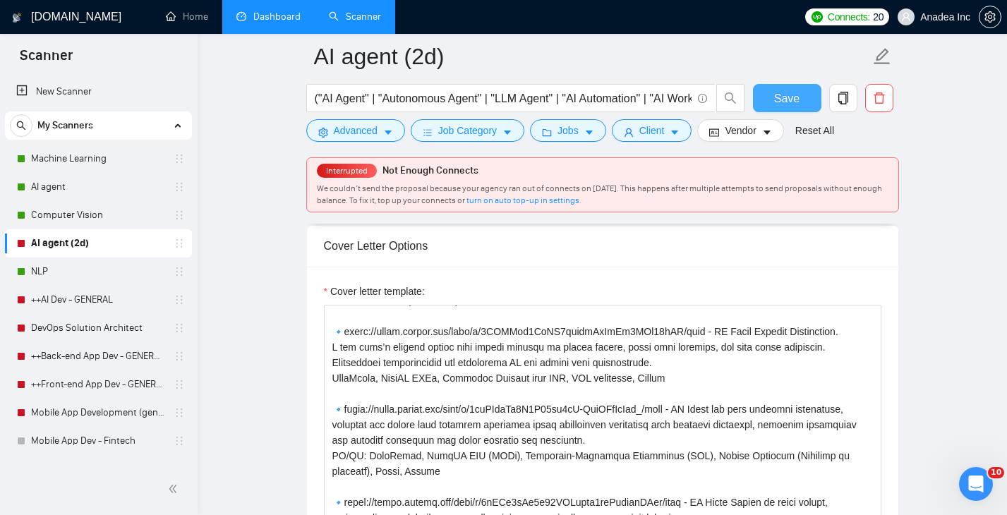
click at [795, 97] on span "Save" at bounding box center [786, 99] width 25 height 18
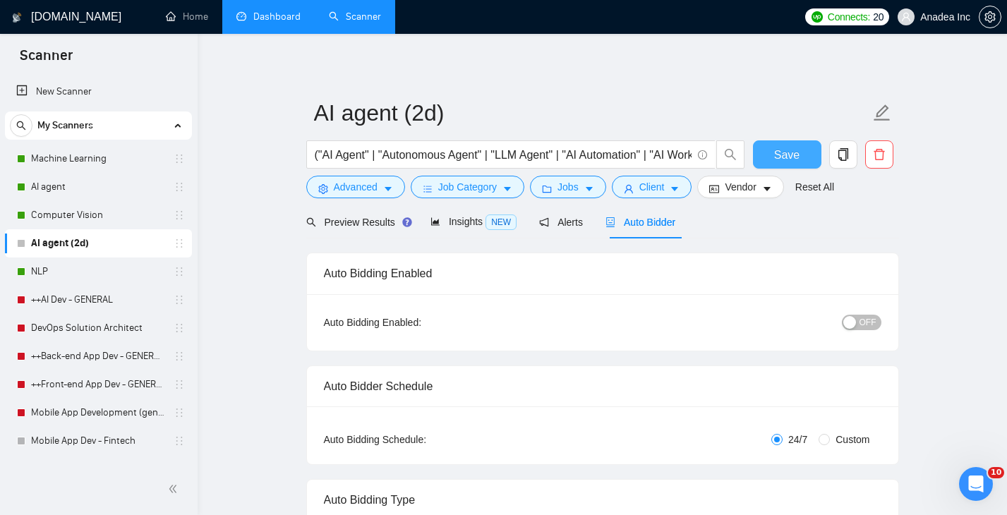
scroll to position [0, 0]
click at [868, 325] on span "OFF" at bounding box center [868, 324] width 17 height 16
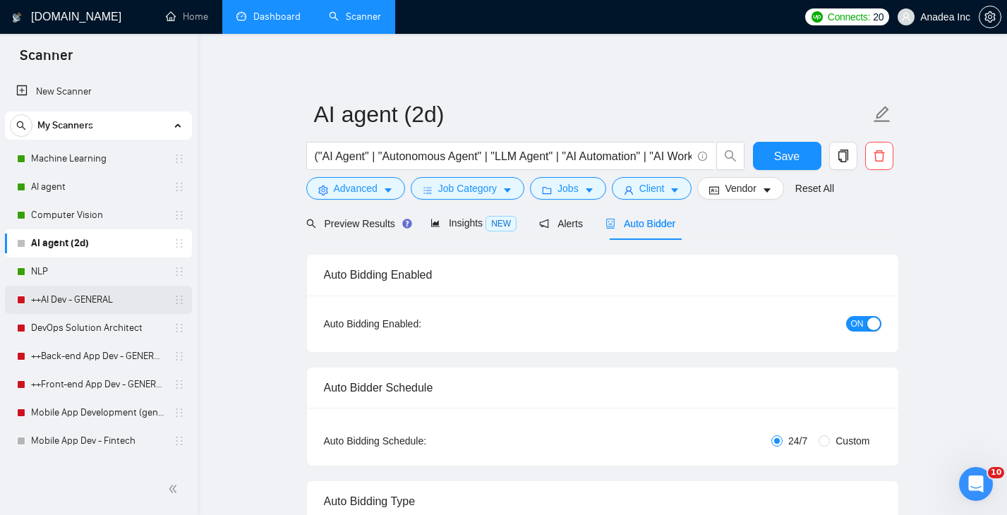
click at [83, 299] on link "++AI Dev - GENERAL" at bounding box center [98, 300] width 134 height 28
click at [784, 152] on span "Save" at bounding box center [786, 157] width 25 height 18
click at [77, 292] on link "++AI Dev - GENERAL" at bounding box center [98, 300] width 134 height 28
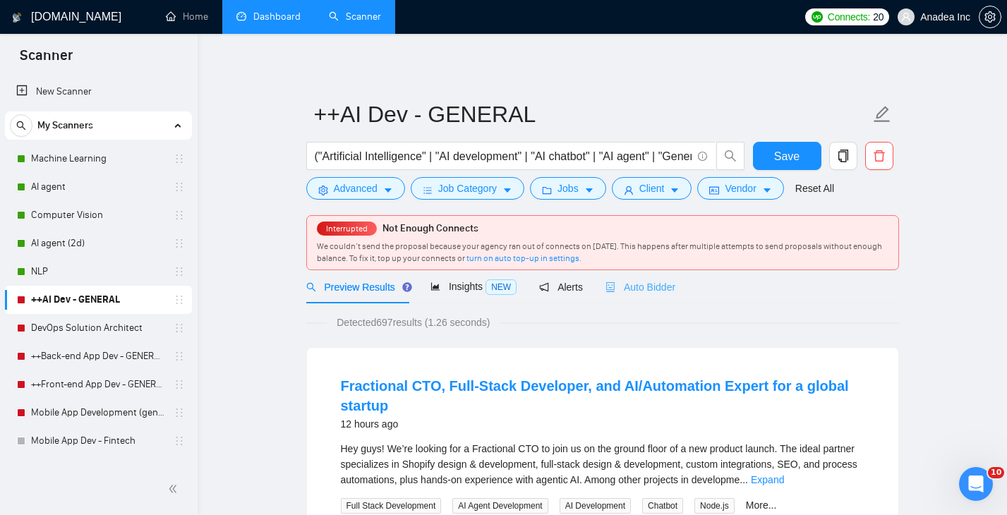
click at [649, 297] on div "Auto Bidder" at bounding box center [641, 286] width 70 height 33
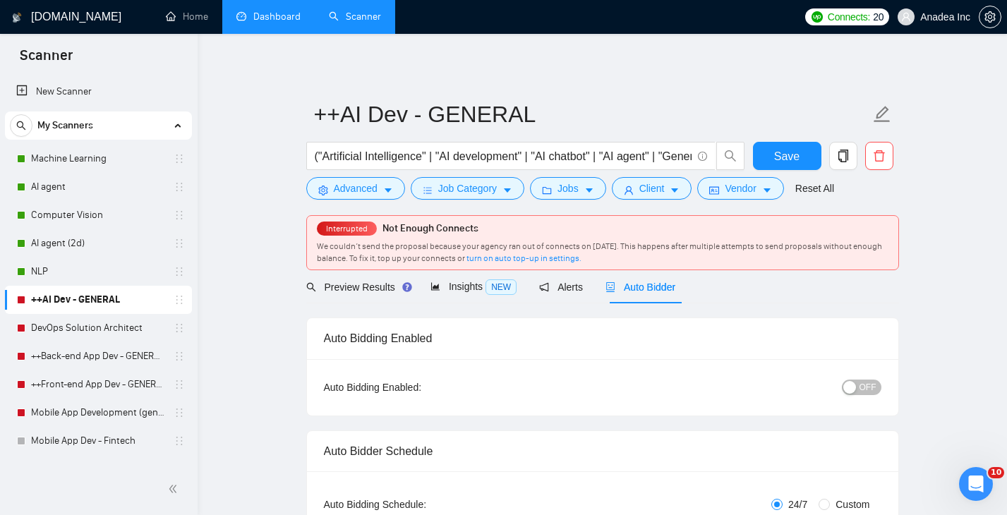
click at [874, 386] on span "OFF" at bounding box center [868, 388] width 17 height 16
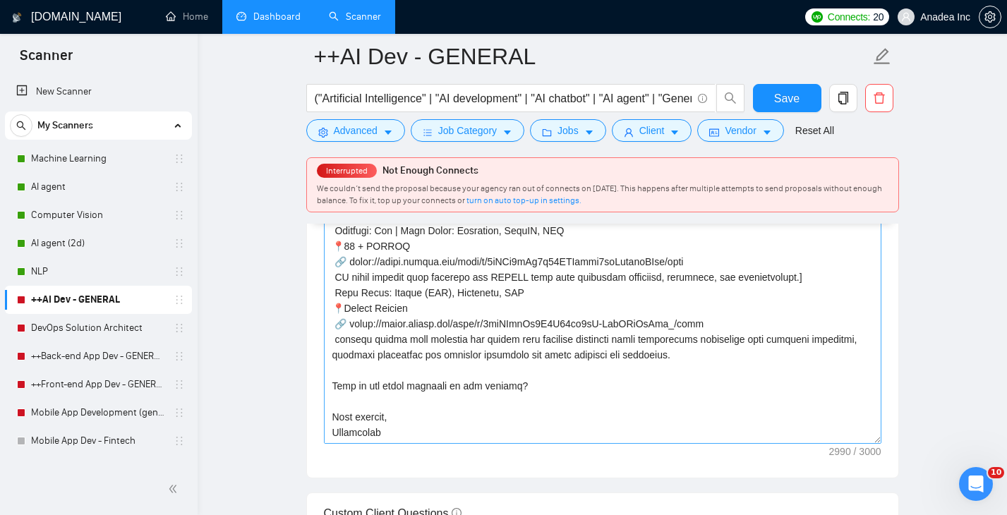
scroll to position [1799, 0]
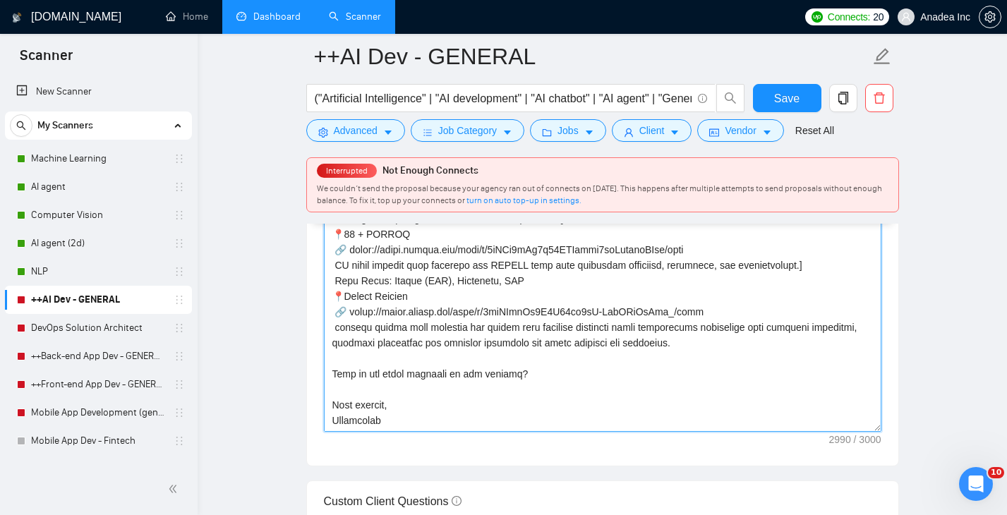
click at [690, 354] on textarea "Cover letter template:" at bounding box center [603, 273] width 558 height 318
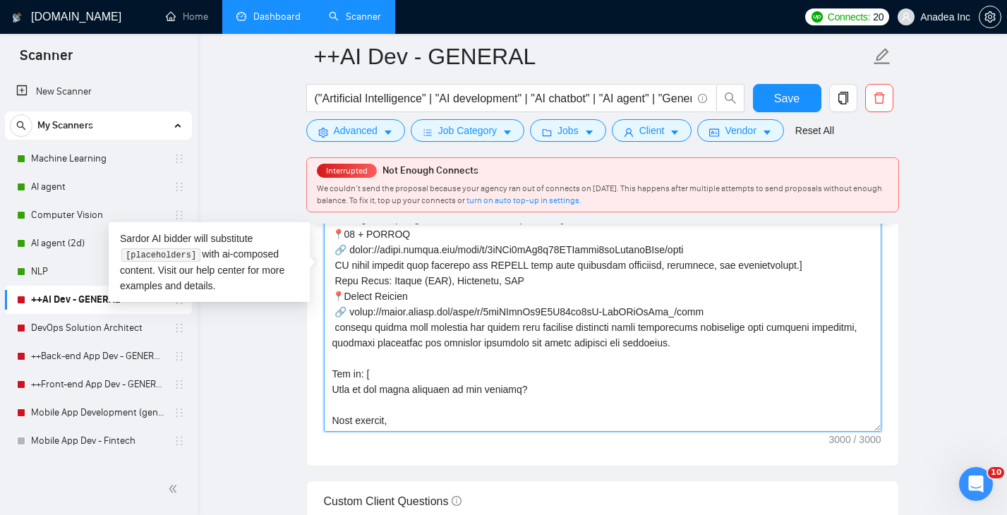
scroll to position [430, 0]
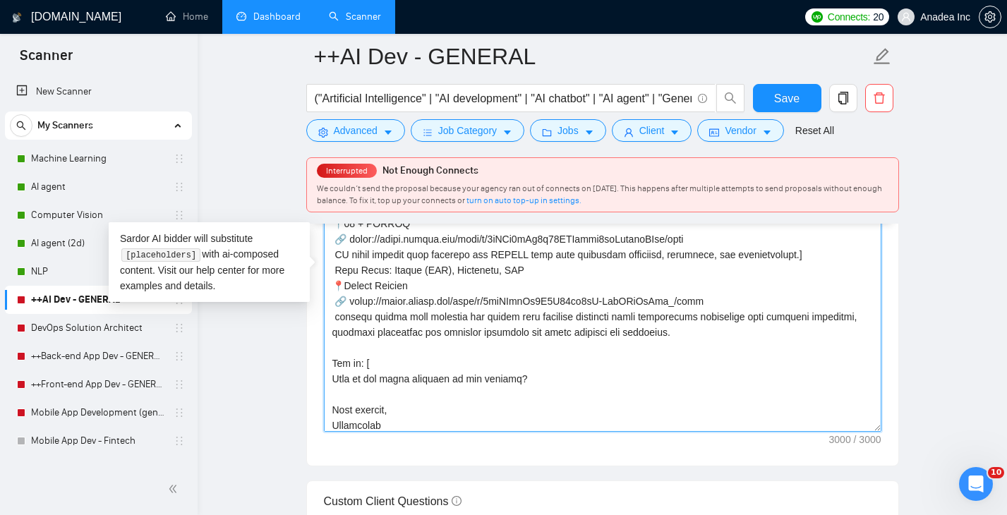
click at [378, 371] on textarea "Cover letter template:" at bounding box center [603, 273] width 558 height 318
click at [371, 366] on textarea "Cover letter template:" at bounding box center [603, 273] width 558 height 318
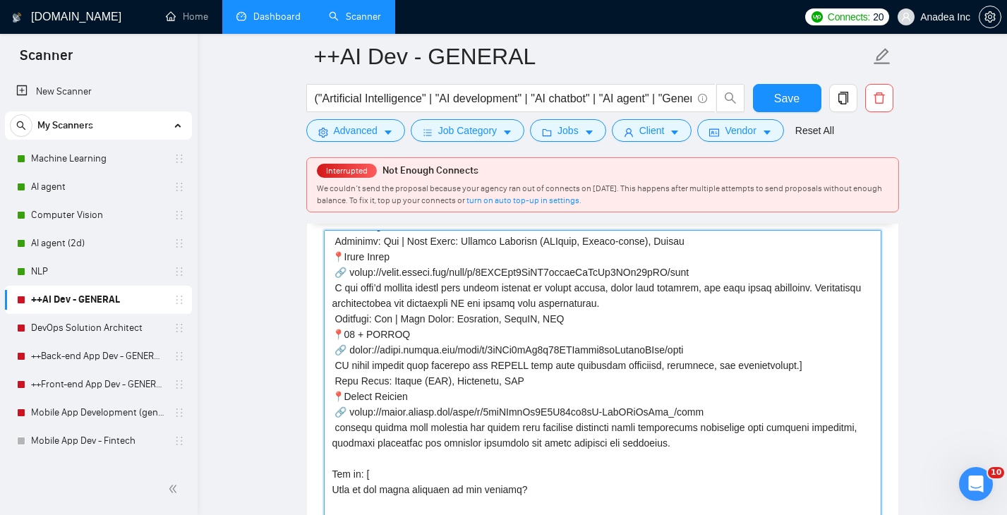
scroll to position [1688, 0]
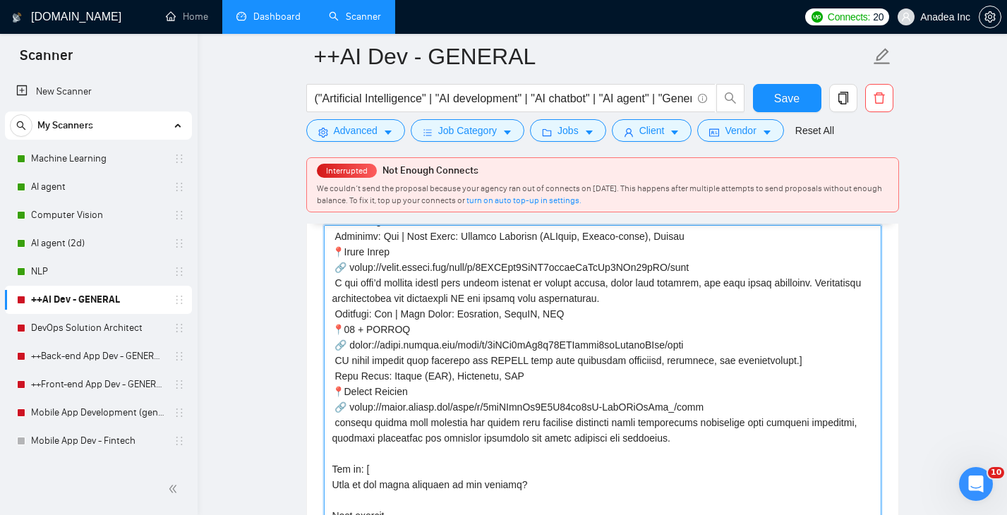
drag, startPoint x: 376, startPoint y: 473, endPoint x: 368, endPoint y: 468, distance: 9.2
click at [368, 468] on textarea "Cover letter template:" at bounding box center [603, 384] width 558 height 318
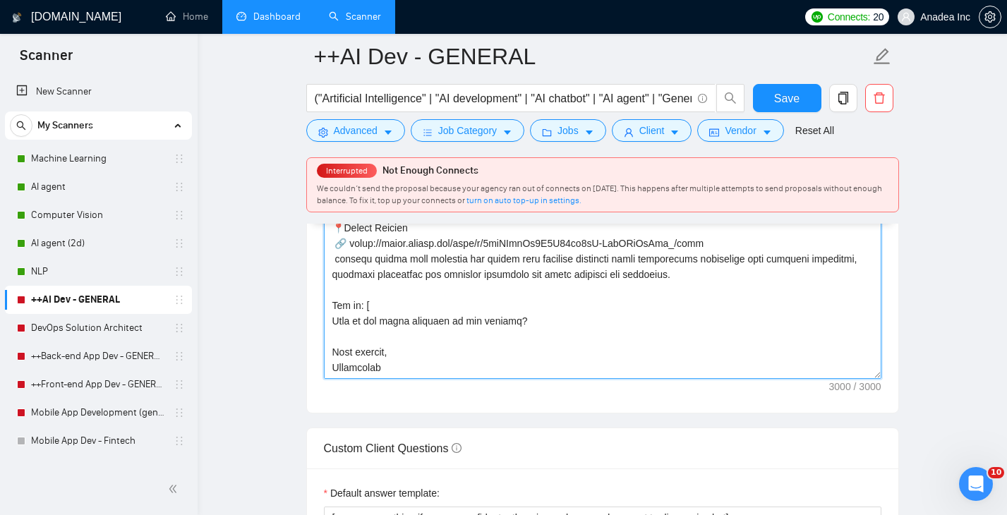
scroll to position [1818, 0]
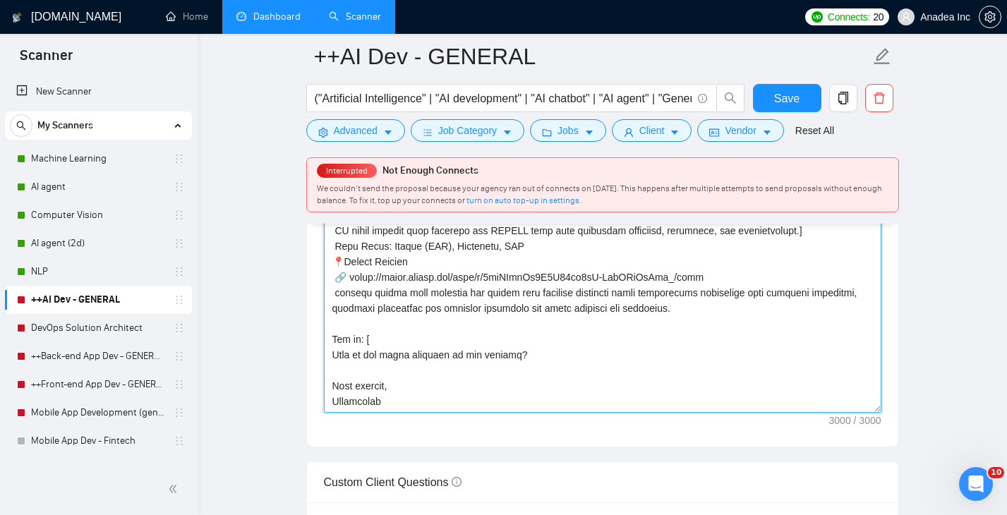
drag, startPoint x: 376, startPoint y: 344, endPoint x: 291, endPoint y: 341, distance: 84.8
click at [291, 341] on main "++AI Dev - GENERAL ("Artificial Intelligence" | "AI development" | "AI chatbot"…" at bounding box center [602, 305] width 765 height 4133
type textarea "[Lorem ips dolorsita conse adipis elits d eiusmo, temporincididu utla. Etd'm al…"
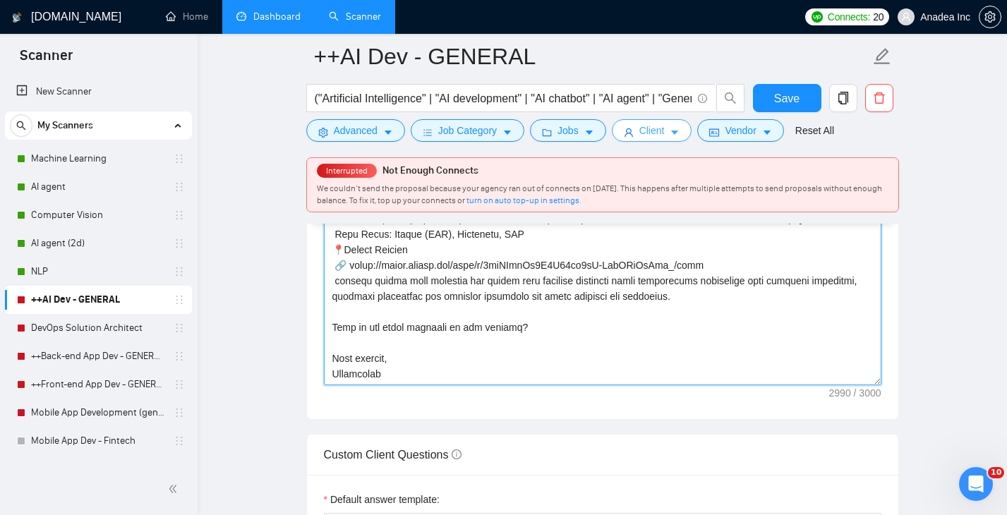
scroll to position [1844, 0]
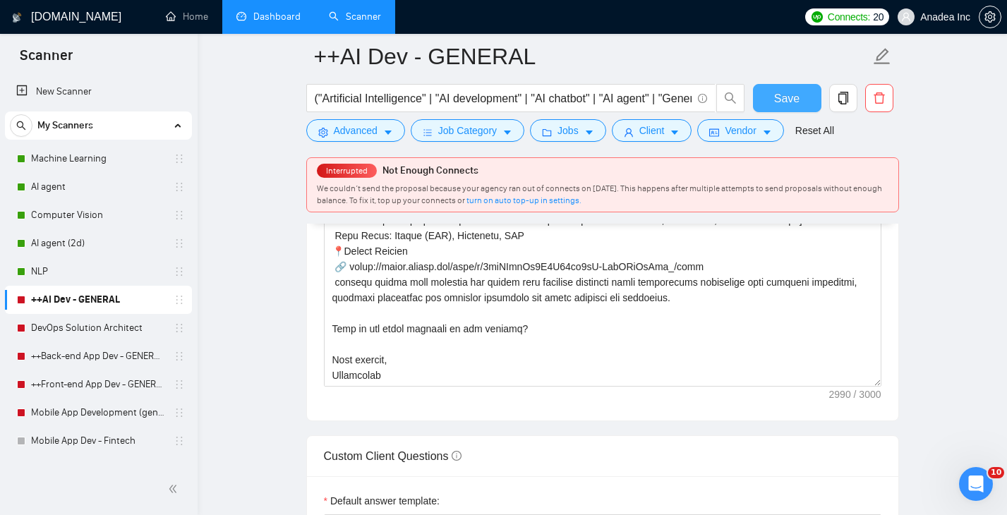
click at [781, 99] on span "Save" at bounding box center [786, 99] width 25 height 18
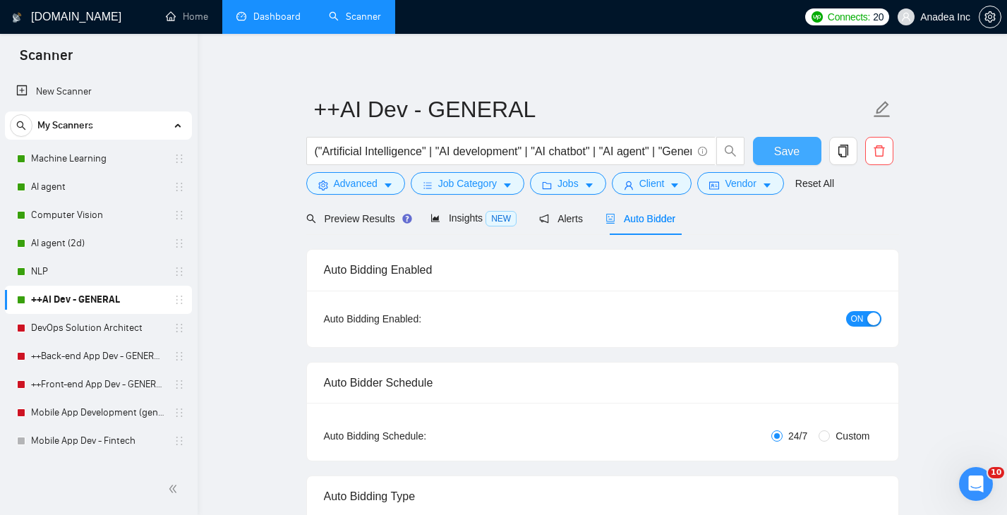
scroll to position [3, 0]
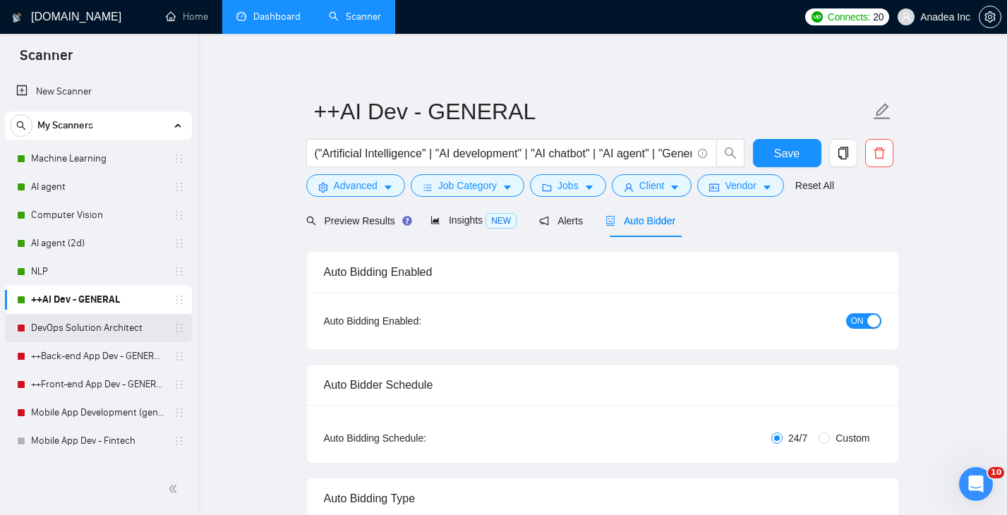
click at [47, 336] on link "DevOps Solution Architect" at bounding box center [98, 328] width 134 height 28
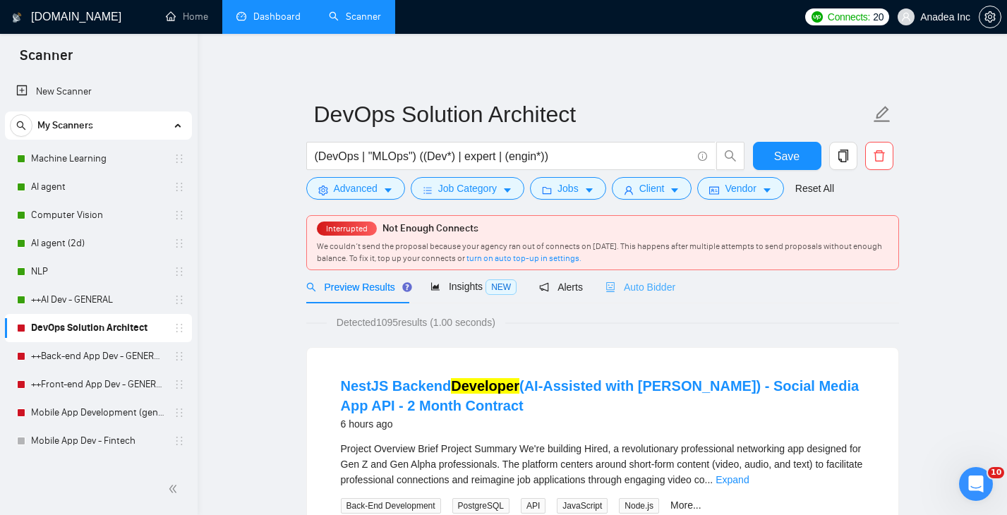
click at [650, 295] on div "Auto Bidder" at bounding box center [641, 286] width 70 height 33
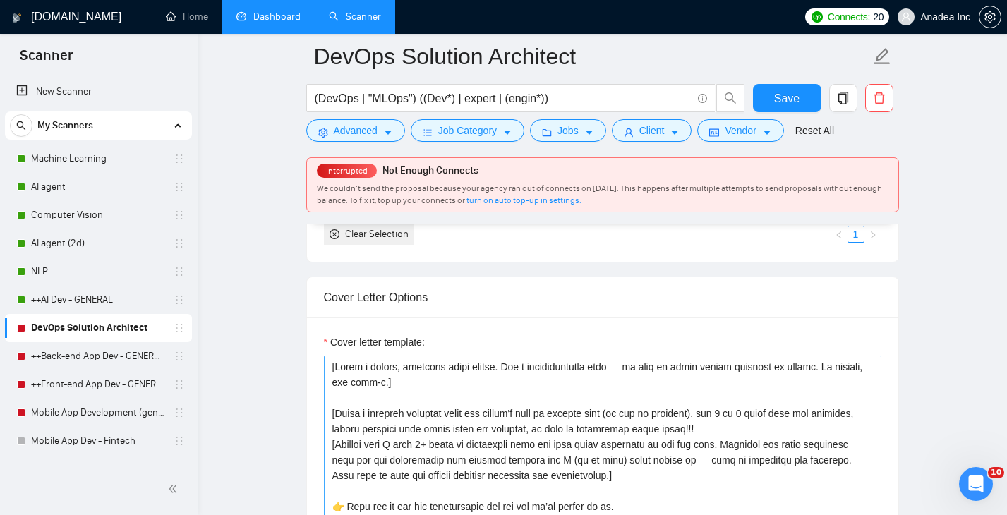
scroll to position [1662, 0]
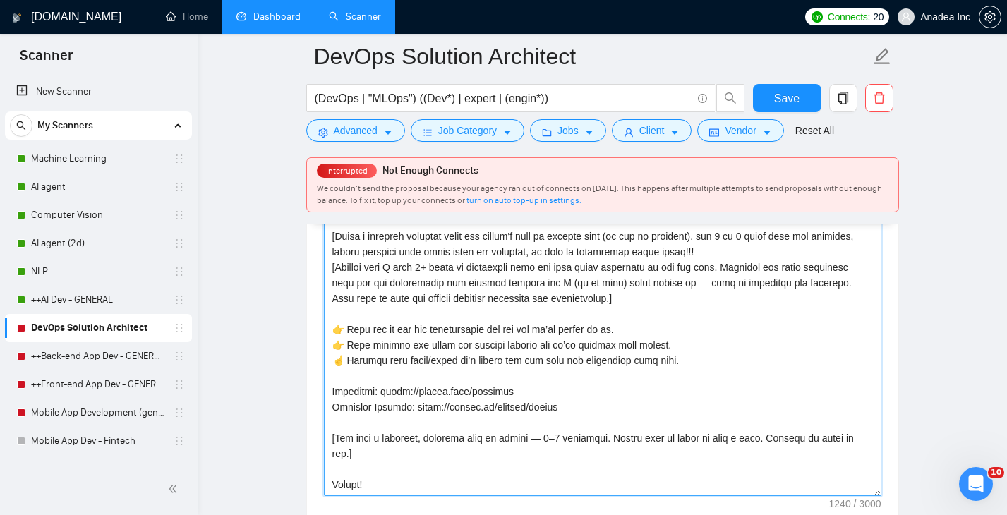
click at [721, 366] on textarea "Cover letter template:" at bounding box center [603, 338] width 558 height 318
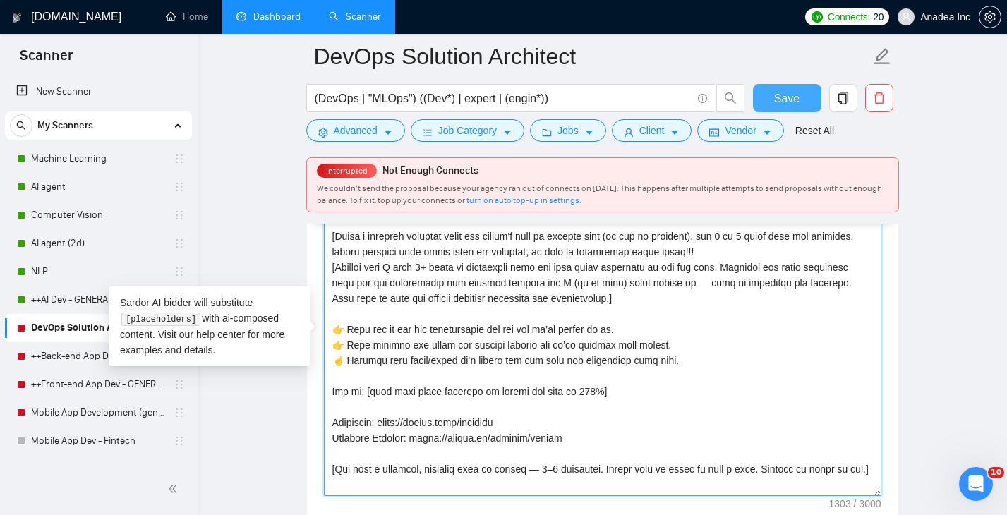
type textarea "[Lorem i dolors, ametcons adipi elitse. Doe t incididuntutla etdo — ma aliq en …"
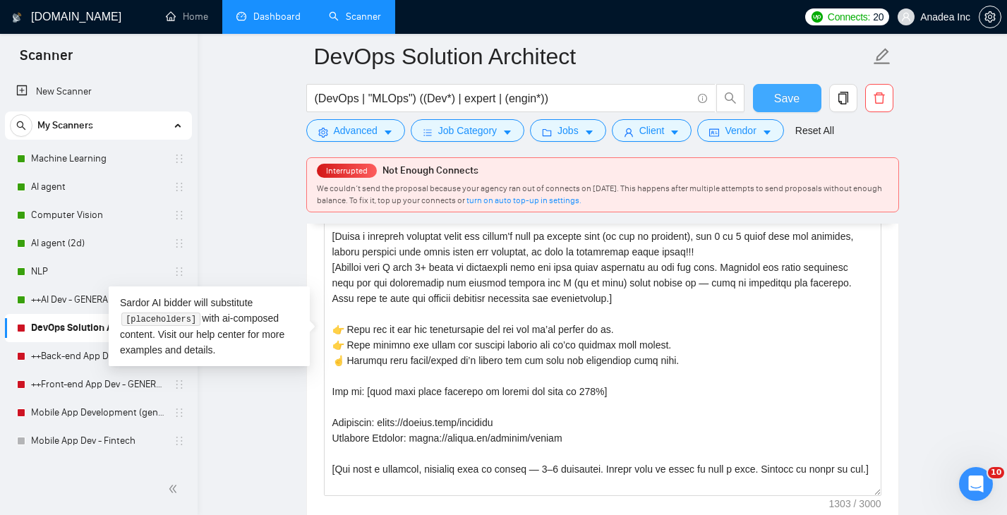
click at [786, 108] on button "Save" at bounding box center [787, 98] width 68 height 28
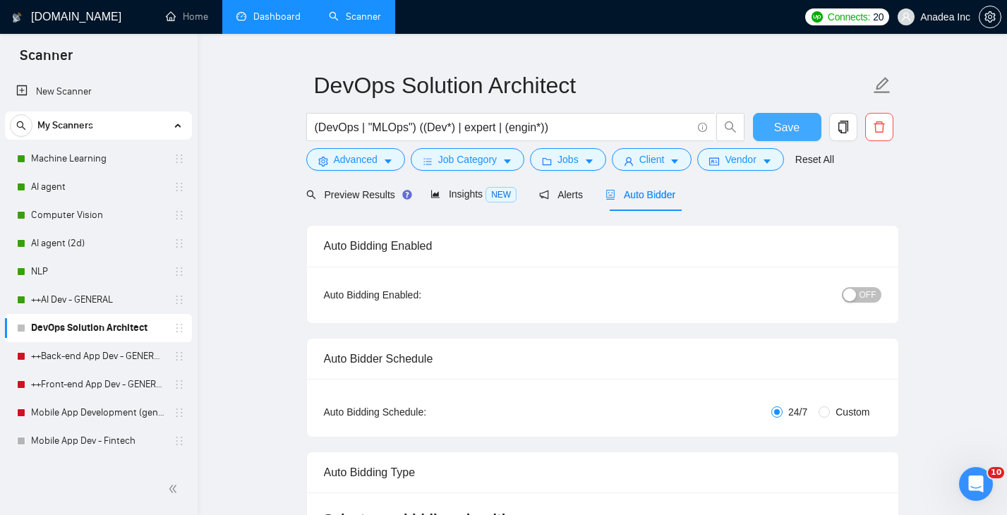
scroll to position [0, 0]
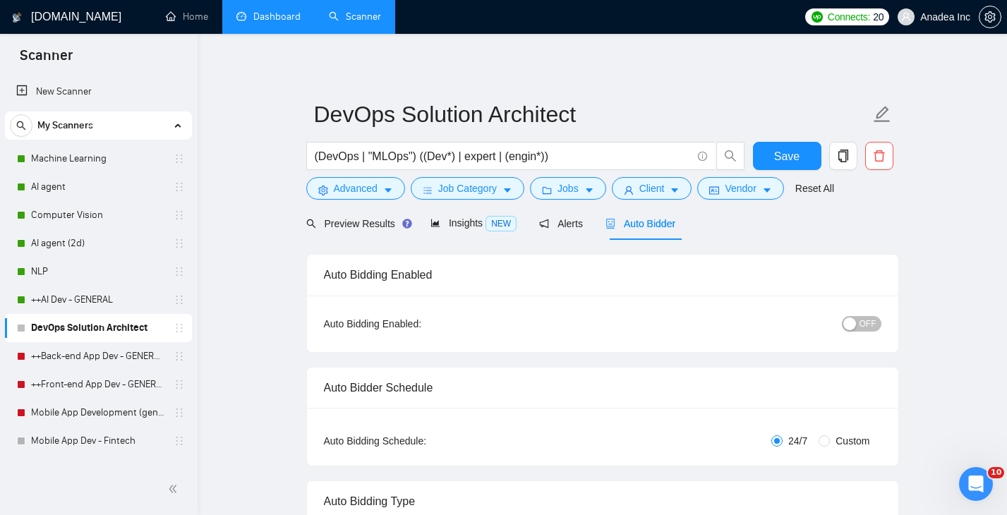
click at [869, 325] on span "OFF" at bounding box center [868, 324] width 17 height 16
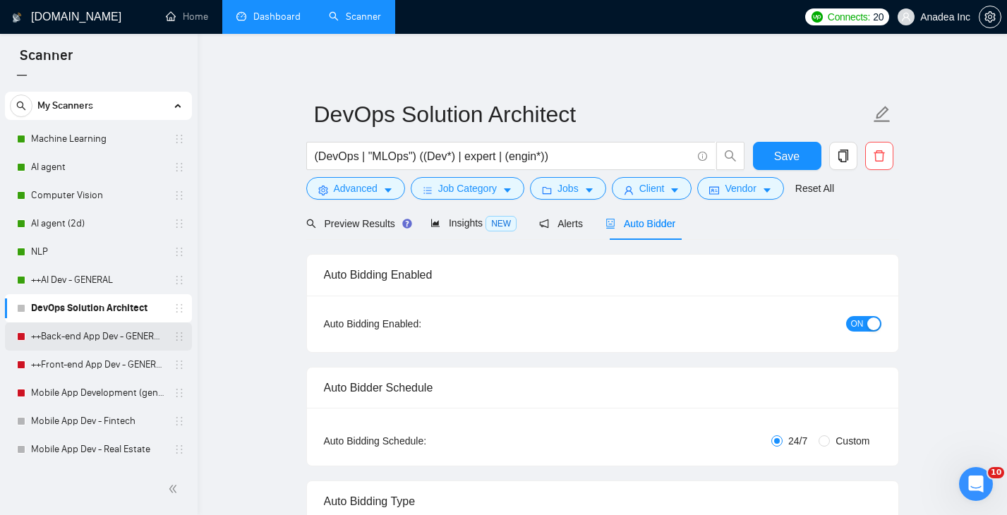
click at [76, 333] on link "++Back-end App Dev - GENERAL (cleaned)" at bounding box center [98, 337] width 134 height 28
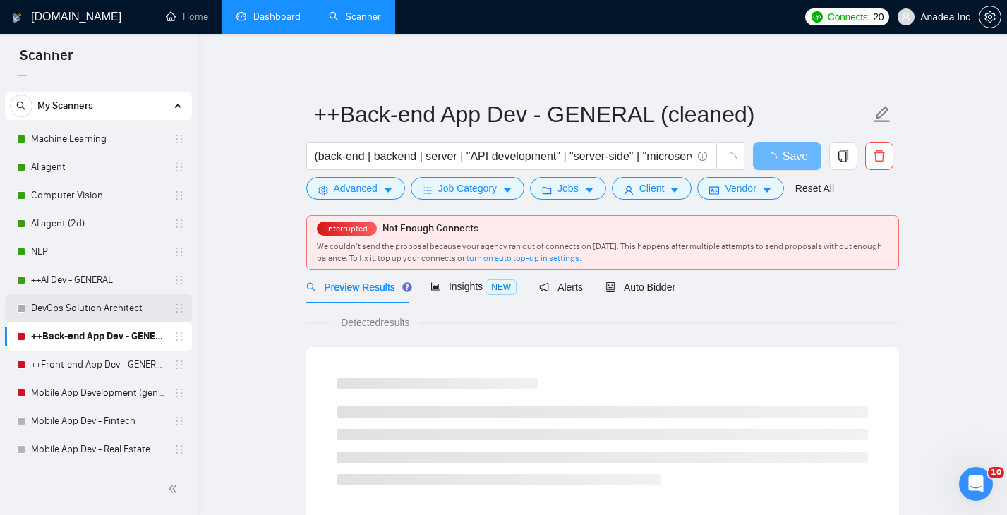
click at [82, 304] on link "DevOps Solution Architect" at bounding box center [98, 308] width 134 height 28
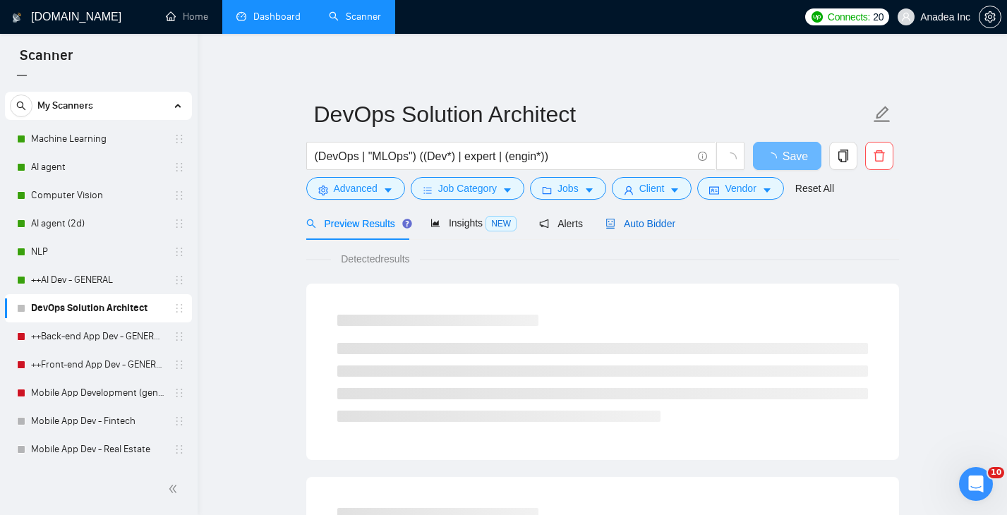
click at [648, 226] on span "Auto Bidder" at bounding box center [641, 223] width 70 height 11
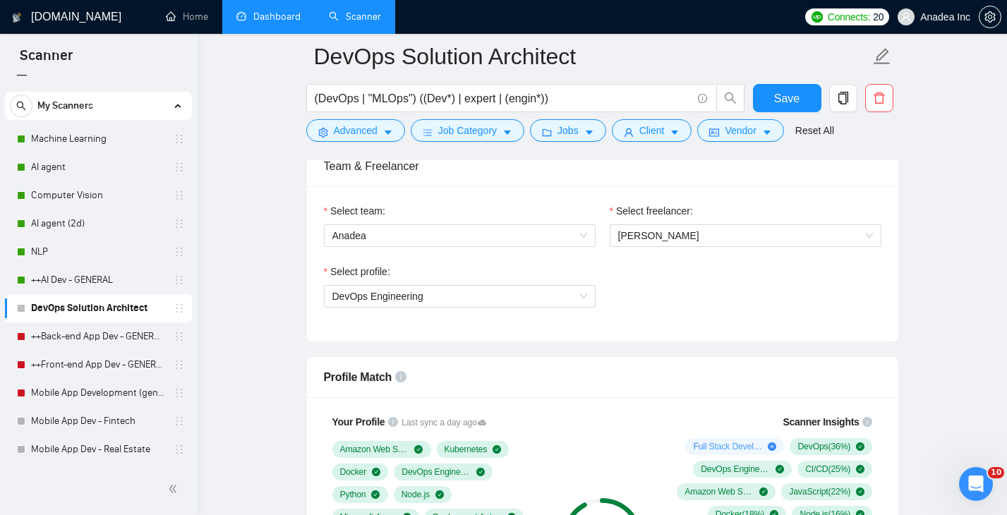
scroll to position [700, 0]
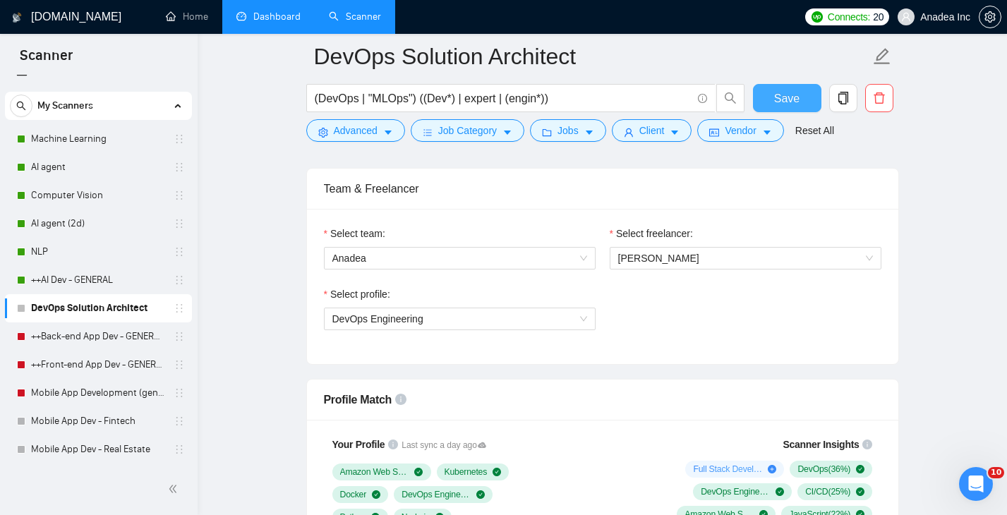
click at [784, 88] on button "Save" at bounding box center [787, 98] width 68 height 28
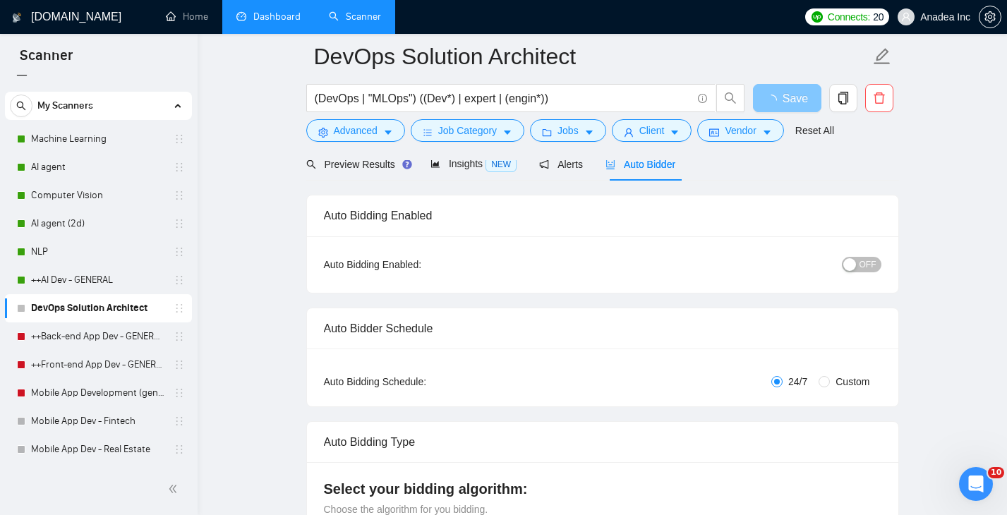
scroll to position [0, 0]
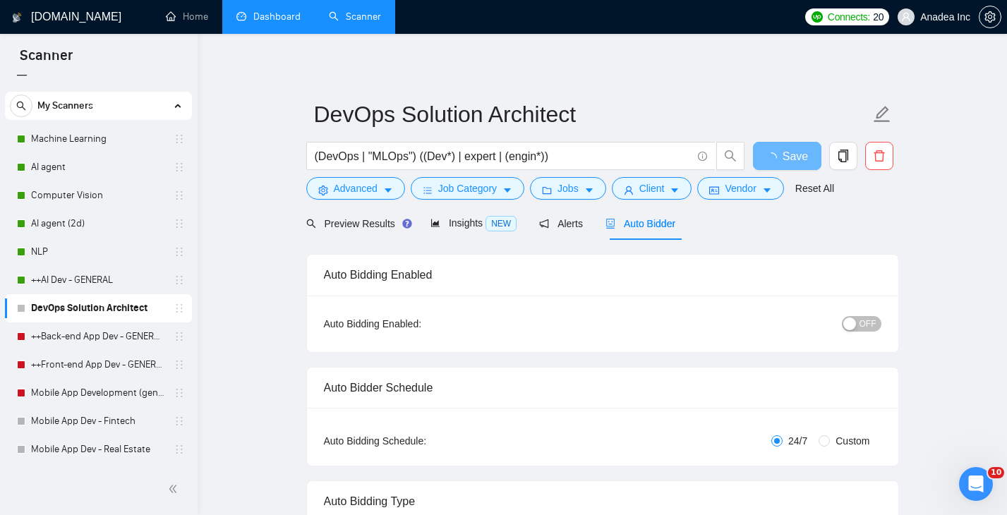
click at [868, 328] on span "OFF" at bounding box center [868, 324] width 17 height 16
click at [791, 152] on span "Save" at bounding box center [795, 157] width 25 height 18
click at [788, 157] on span "Save" at bounding box center [786, 157] width 25 height 18
click at [877, 335] on div "Auto Bidding Enabled: OFF" at bounding box center [603, 324] width 592 height 56
click at [873, 324] on span "OFF" at bounding box center [868, 324] width 17 height 16
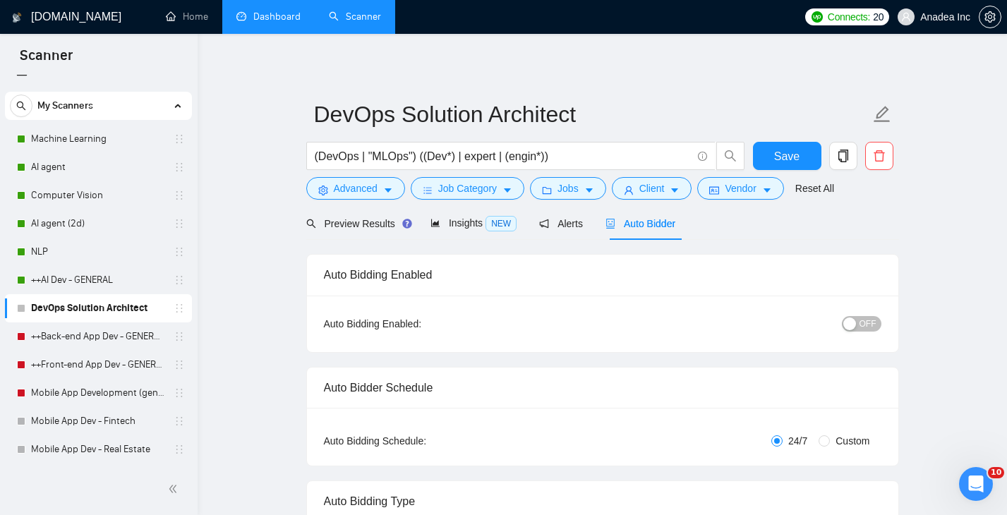
click at [867, 325] on span "OFF" at bounding box center [868, 324] width 17 height 16
click at [776, 163] on span "Save" at bounding box center [786, 157] width 25 height 18
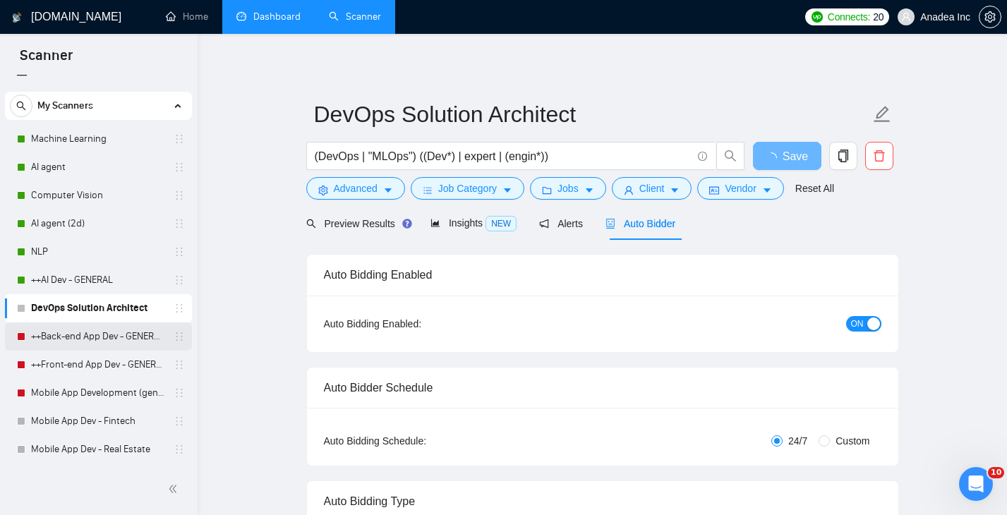
click at [88, 346] on link "++Back-end App Dev - GENERAL (cleaned)" at bounding box center [98, 337] width 134 height 28
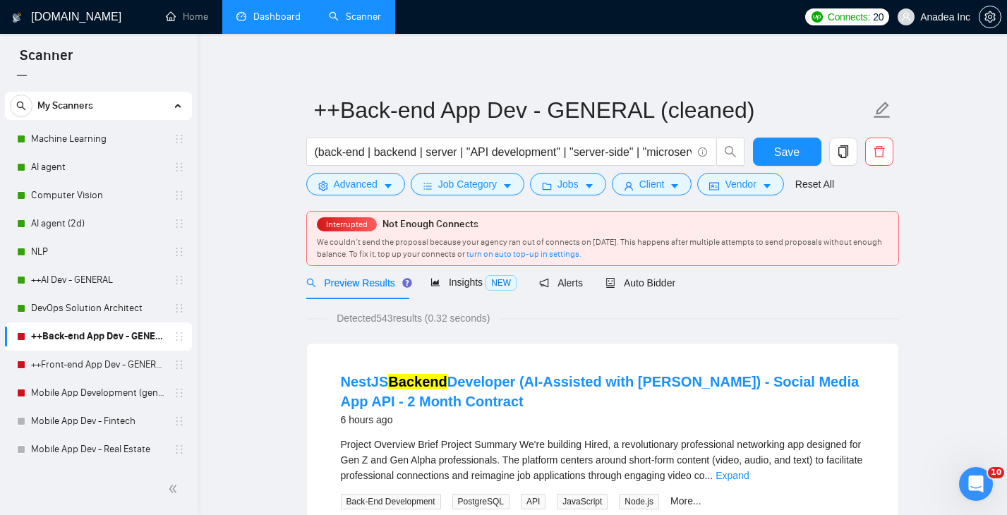
scroll to position [6, 0]
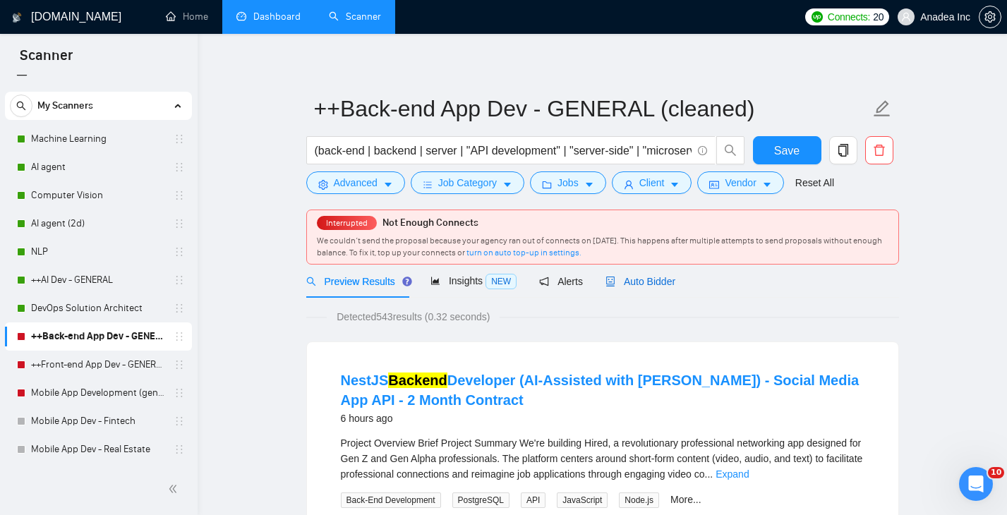
click at [647, 279] on span "Auto Bidder" at bounding box center [641, 281] width 70 height 11
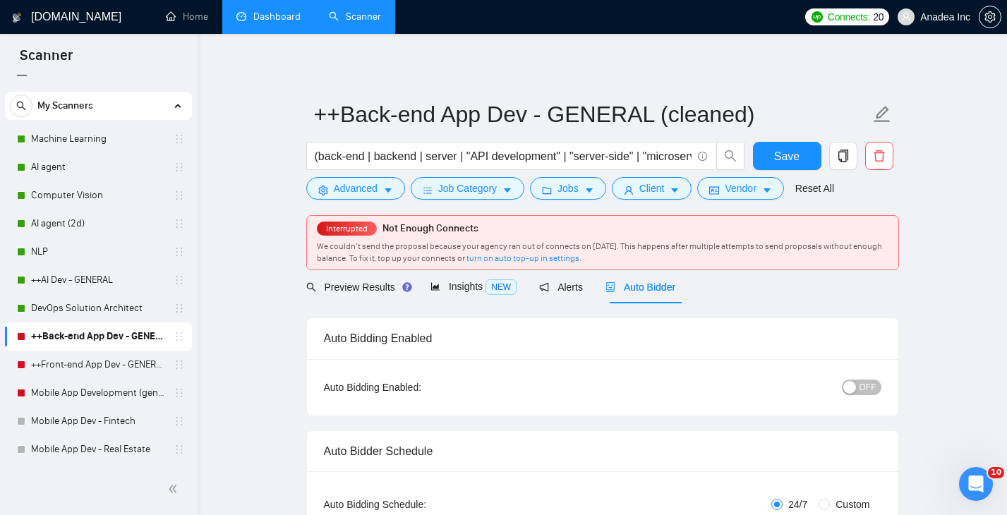
click at [873, 383] on span "OFF" at bounding box center [868, 388] width 17 height 16
click at [786, 151] on span "Save" at bounding box center [786, 157] width 25 height 18
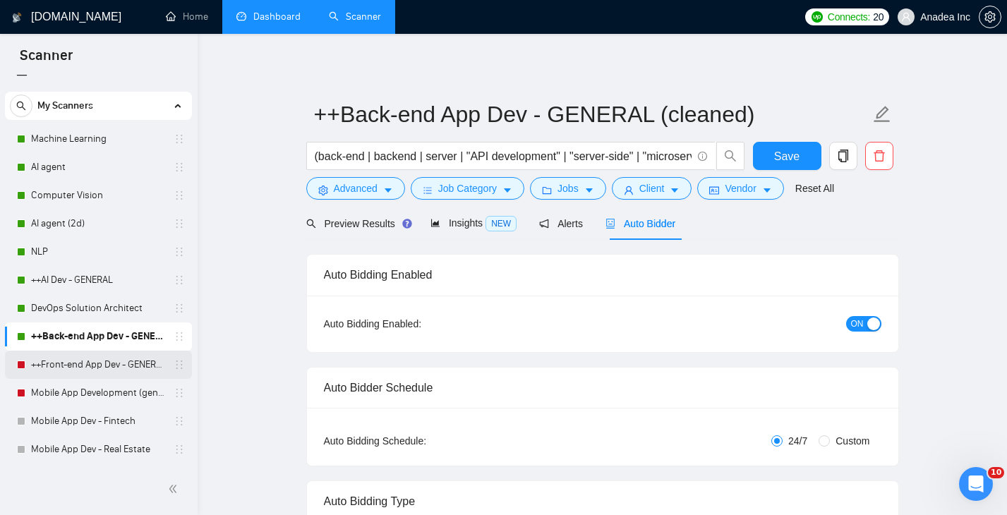
click at [90, 358] on link "++Front-end App Dev - GENERAL" at bounding box center [98, 365] width 134 height 28
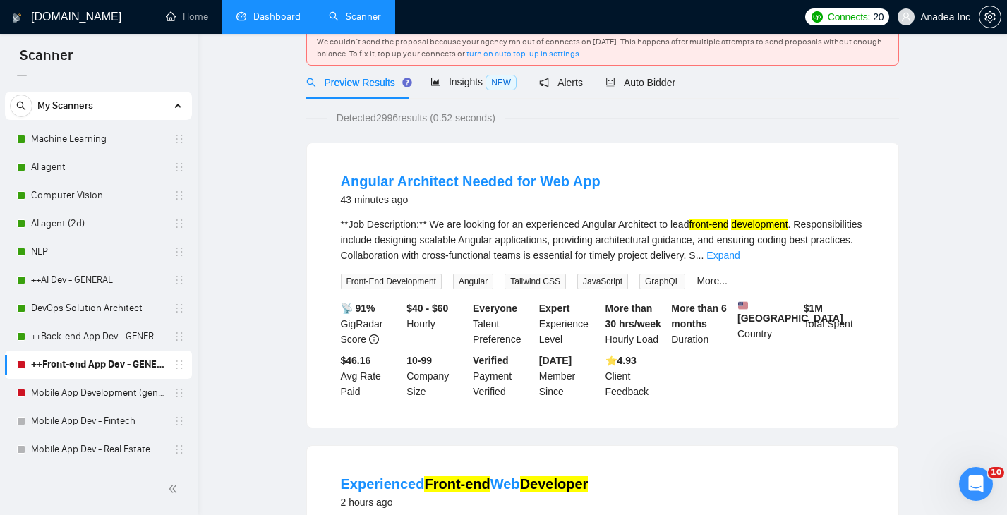
scroll to position [23, 0]
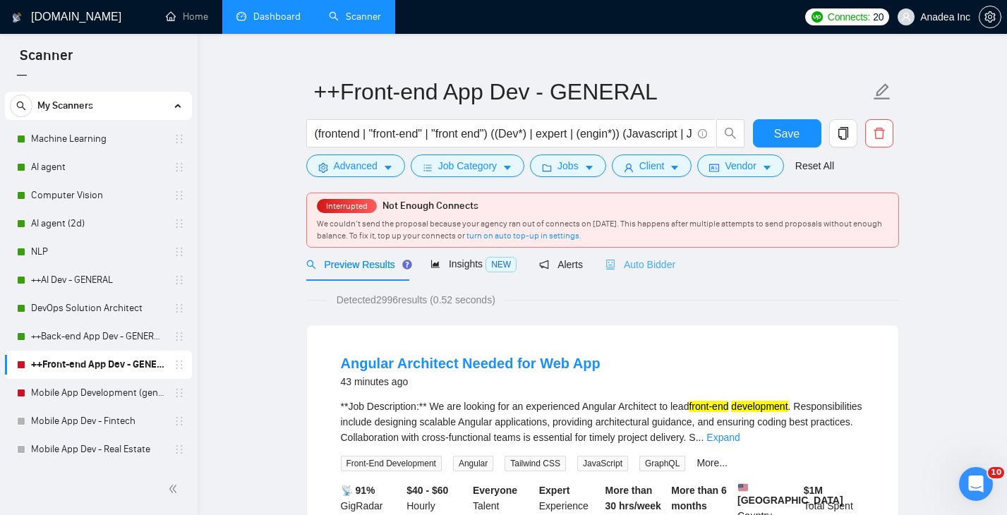
click at [645, 253] on div "Auto Bidder" at bounding box center [641, 264] width 70 height 33
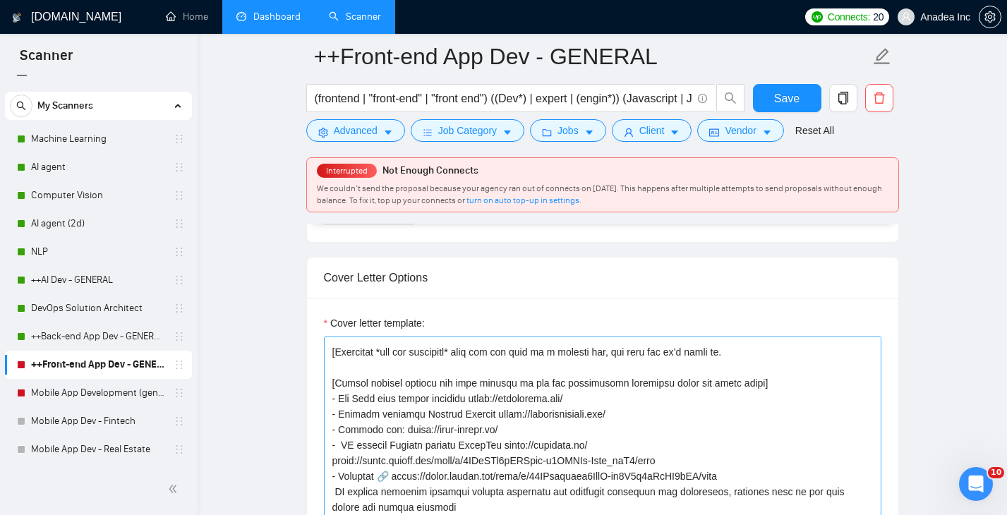
scroll to position [136, 0]
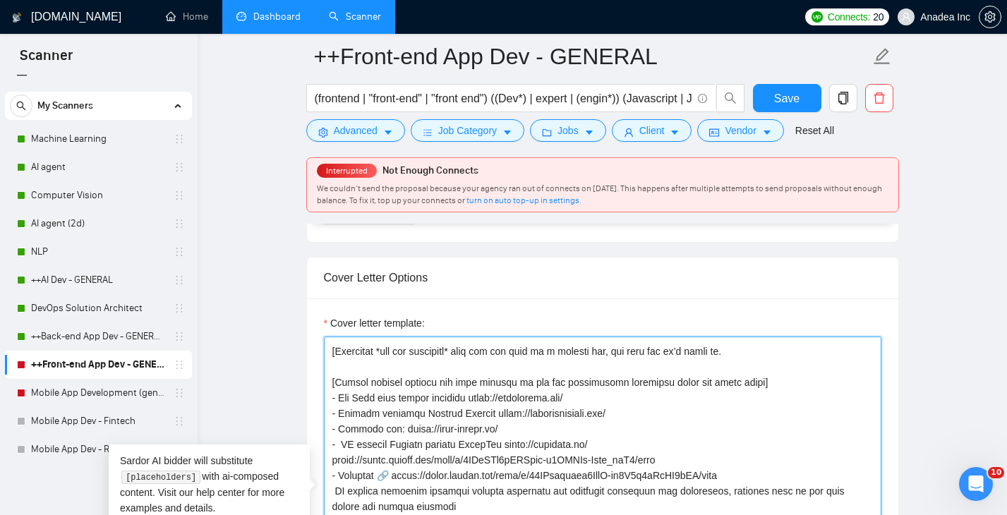
click at [388, 477] on textarea "Cover letter template:" at bounding box center [603, 496] width 558 height 318
click at [477, 397] on textarea "Cover letter template:" at bounding box center [603, 496] width 558 height 318
click at [493, 415] on textarea "Cover letter template:" at bounding box center [603, 496] width 558 height 318
click at [400, 431] on textarea "Cover letter template:" at bounding box center [603, 496] width 558 height 318
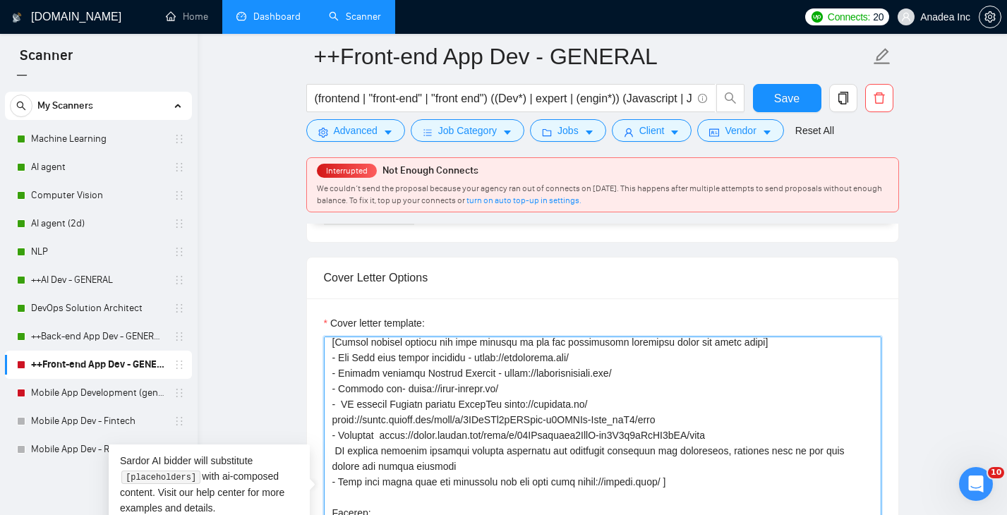
scroll to position [179, 0]
click at [522, 403] on textarea "Cover letter template:" at bounding box center [603, 496] width 558 height 318
click at [379, 436] on textarea "Cover letter template:" at bounding box center [603, 496] width 558 height 318
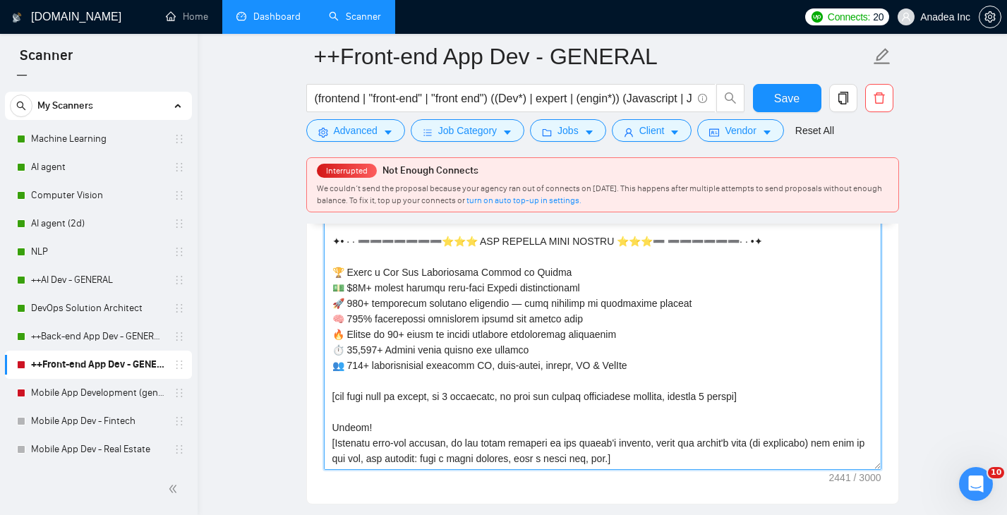
scroll to position [1771, 0]
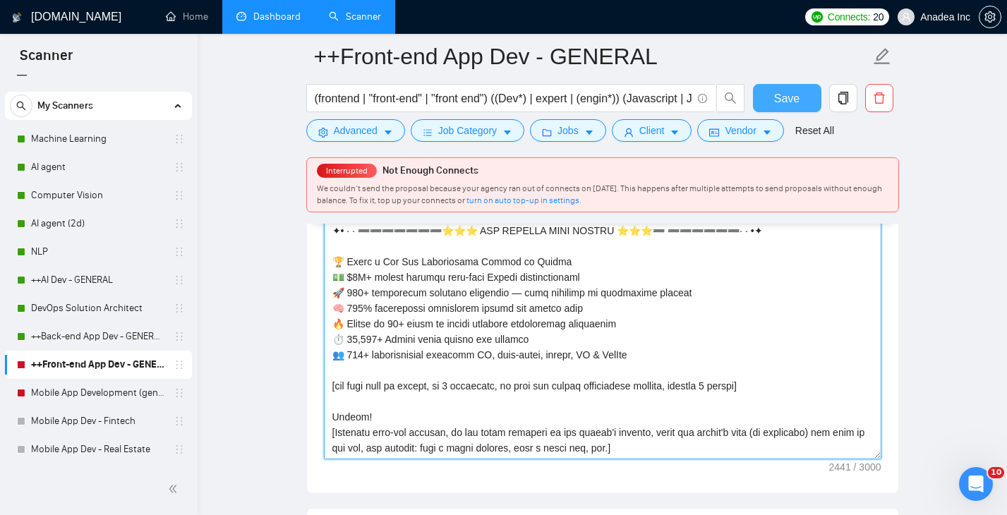
type textarea "[Lorem i dolor sitame co a elitse, doeiusmo temp incid — ut la etd'ma aliquaeni…"
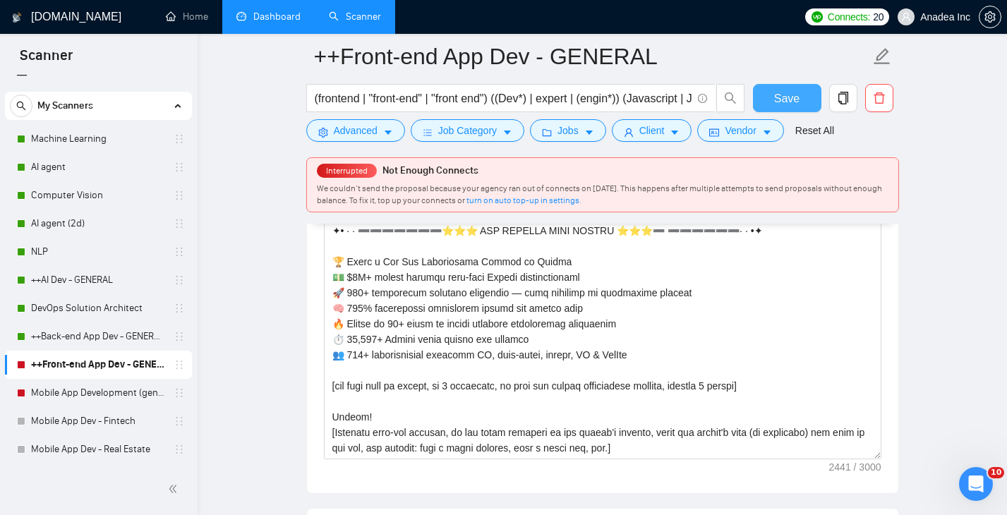
click at [796, 94] on span "Save" at bounding box center [786, 99] width 25 height 18
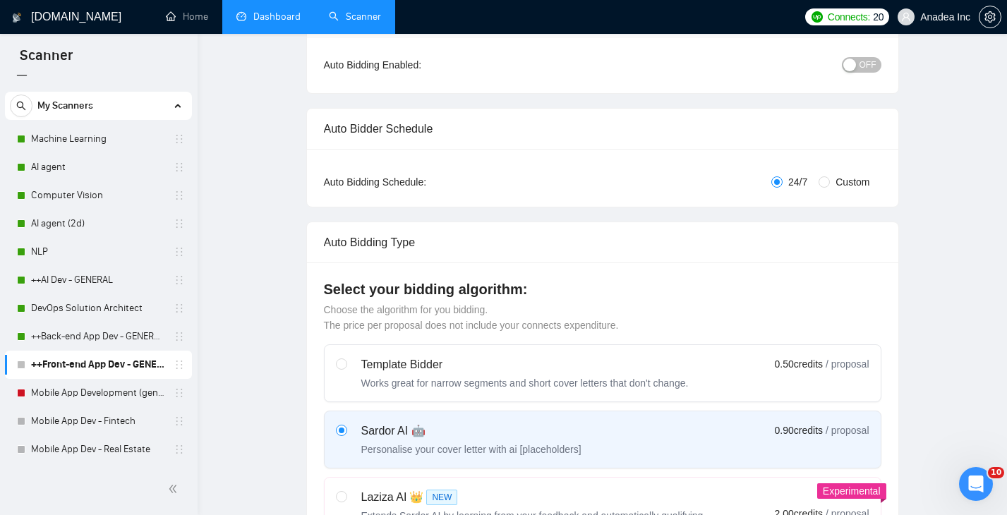
scroll to position [0, 0]
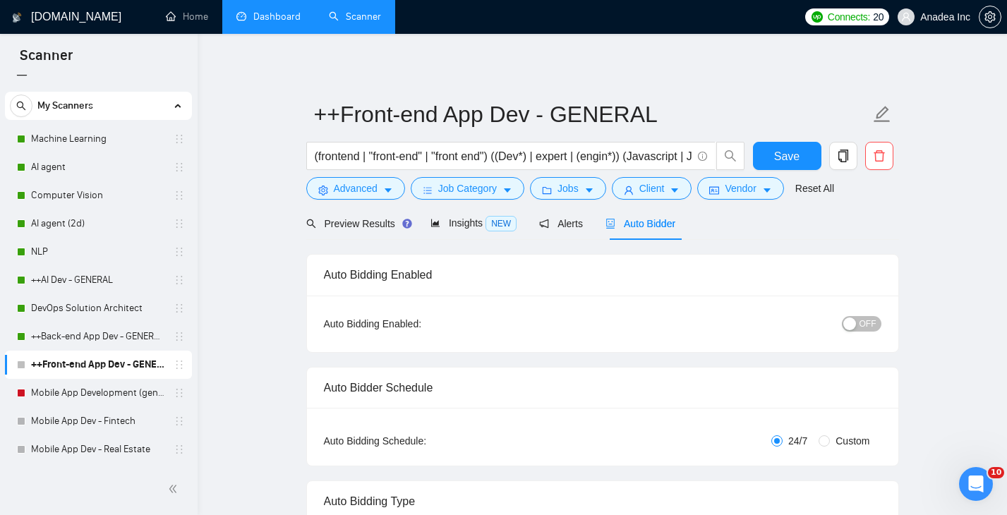
click at [873, 327] on span "OFF" at bounding box center [868, 324] width 17 height 16
click at [790, 152] on span "Save" at bounding box center [786, 157] width 25 height 18
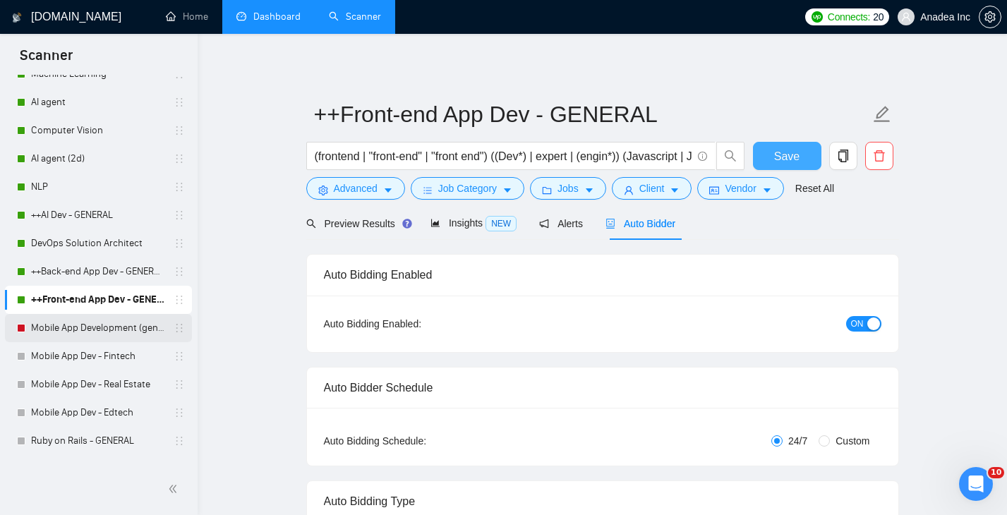
scroll to position [93, 0]
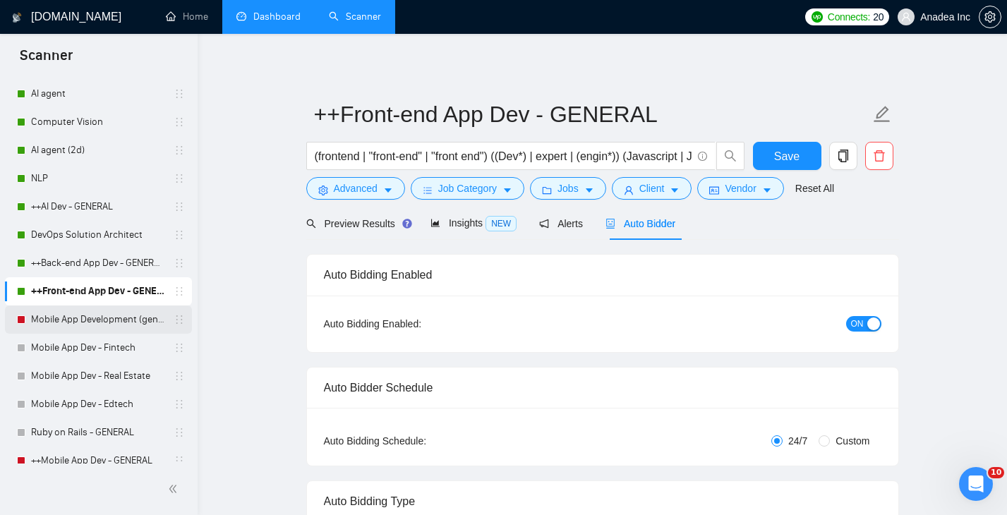
click at [96, 312] on link "Mobile App Development (general)" at bounding box center [98, 320] width 134 height 28
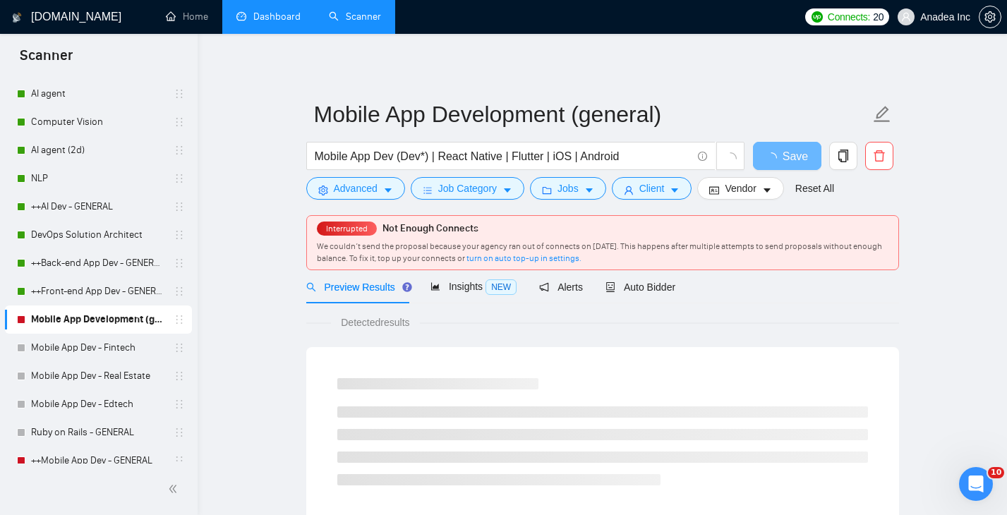
scroll to position [20, 0]
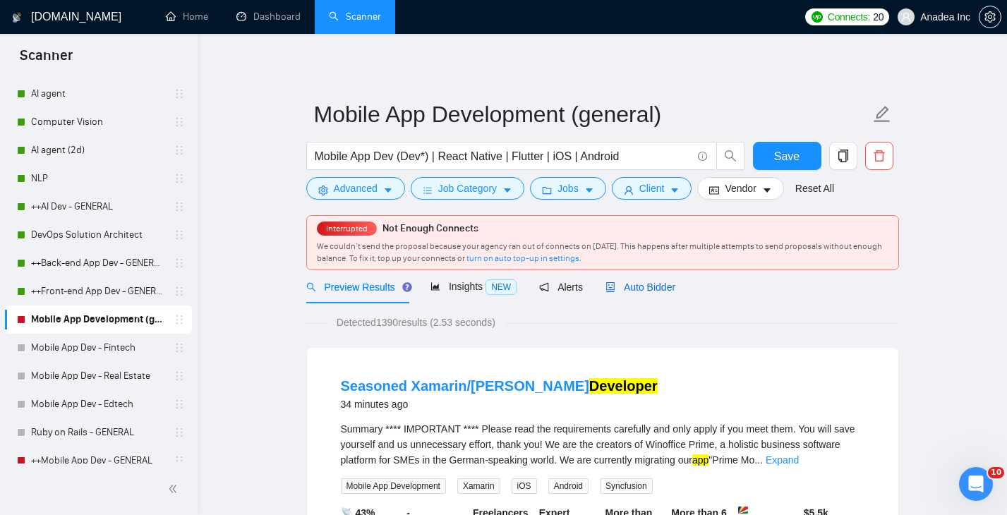
click at [649, 286] on span "Auto Bidder" at bounding box center [641, 287] width 70 height 11
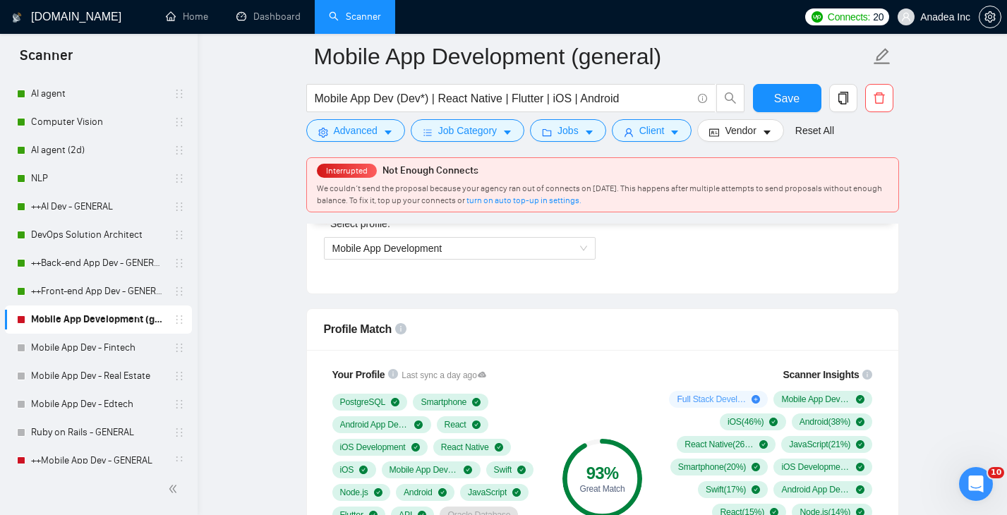
scroll to position [829, 0]
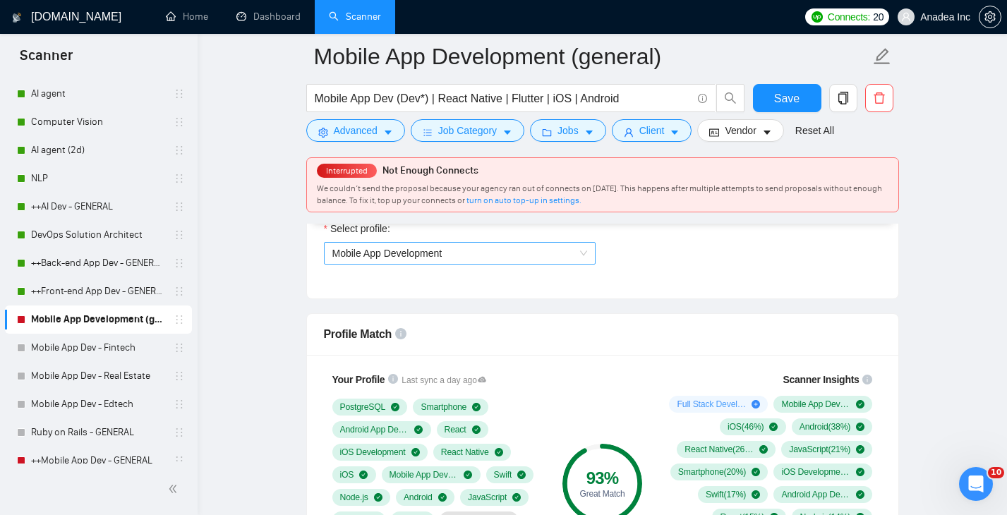
click at [541, 251] on span "Mobile App Development" at bounding box center [459, 253] width 255 height 21
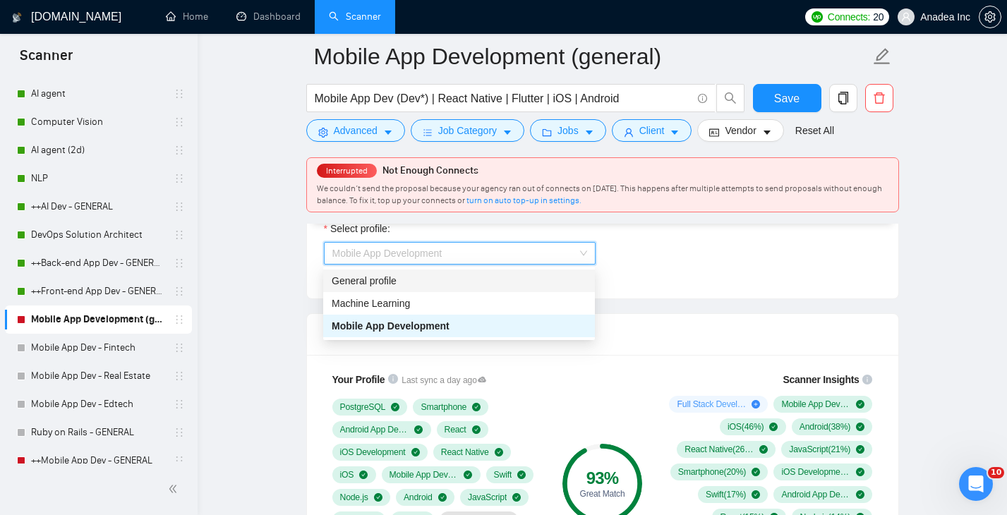
click at [448, 284] on div "General profile" at bounding box center [459, 281] width 255 height 16
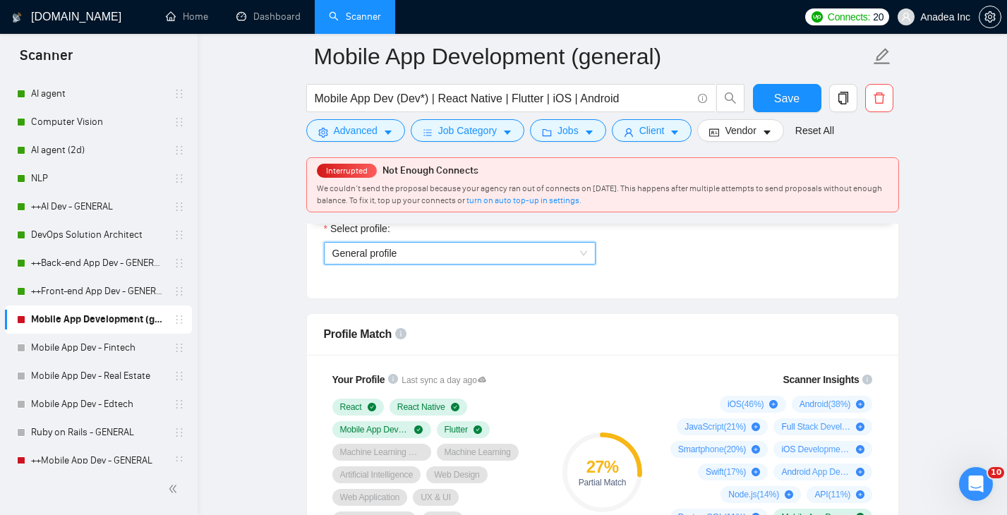
click at [483, 248] on span "General profile" at bounding box center [459, 253] width 255 height 21
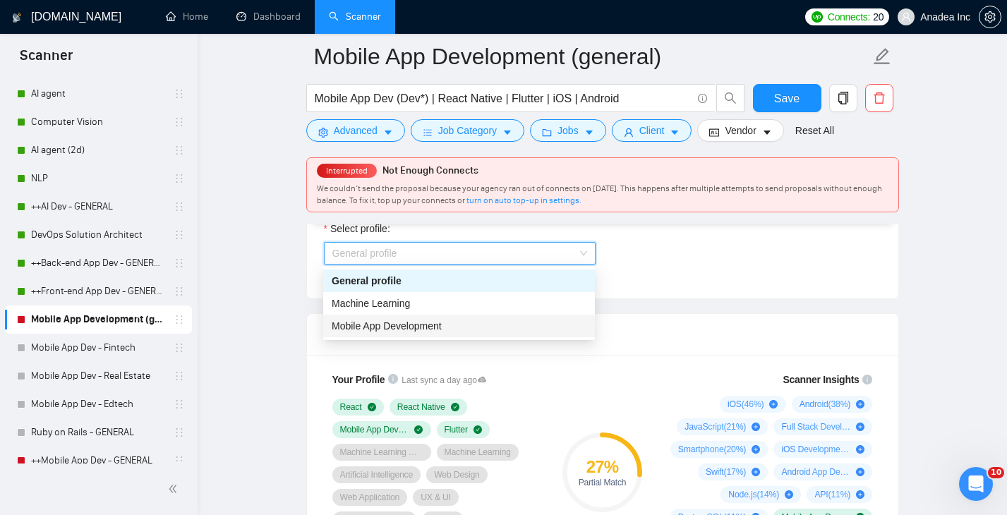
click at [439, 335] on div "Mobile App Development" at bounding box center [459, 326] width 272 height 23
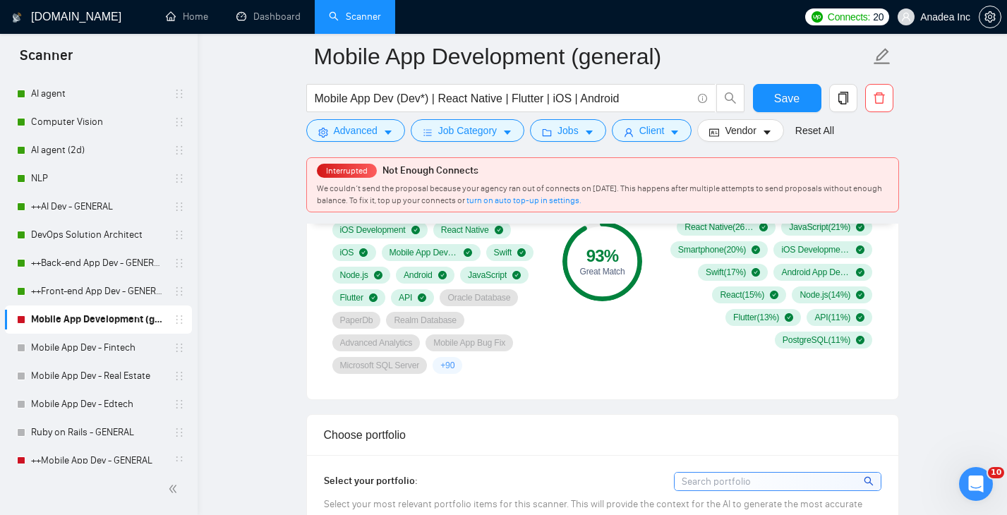
scroll to position [1061, 0]
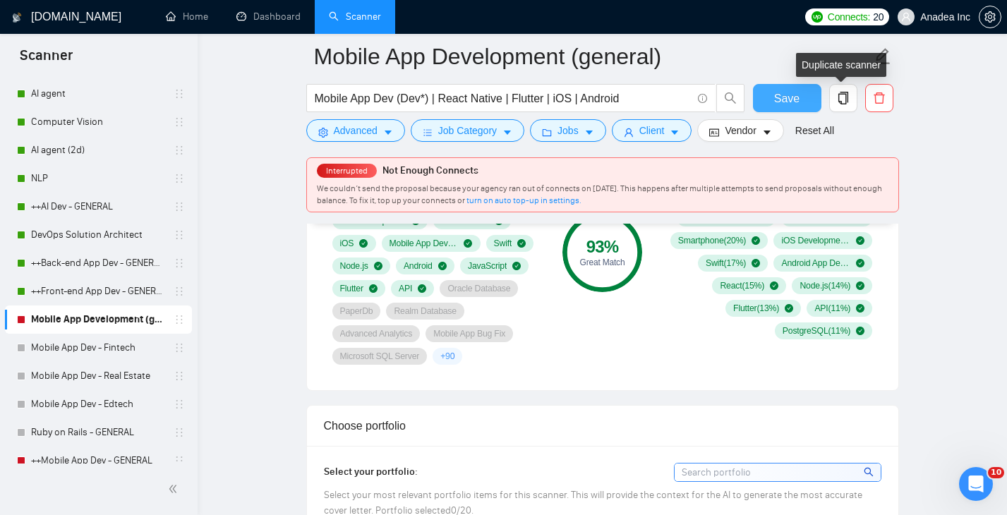
click at [781, 93] on span "Save" at bounding box center [786, 99] width 25 height 18
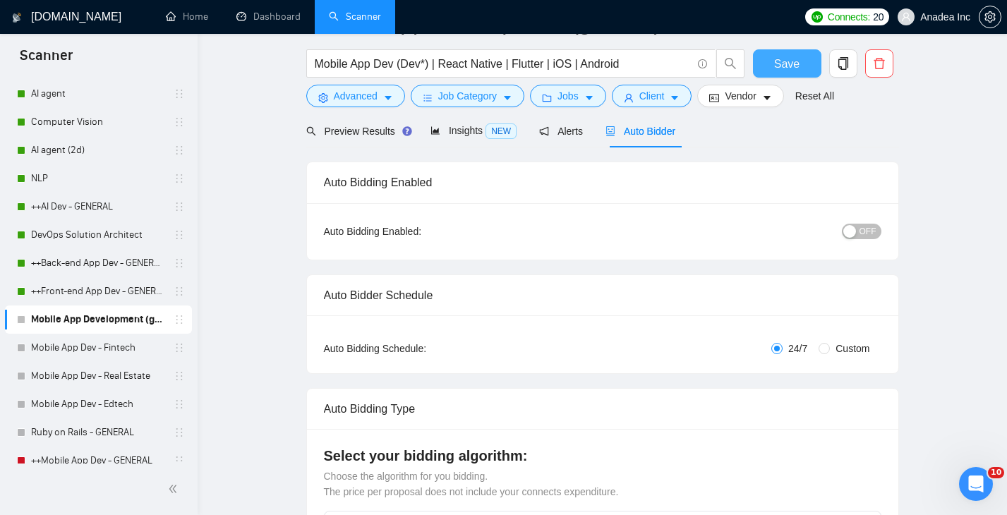
scroll to position [0, 0]
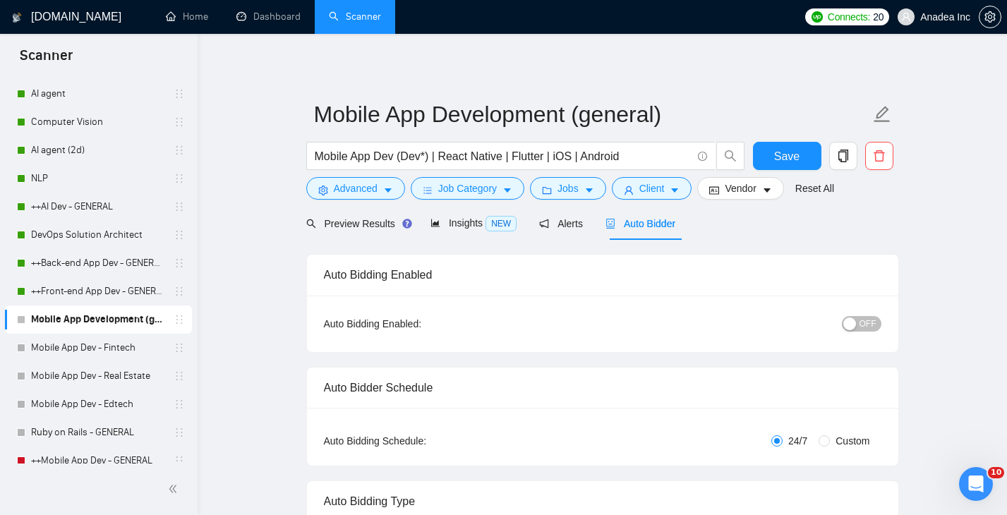
click at [867, 318] on span "OFF" at bounding box center [868, 324] width 17 height 16
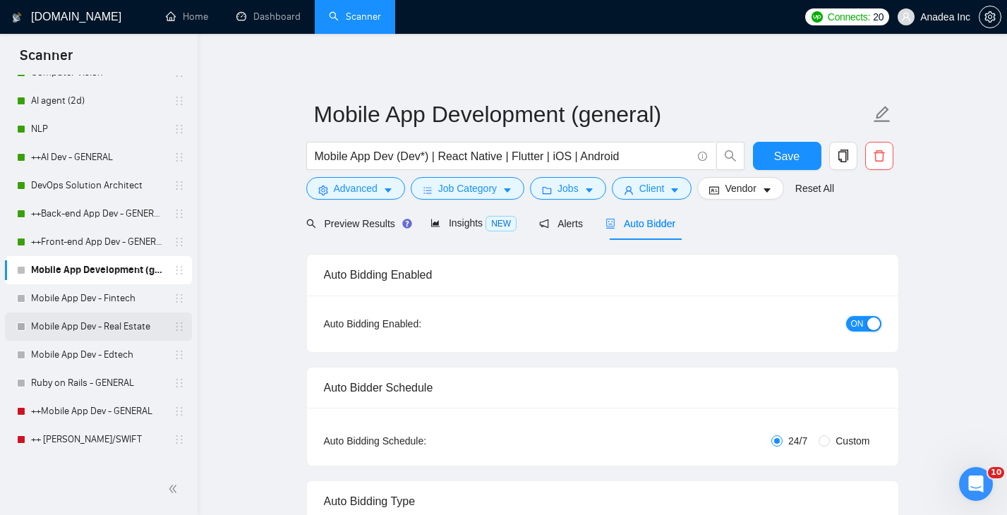
scroll to position [146, 0]
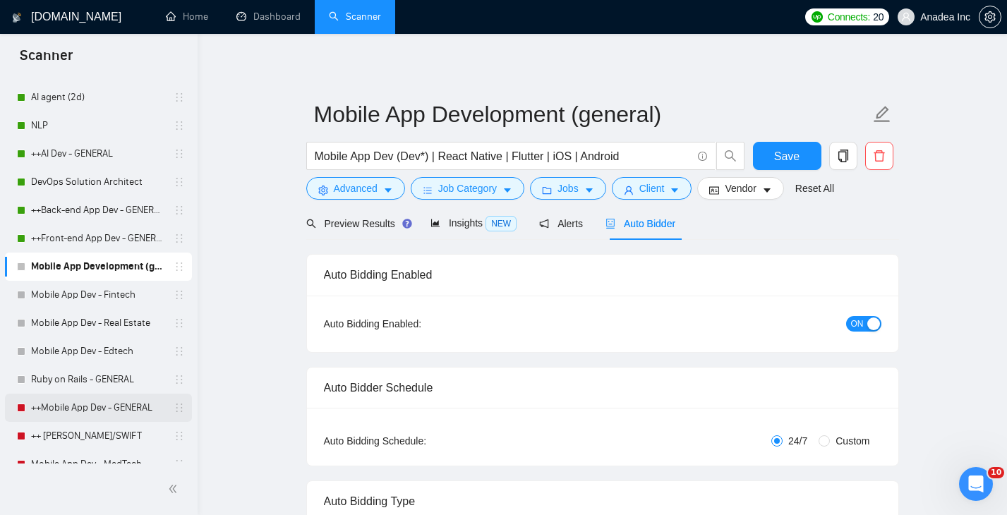
click at [96, 411] on link "++Mobile App Dev - GENERAL" at bounding box center [98, 408] width 134 height 28
click at [784, 151] on span "Save" at bounding box center [786, 157] width 25 height 18
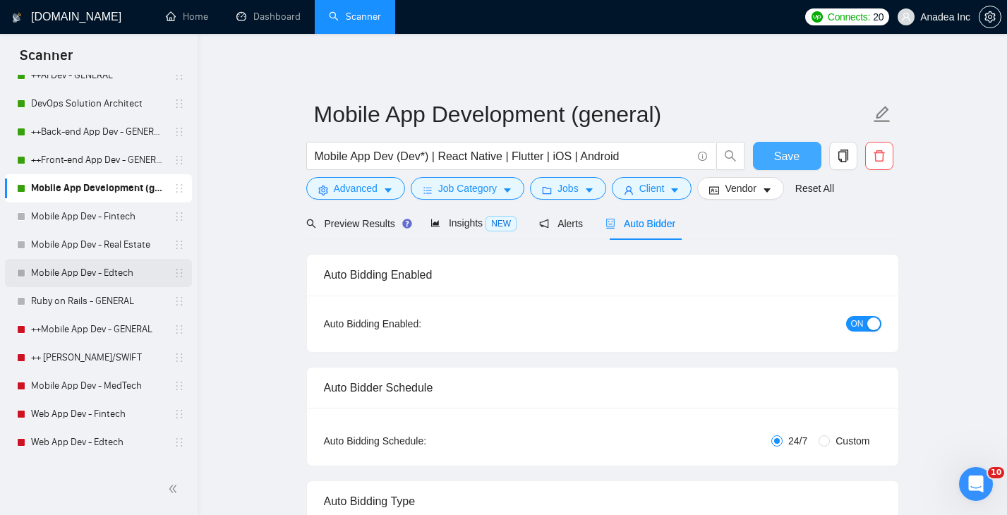
scroll to position [284, 0]
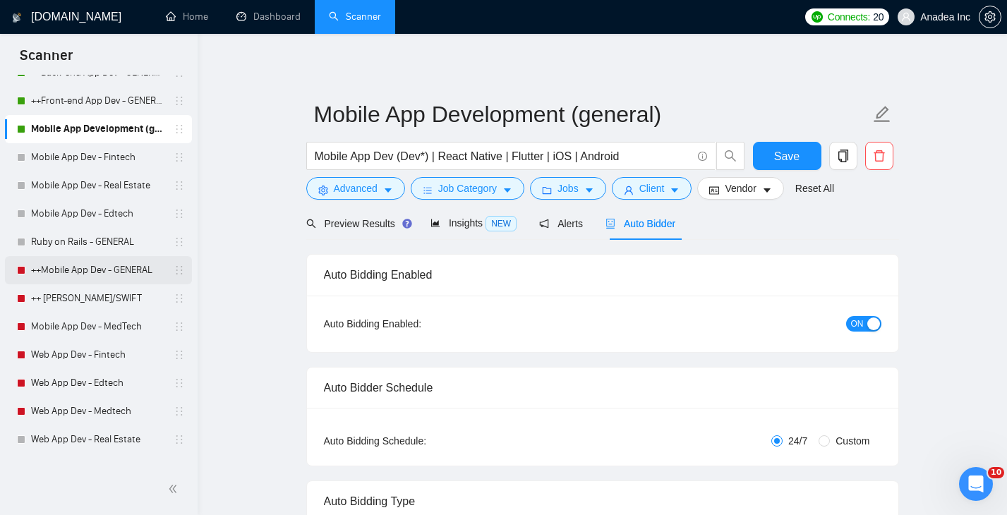
click at [82, 271] on link "++Mobile App Dev - GENERAL" at bounding box center [98, 270] width 134 height 28
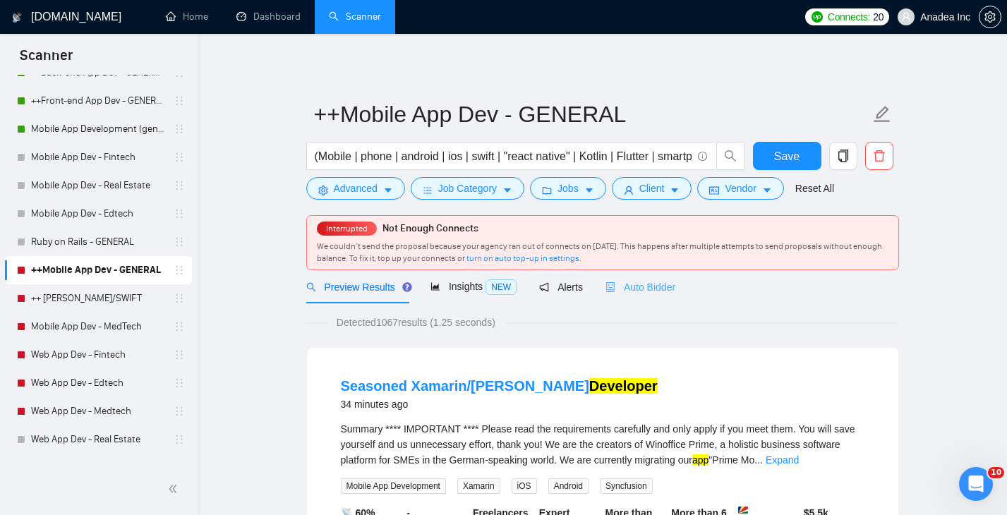
click at [647, 274] on div "Auto Bidder" at bounding box center [641, 286] width 70 height 33
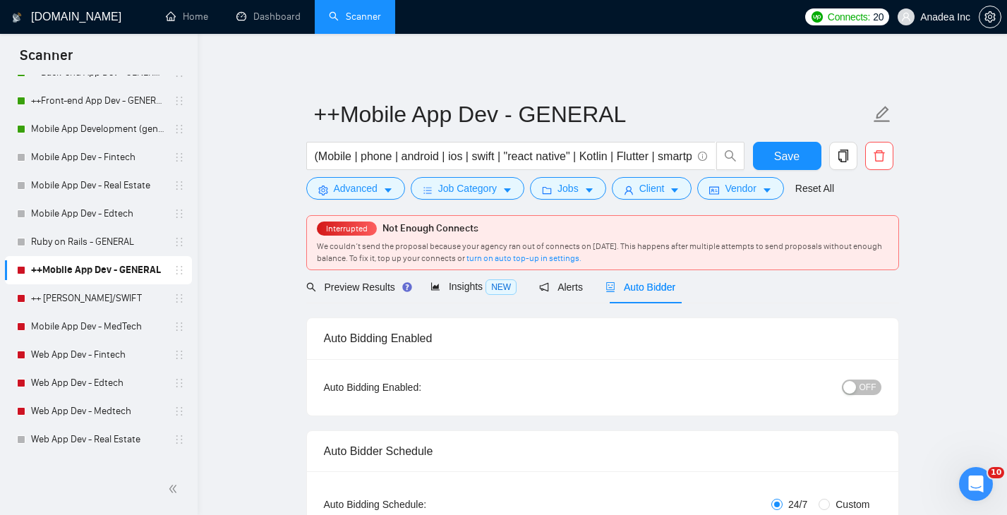
click at [869, 377] on div "OFF" at bounding box center [788, 387] width 186 height 23
click at [869, 383] on span "OFF" at bounding box center [868, 388] width 17 height 16
click at [781, 150] on span "Save" at bounding box center [786, 157] width 25 height 18
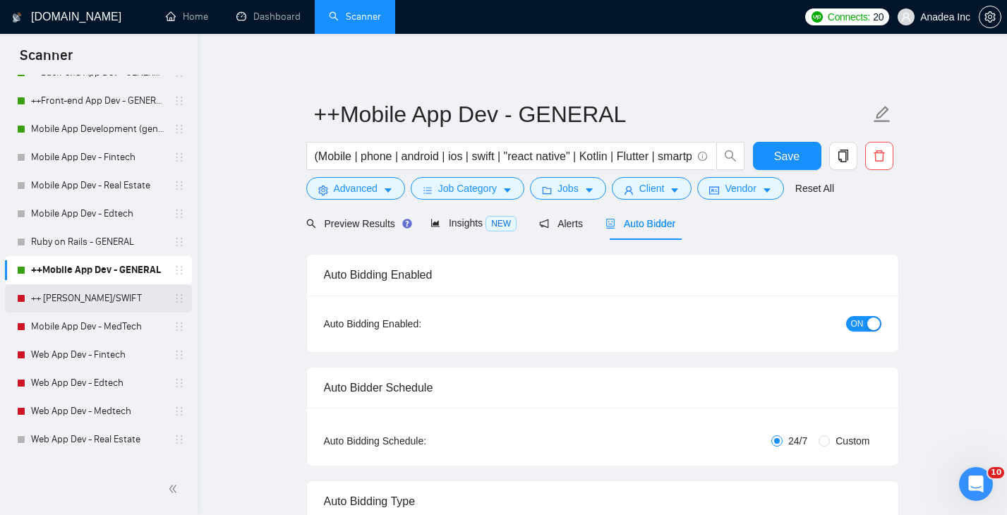
click at [112, 300] on link "++ [PERSON_NAME]/SWIFT" at bounding box center [98, 298] width 134 height 28
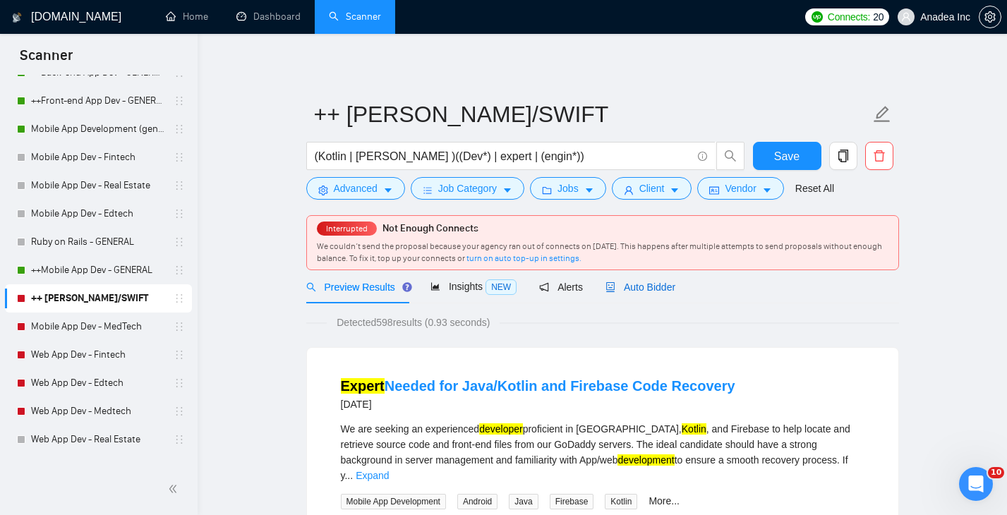
click at [650, 286] on span "Auto Bidder" at bounding box center [641, 287] width 70 height 11
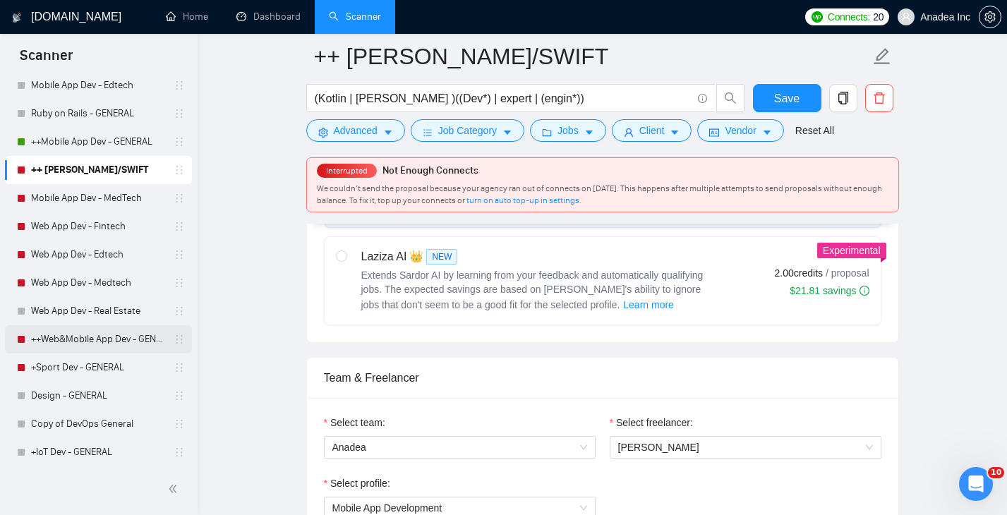
scroll to position [412, 0]
click at [80, 342] on link "++Web&Mobile App Dev - GENERAL" at bounding box center [98, 340] width 134 height 28
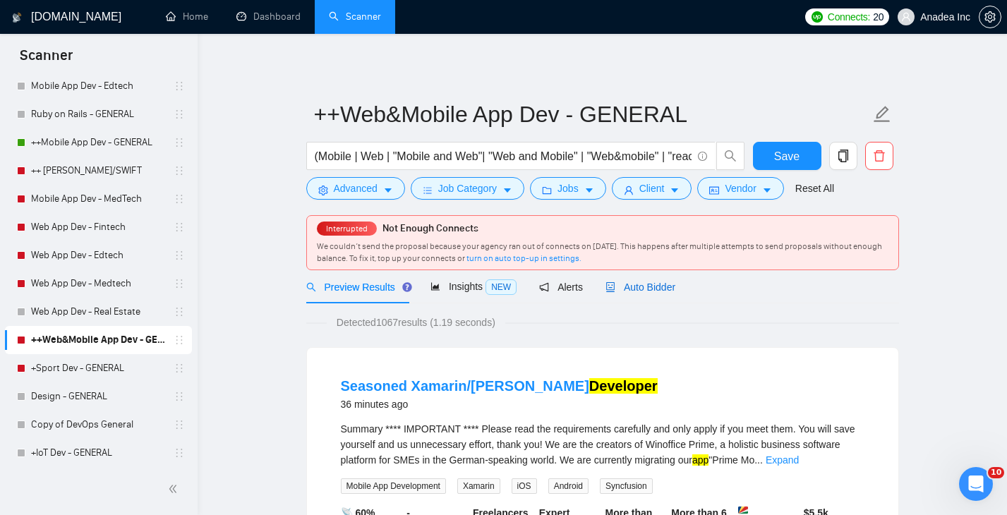
click at [653, 292] on span "Auto Bidder" at bounding box center [641, 287] width 70 height 11
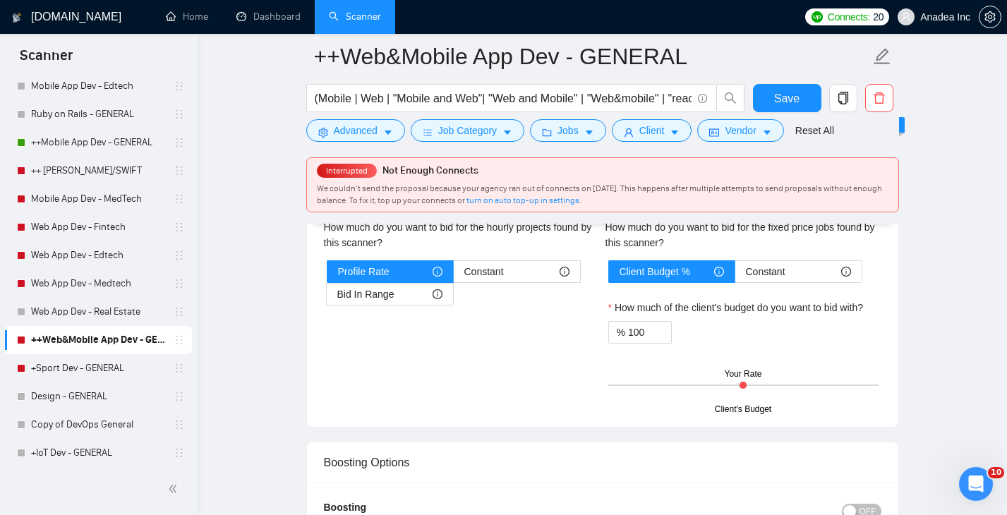
scroll to position [2342, 0]
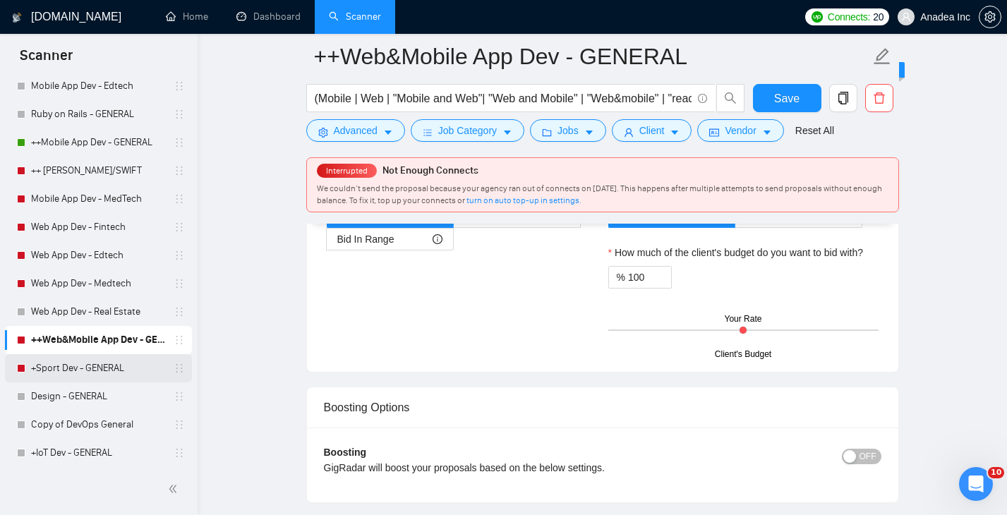
click at [79, 369] on link "+Sport Dev - GENERAL" at bounding box center [98, 368] width 134 height 28
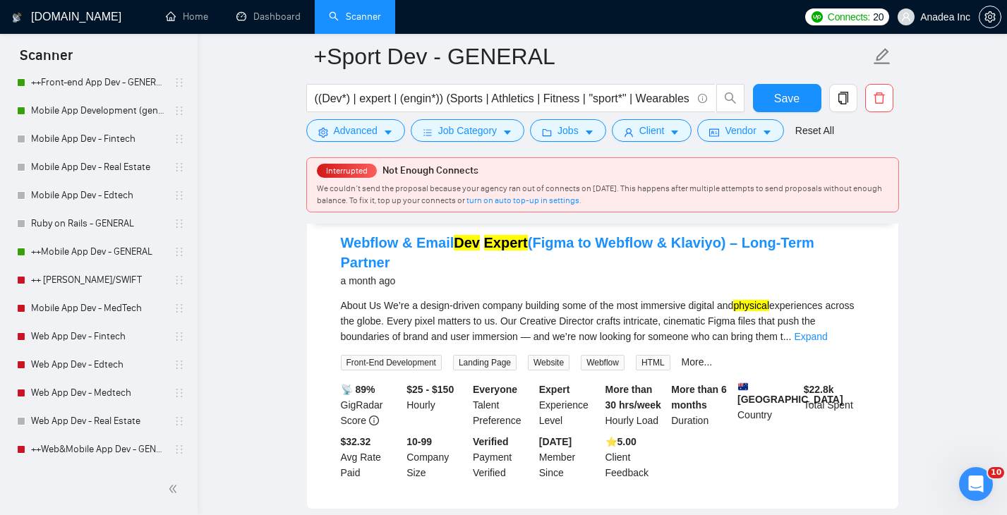
scroll to position [203, 0]
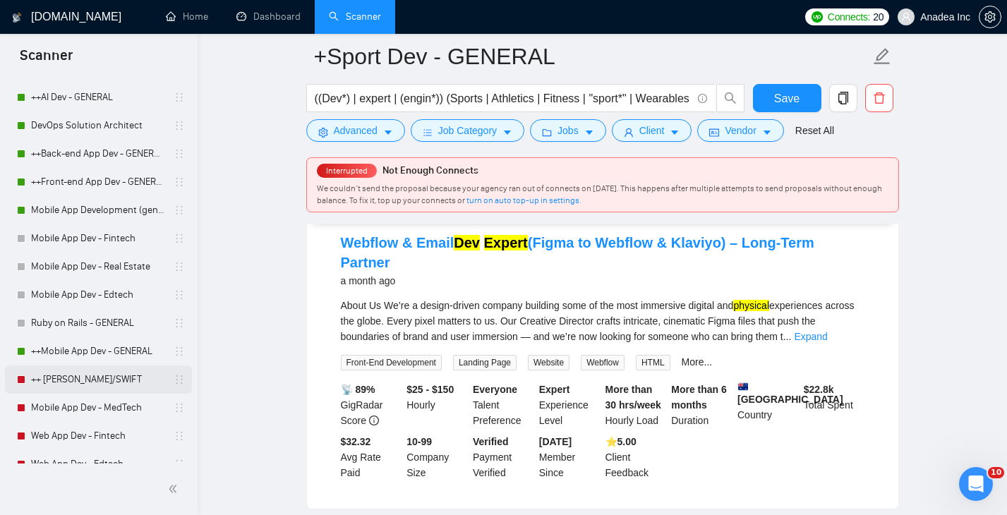
click at [93, 375] on link "++ [PERSON_NAME]/SWIFT" at bounding box center [98, 380] width 134 height 28
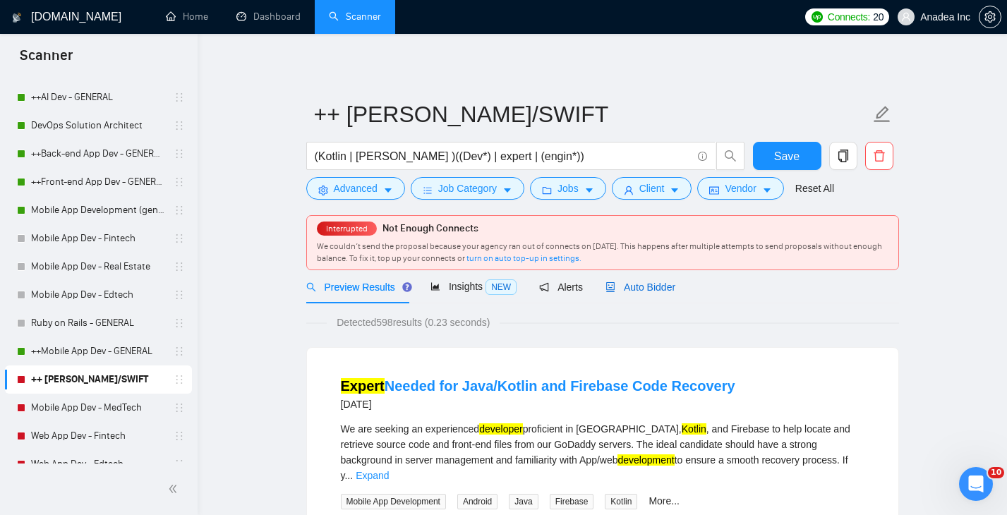
click at [659, 281] on div "Auto Bidder" at bounding box center [641, 288] width 70 height 16
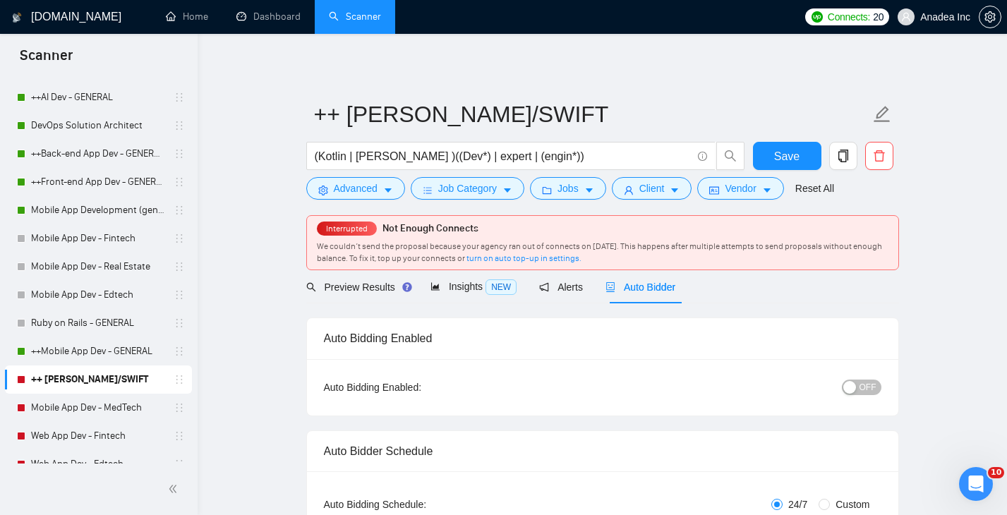
click at [871, 395] on div "OFF" at bounding box center [788, 387] width 186 height 23
click at [872, 376] on div "OFF" at bounding box center [788, 387] width 186 height 23
click at [872, 386] on span "OFF" at bounding box center [868, 388] width 17 height 16
click at [789, 152] on span "Save" at bounding box center [786, 157] width 25 height 18
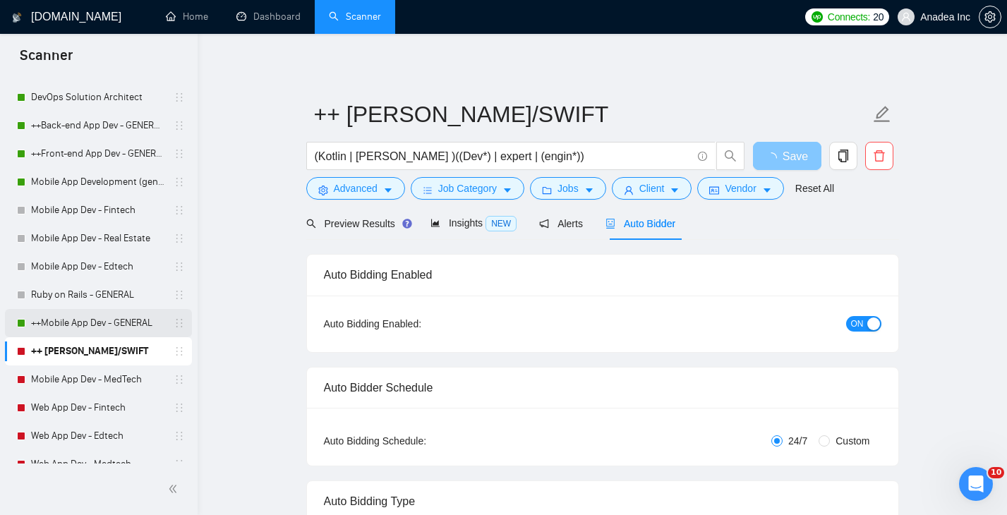
scroll to position [244, 0]
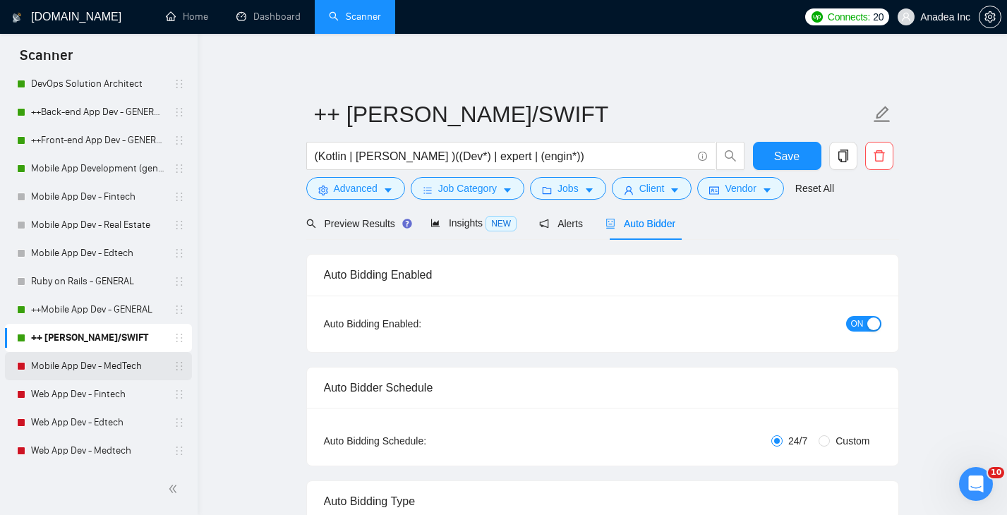
click at [80, 368] on link "Mobile App Dev - MedTech" at bounding box center [98, 366] width 134 height 28
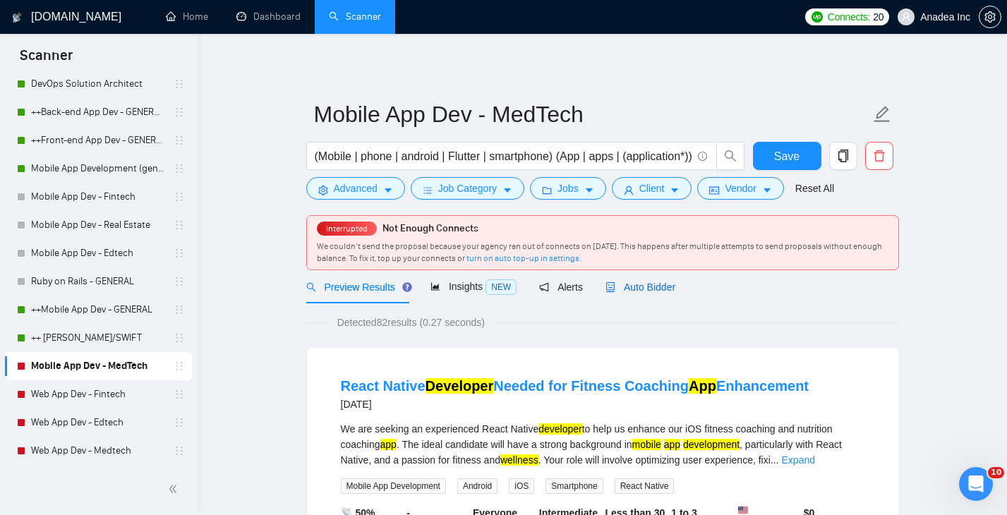
click at [650, 282] on span "Auto Bidder" at bounding box center [641, 287] width 70 height 11
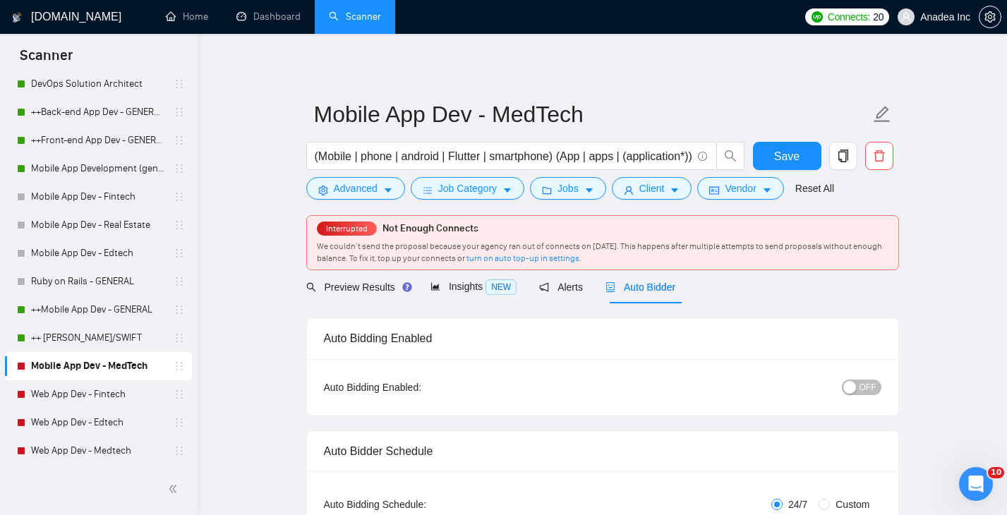
click at [872, 385] on span "OFF" at bounding box center [868, 388] width 17 height 16
click at [790, 155] on span "Save" at bounding box center [786, 157] width 25 height 18
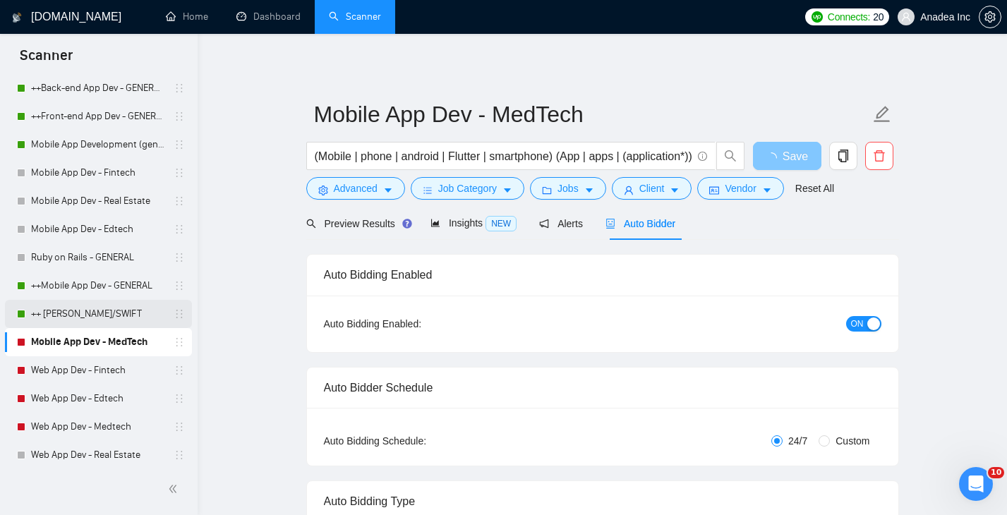
scroll to position [275, 0]
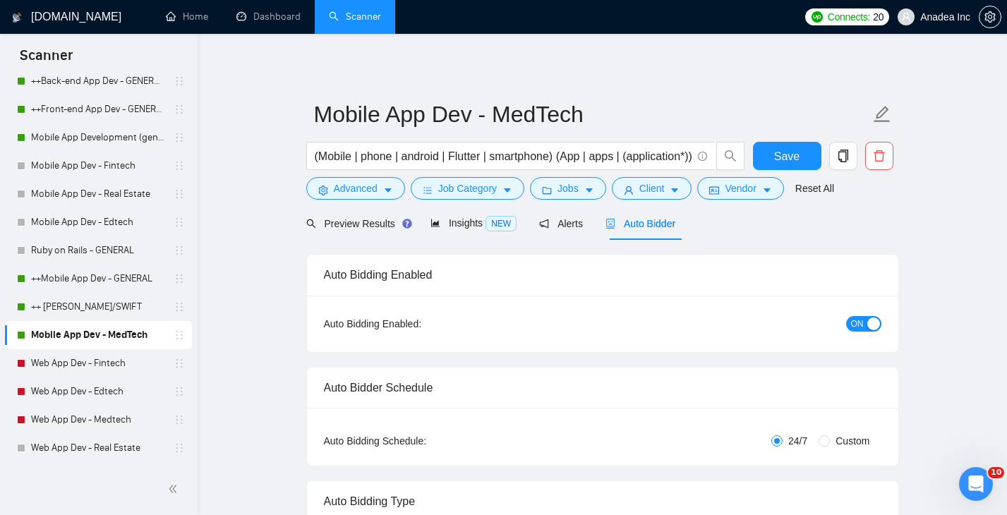
click at [97, 330] on link "Mobile App Dev - MedTech" at bounding box center [98, 335] width 134 height 28
click at [59, 370] on link "Web App Dev - Fintech" at bounding box center [98, 363] width 134 height 28
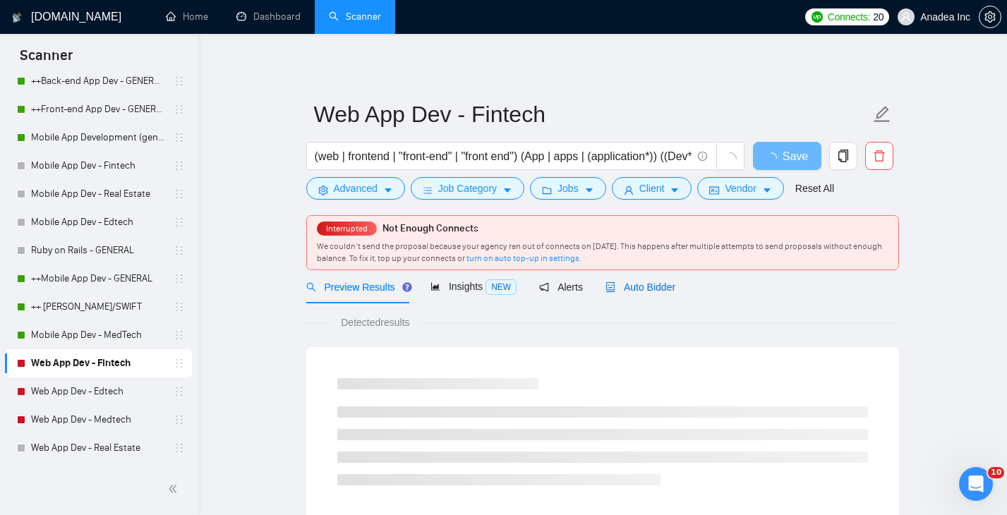
click at [658, 287] on span "Auto Bidder" at bounding box center [641, 287] width 70 height 11
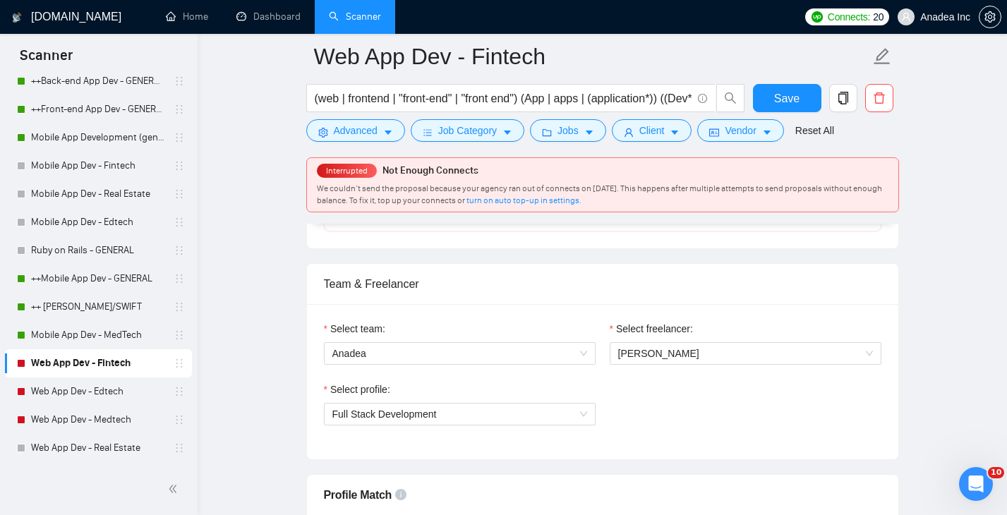
scroll to position [671, 0]
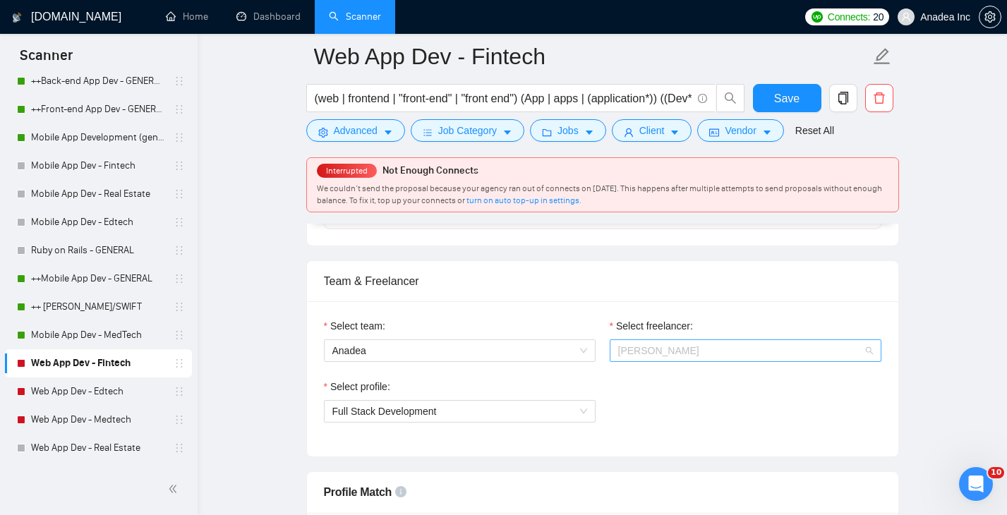
click at [709, 352] on span "[PERSON_NAME]" at bounding box center [745, 350] width 255 height 21
click at [532, 444] on div "Select team: Anadea Select freelancer: Aleksandra Lichko Select profile: Full S…" at bounding box center [603, 378] width 592 height 155
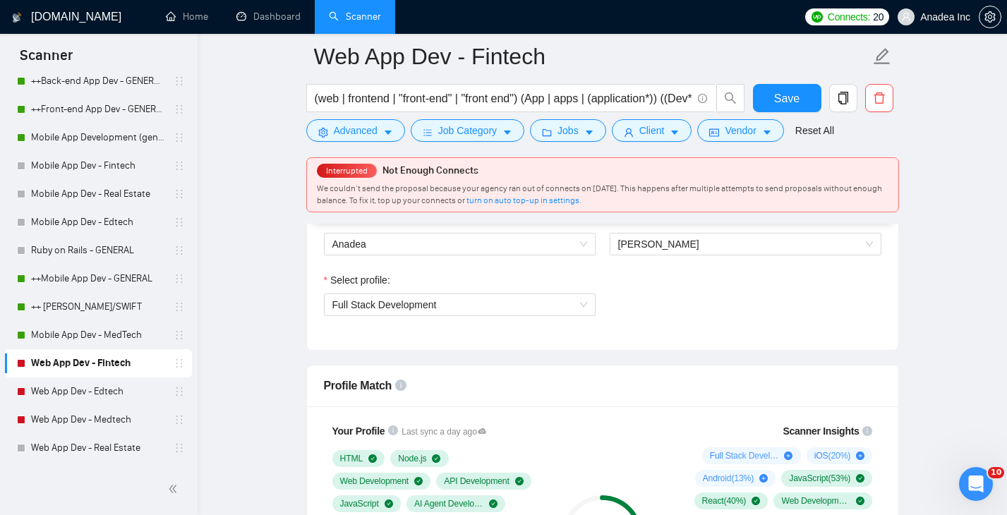
scroll to position [649, 0]
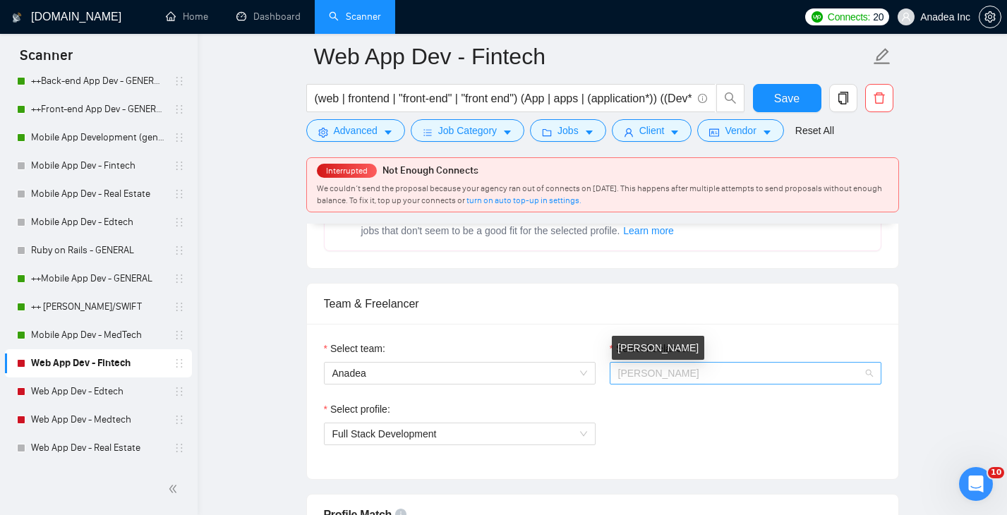
click at [686, 366] on span "[PERSON_NAME]" at bounding box center [745, 373] width 255 height 21
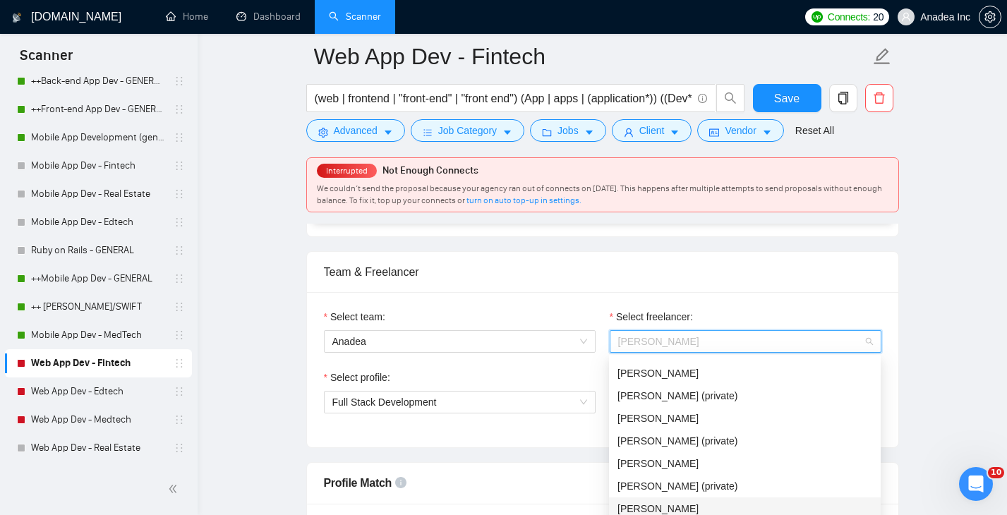
scroll to position [0, 0]
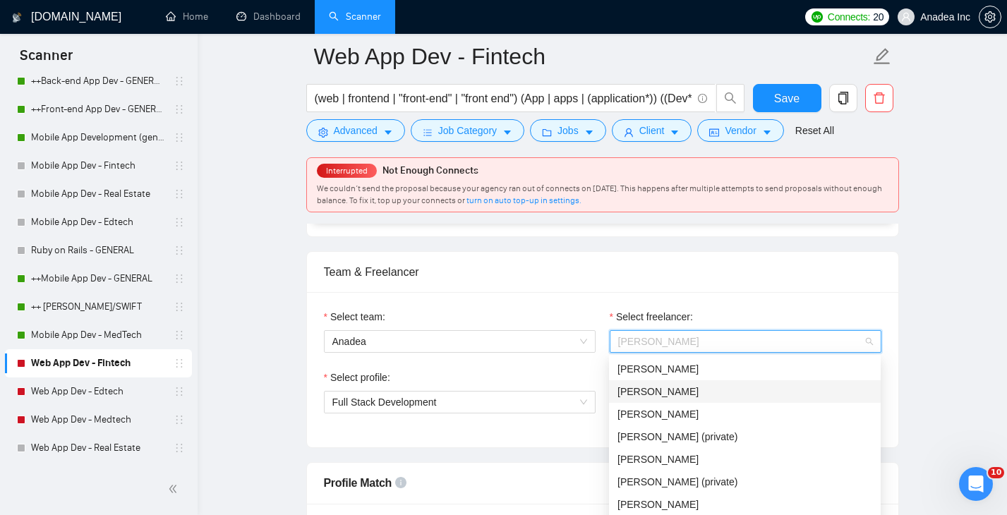
click at [678, 395] on div "[PERSON_NAME]" at bounding box center [745, 392] width 255 height 16
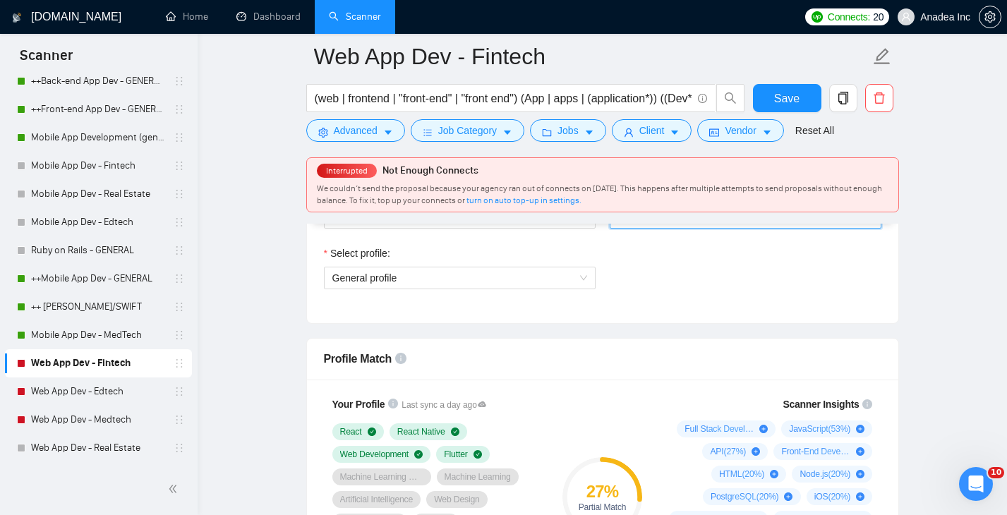
scroll to position [803, 0]
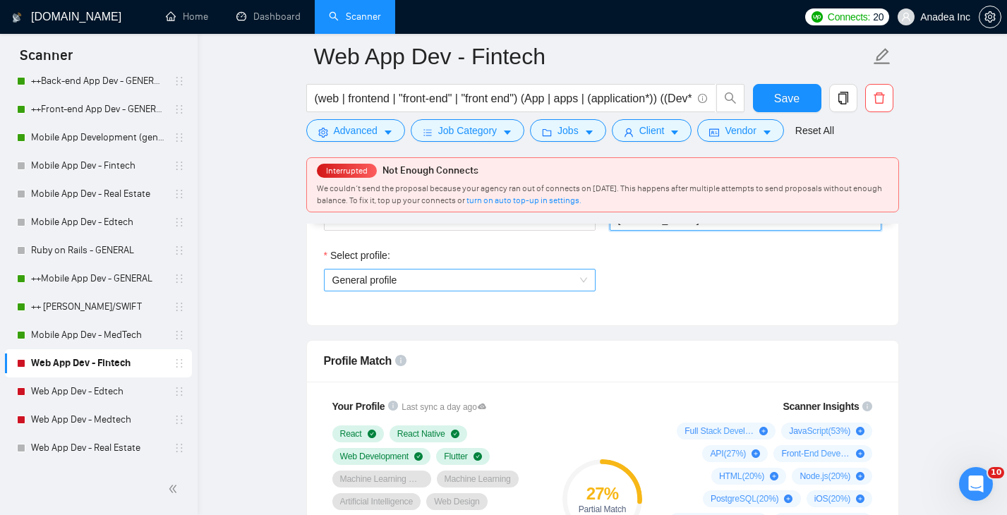
click at [506, 289] on span "General profile" at bounding box center [459, 280] width 255 height 21
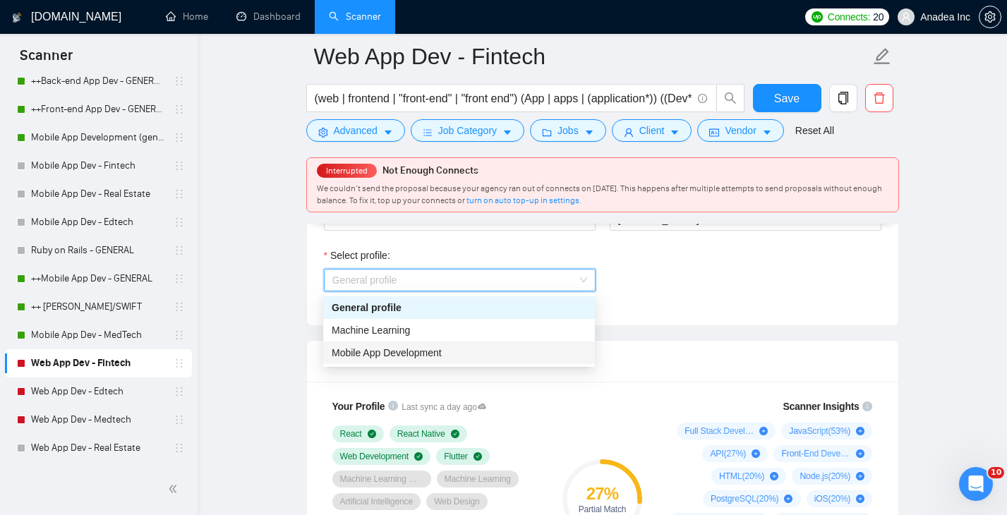
click at [441, 354] on span "Mobile App Development" at bounding box center [387, 352] width 110 height 11
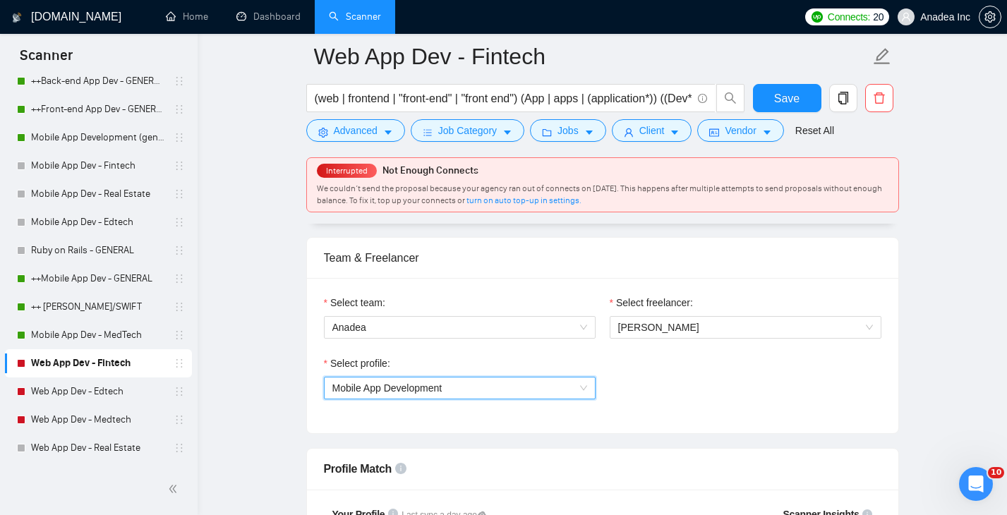
scroll to position [663, 0]
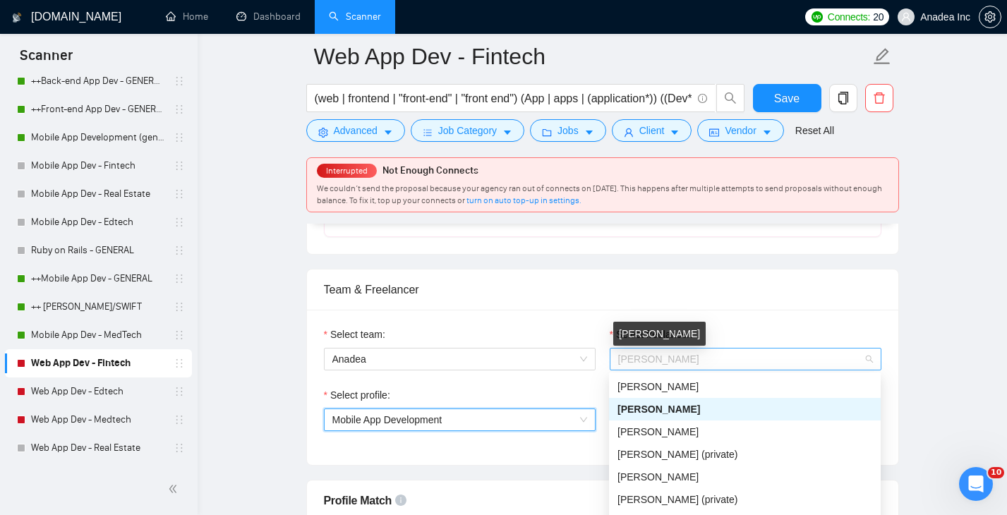
click at [649, 362] on span "[PERSON_NAME]" at bounding box center [658, 359] width 81 height 11
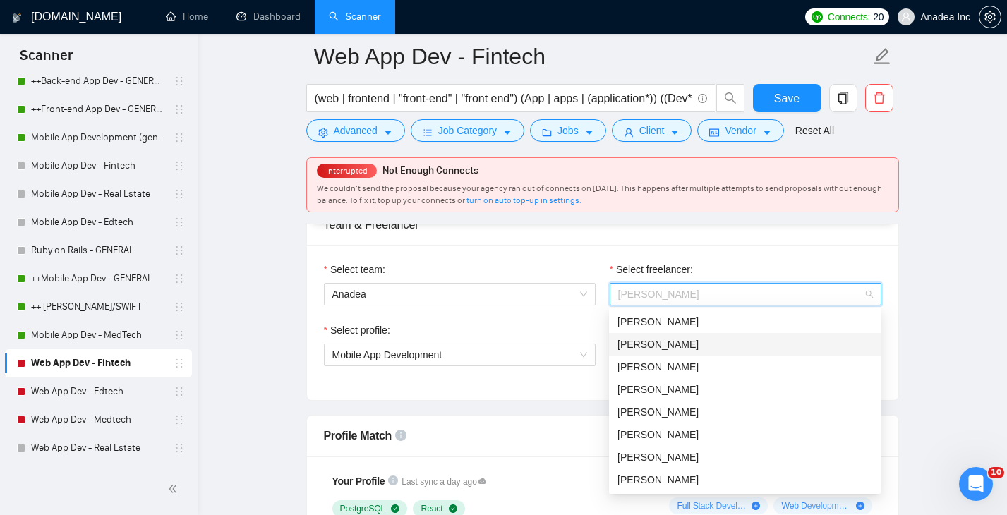
scroll to position [729, 0]
click at [717, 436] on div "[PERSON_NAME]" at bounding box center [745, 434] width 255 height 16
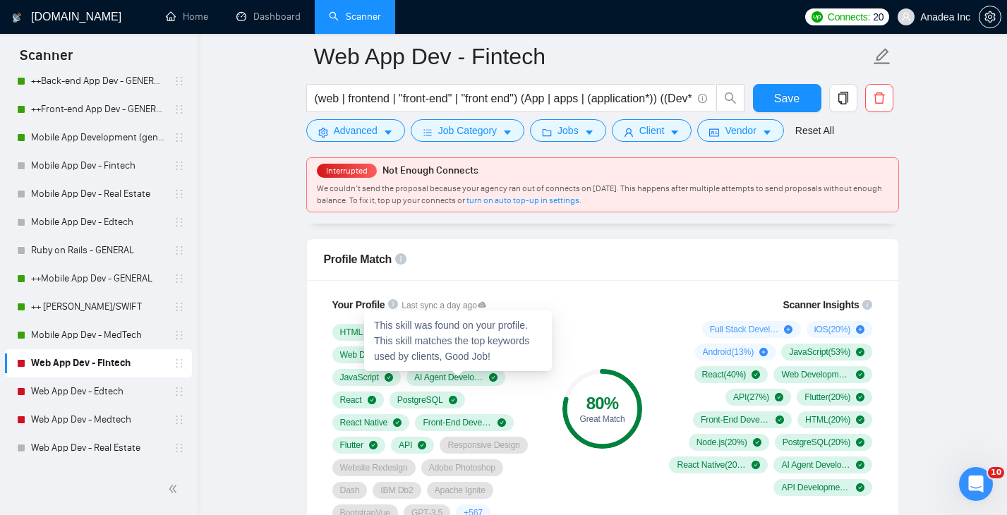
scroll to position [833, 0]
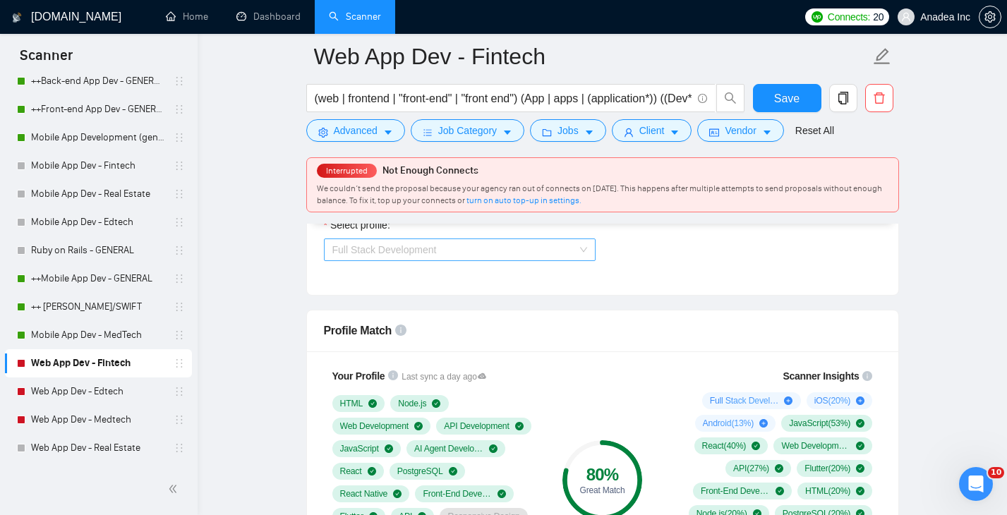
click at [476, 254] on span "Full Stack Development" at bounding box center [459, 249] width 255 height 21
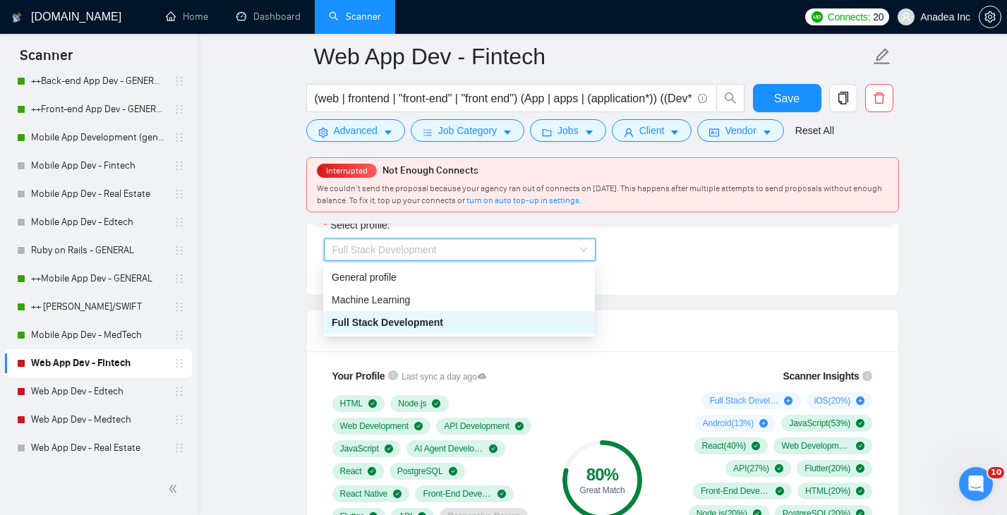
click at [450, 311] on div "Full Stack Development" at bounding box center [459, 322] width 272 height 23
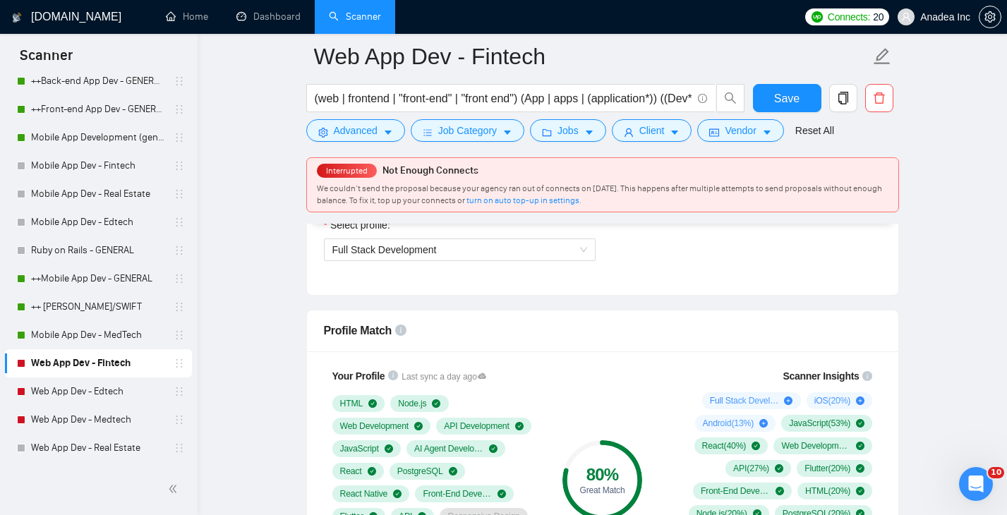
click at [460, 263] on div "Select profile: Full Stack Development" at bounding box center [460, 247] width 286 height 61
click at [457, 256] on span "Full Stack Development" at bounding box center [459, 249] width 255 height 21
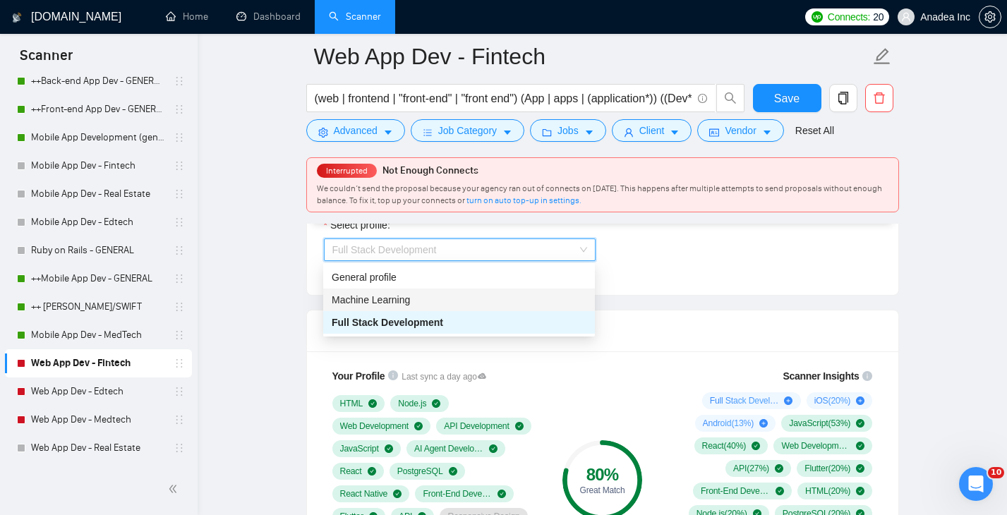
click at [426, 301] on div "Machine Learning" at bounding box center [459, 300] width 255 height 16
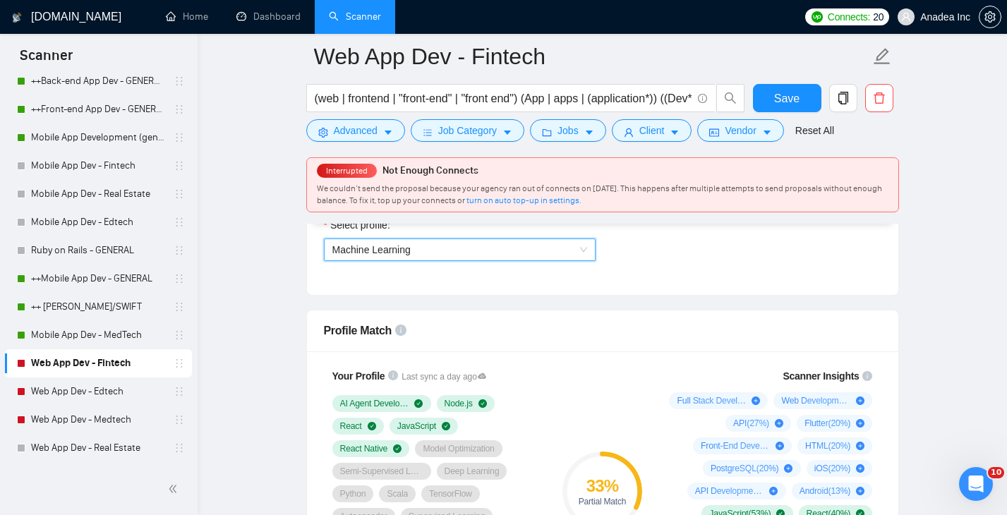
click at [454, 253] on span "Machine Learning" at bounding box center [459, 249] width 255 height 21
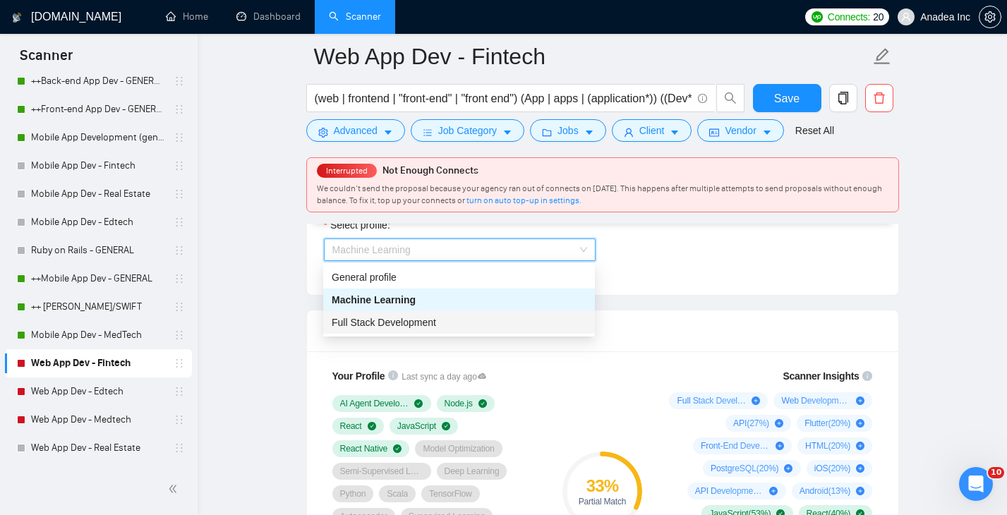
click at [430, 319] on span "Full Stack Development" at bounding box center [384, 322] width 104 height 11
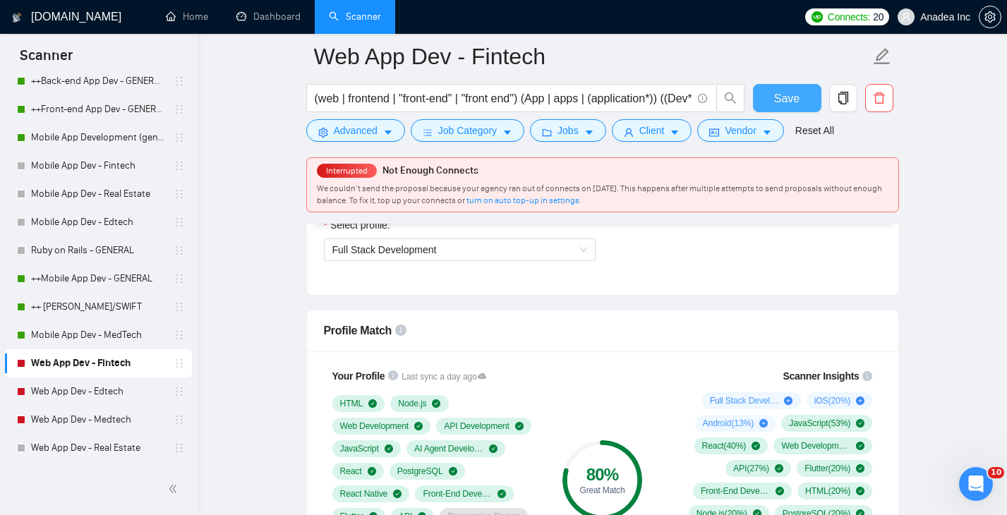
click at [793, 94] on span "Save" at bounding box center [786, 99] width 25 height 18
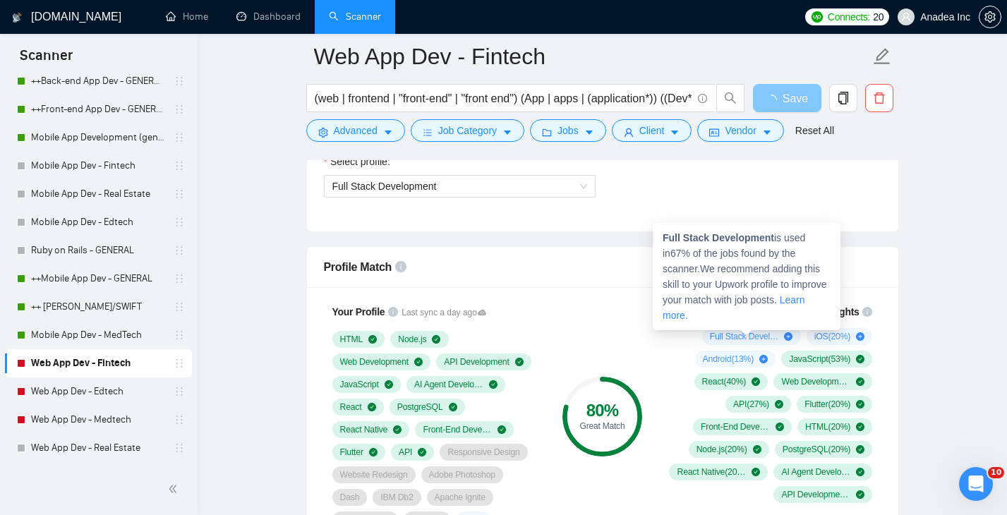
scroll to position [0, 0]
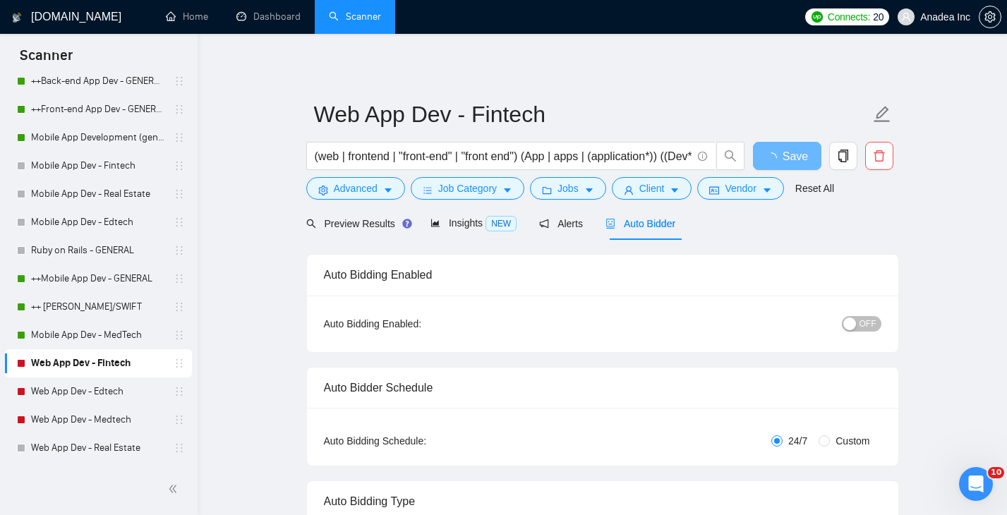
click at [872, 316] on span "OFF" at bounding box center [868, 324] width 17 height 16
click at [794, 162] on span "Save" at bounding box center [786, 157] width 25 height 18
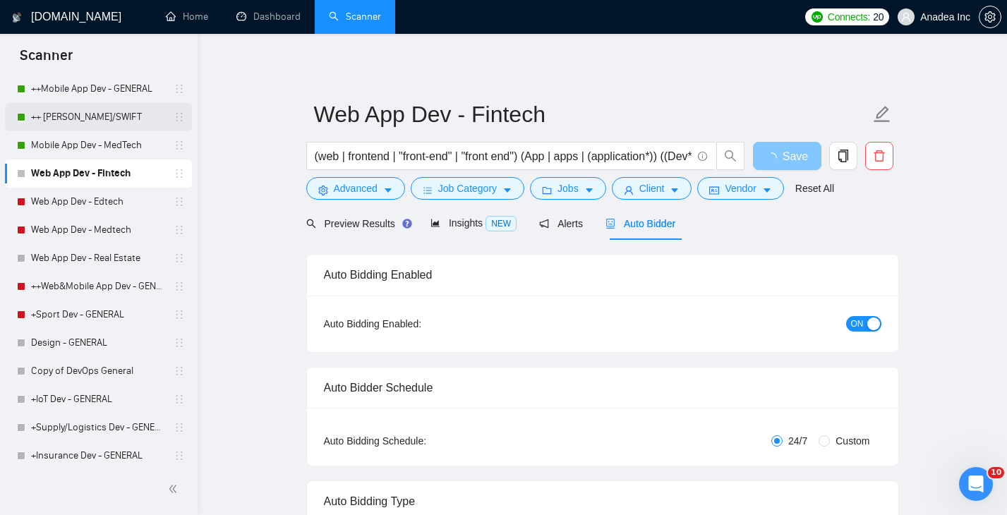
scroll to position [479, 0]
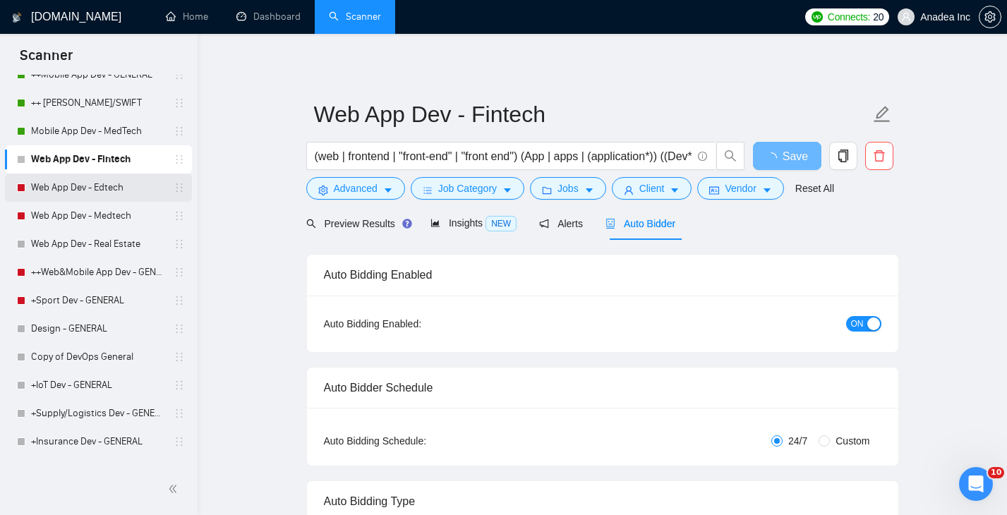
click at [92, 187] on link "Web App Dev - Edtech" at bounding box center [98, 188] width 134 height 28
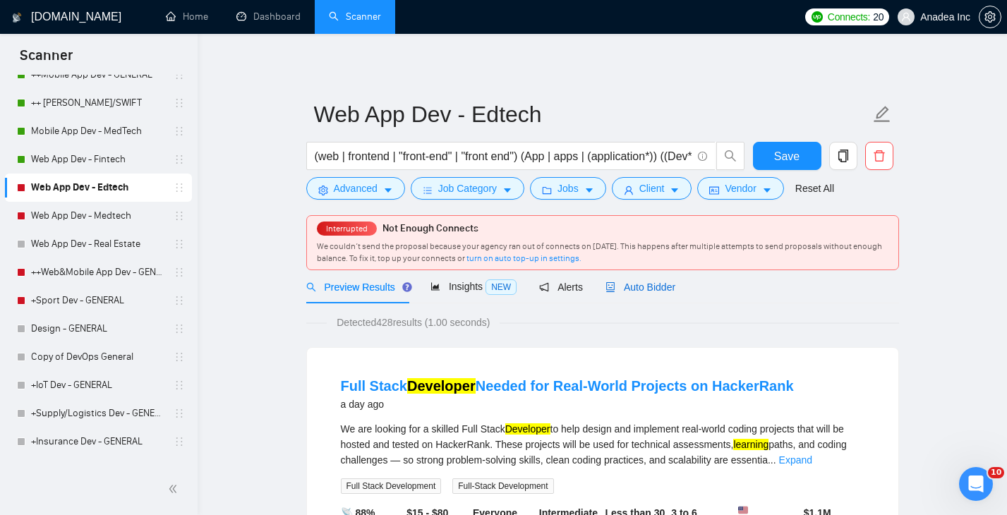
click at [649, 289] on span "Auto Bidder" at bounding box center [641, 287] width 70 height 11
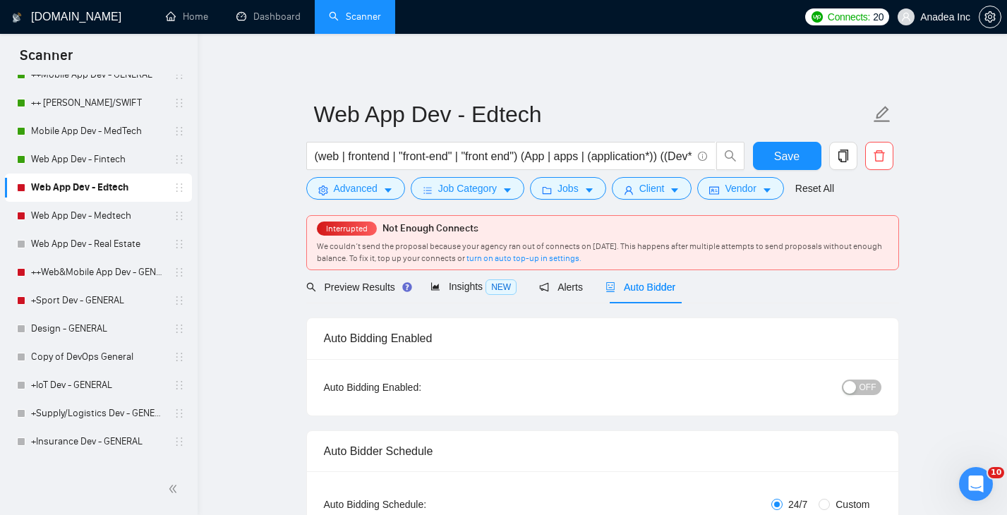
click at [866, 384] on span "OFF" at bounding box center [868, 388] width 17 height 16
click at [798, 149] on span "Save" at bounding box center [786, 157] width 25 height 18
